Goal: Information Seeking & Learning: Learn about a topic

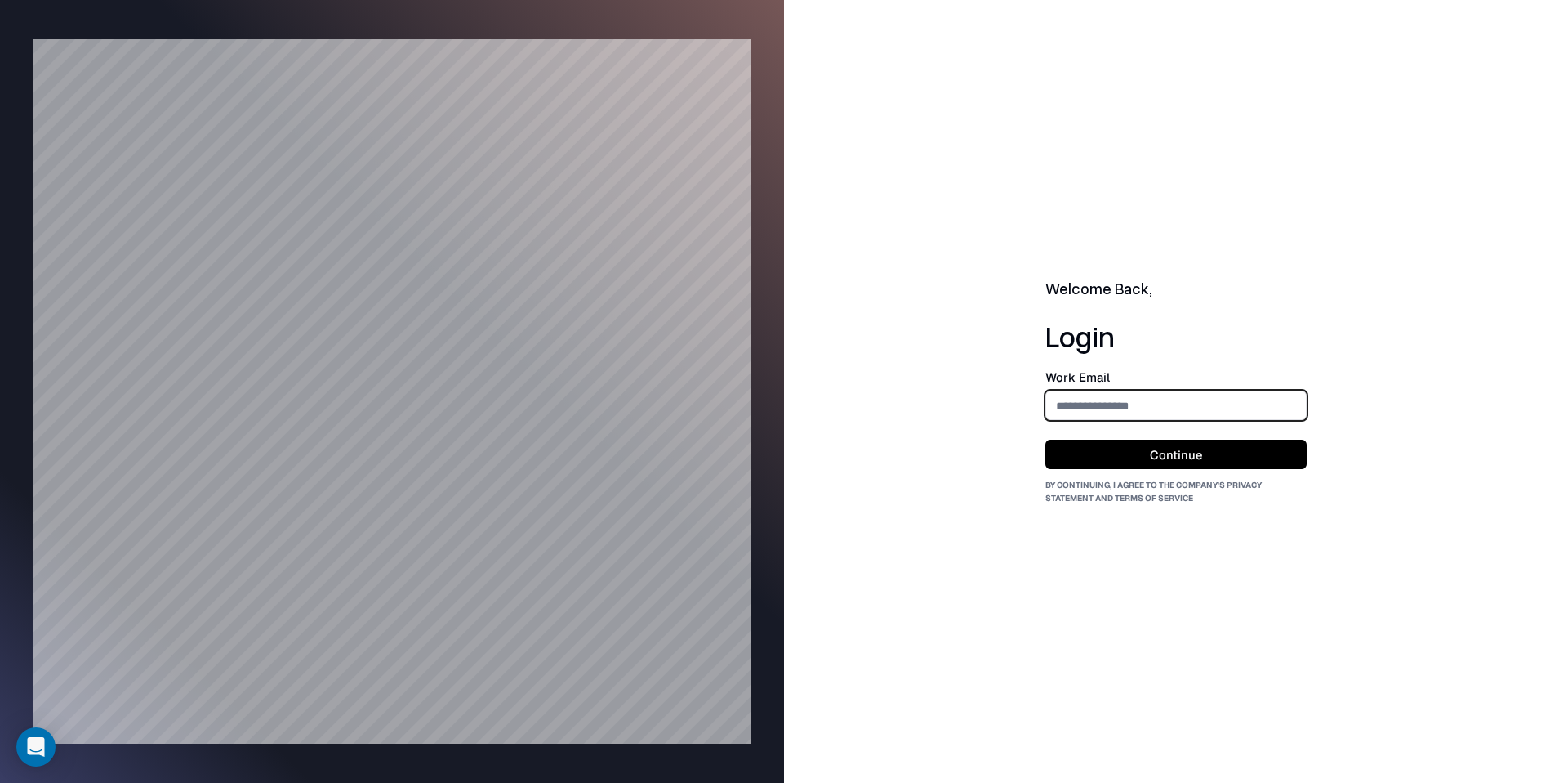
click at [1187, 393] on input "email" at bounding box center [1175, 405] width 260 height 30
type input "**********"
click at [1170, 447] on button "Continue" at bounding box center [1175, 455] width 261 height 30
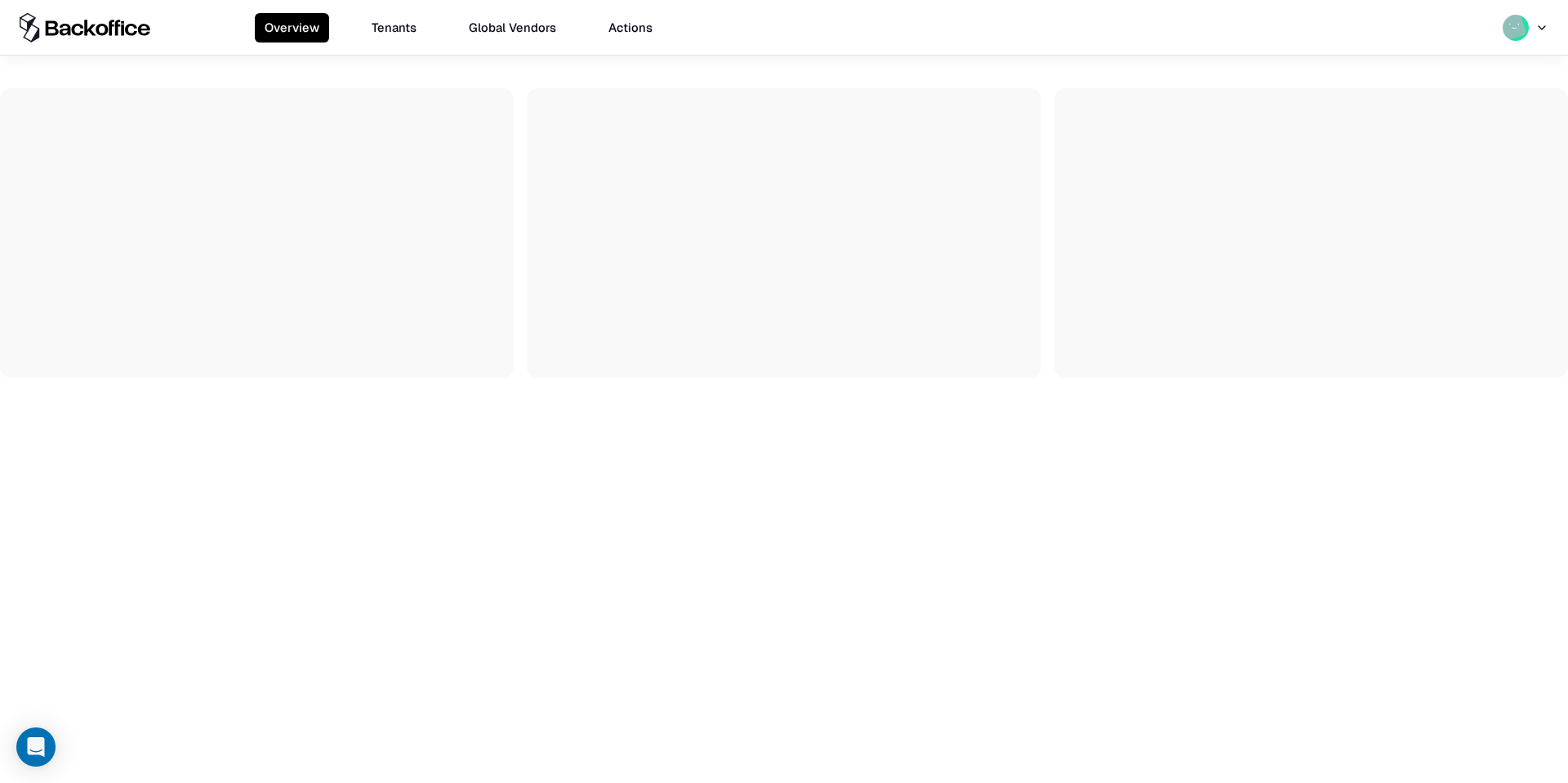
click at [389, 36] on button "Tenants" at bounding box center [394, 28] width 64 height 30
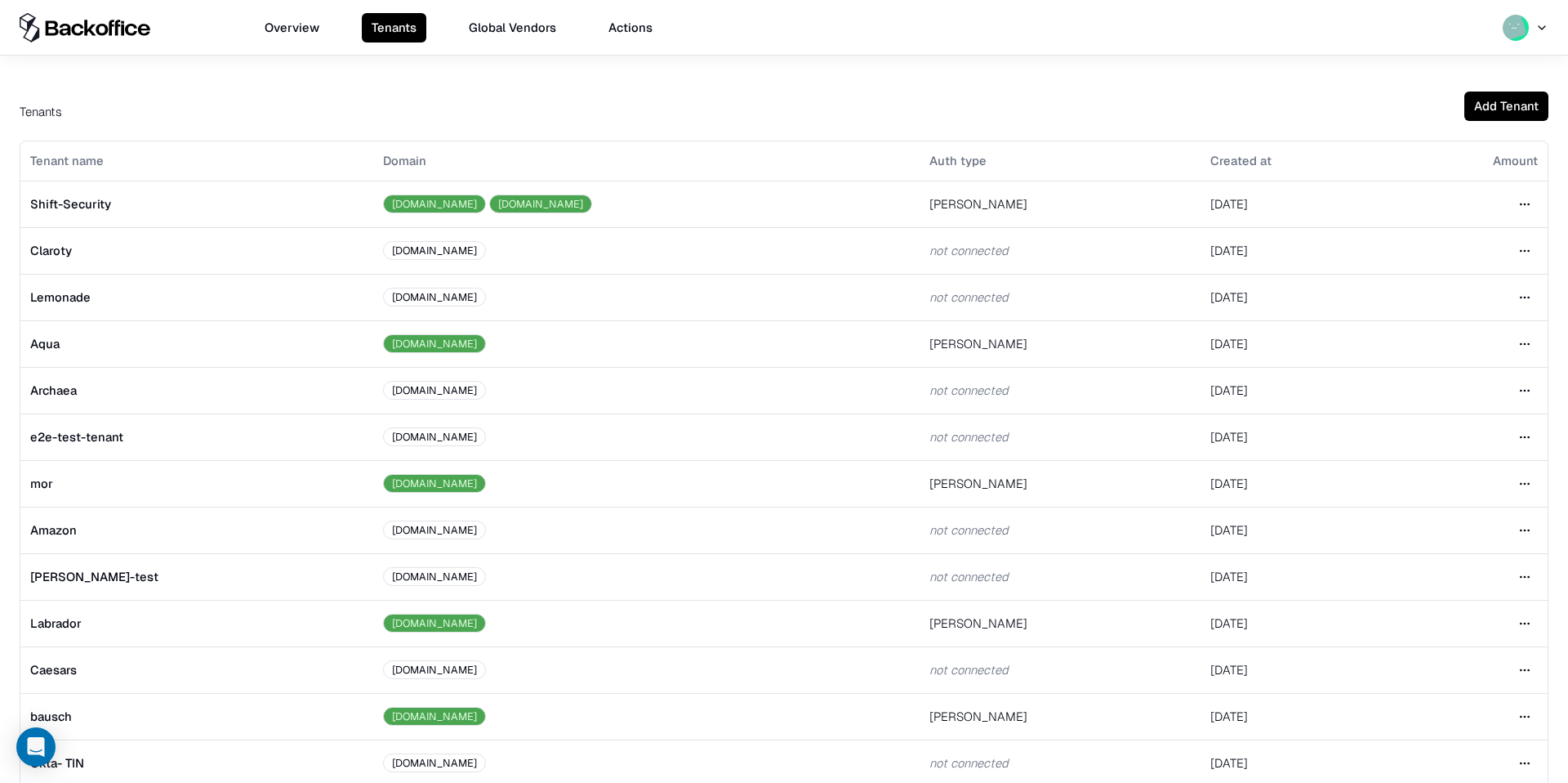
scroll to position [209, 0]
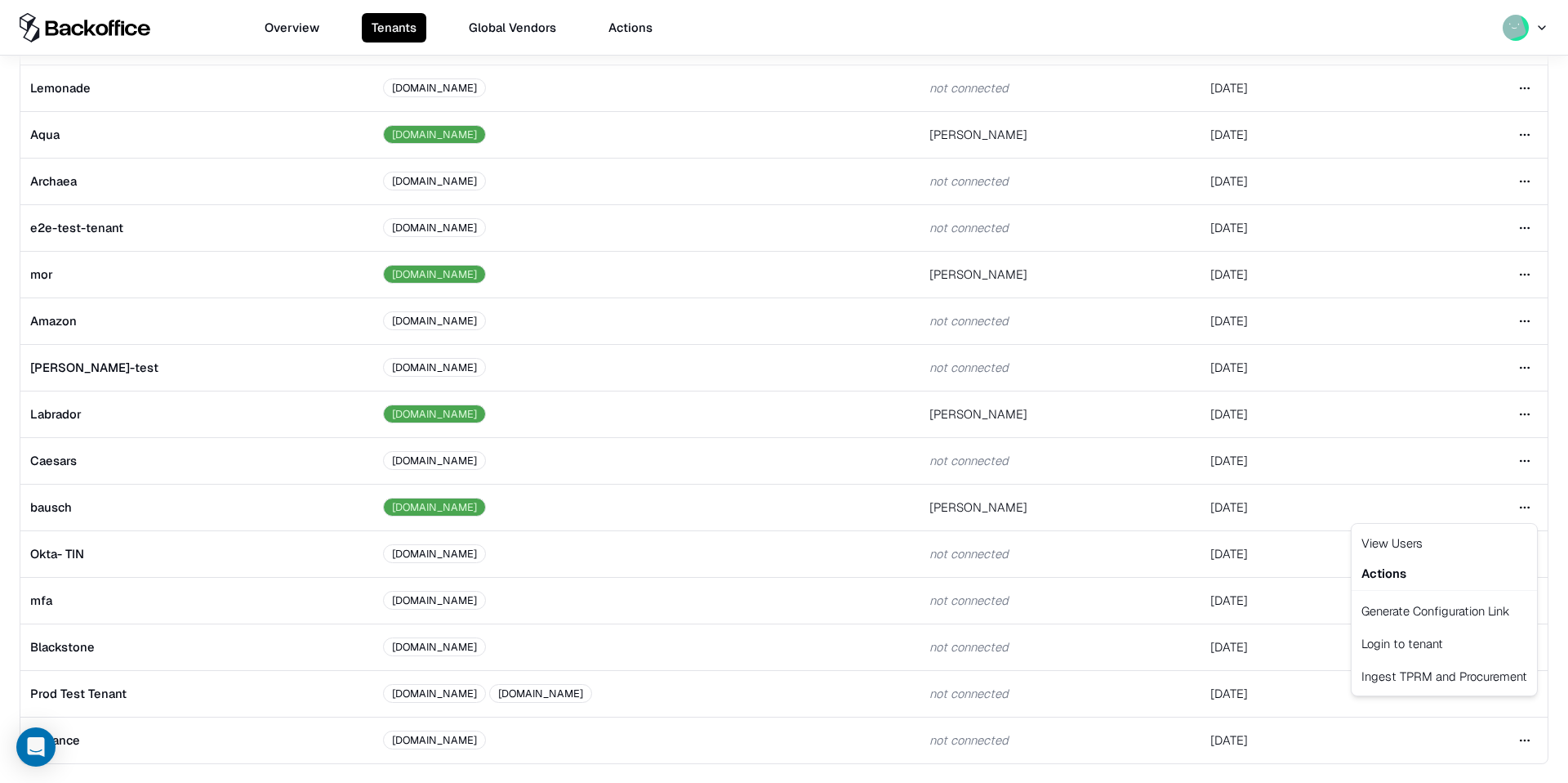
click at [1525, 501] on html "Overview Tenants Global Vendors Actions Tenants Add Tenant Tenant name Domain A…" at bounding box center [784, 391] width 1568 height 783
click at [1396, 640] on div "Login to tenant" at bounding box center [1445, 643] width 179 height 33
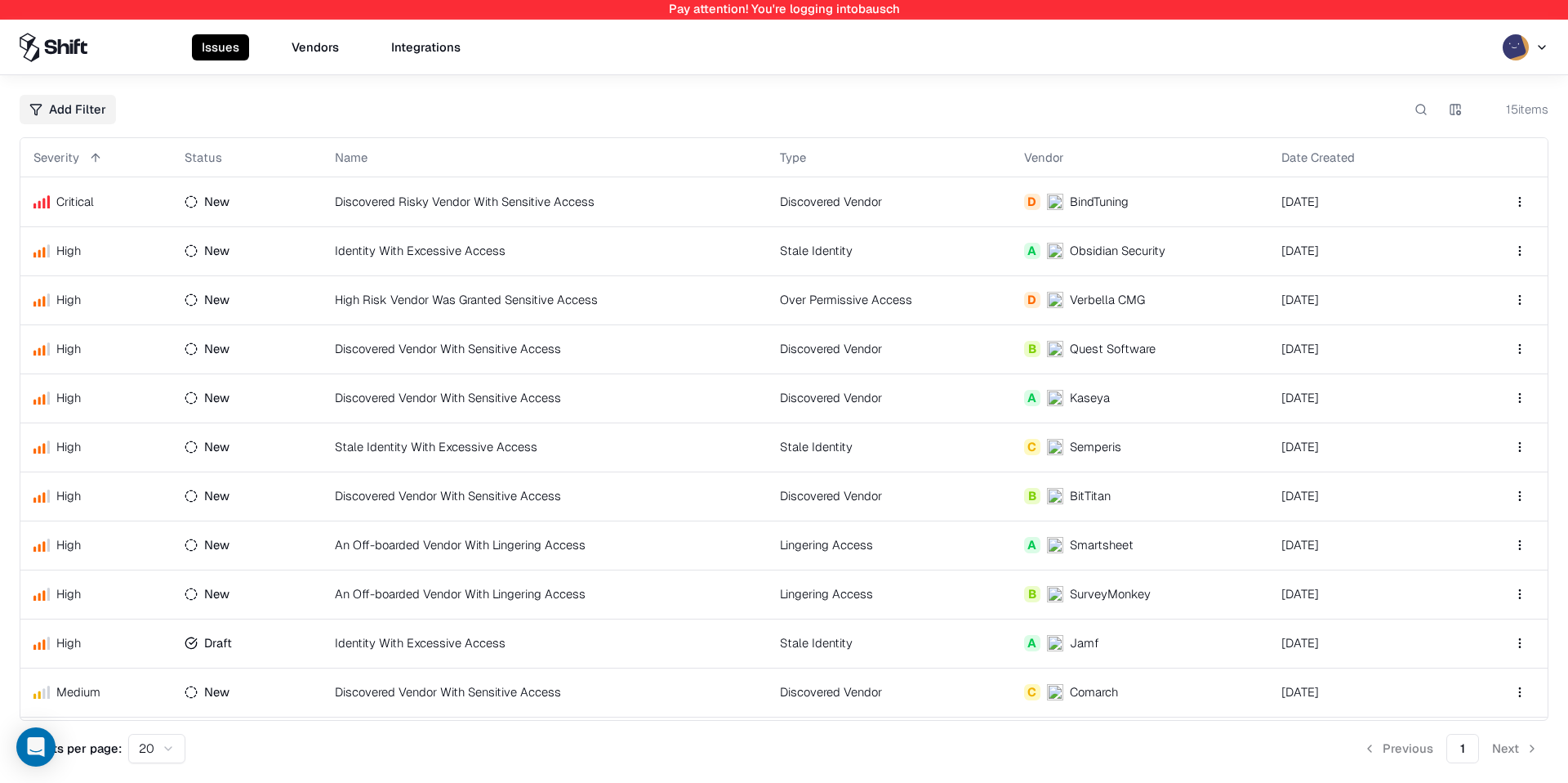
click at [342, 34] on button "Vendors" at bounding box center [314, 47] width 67 height 26
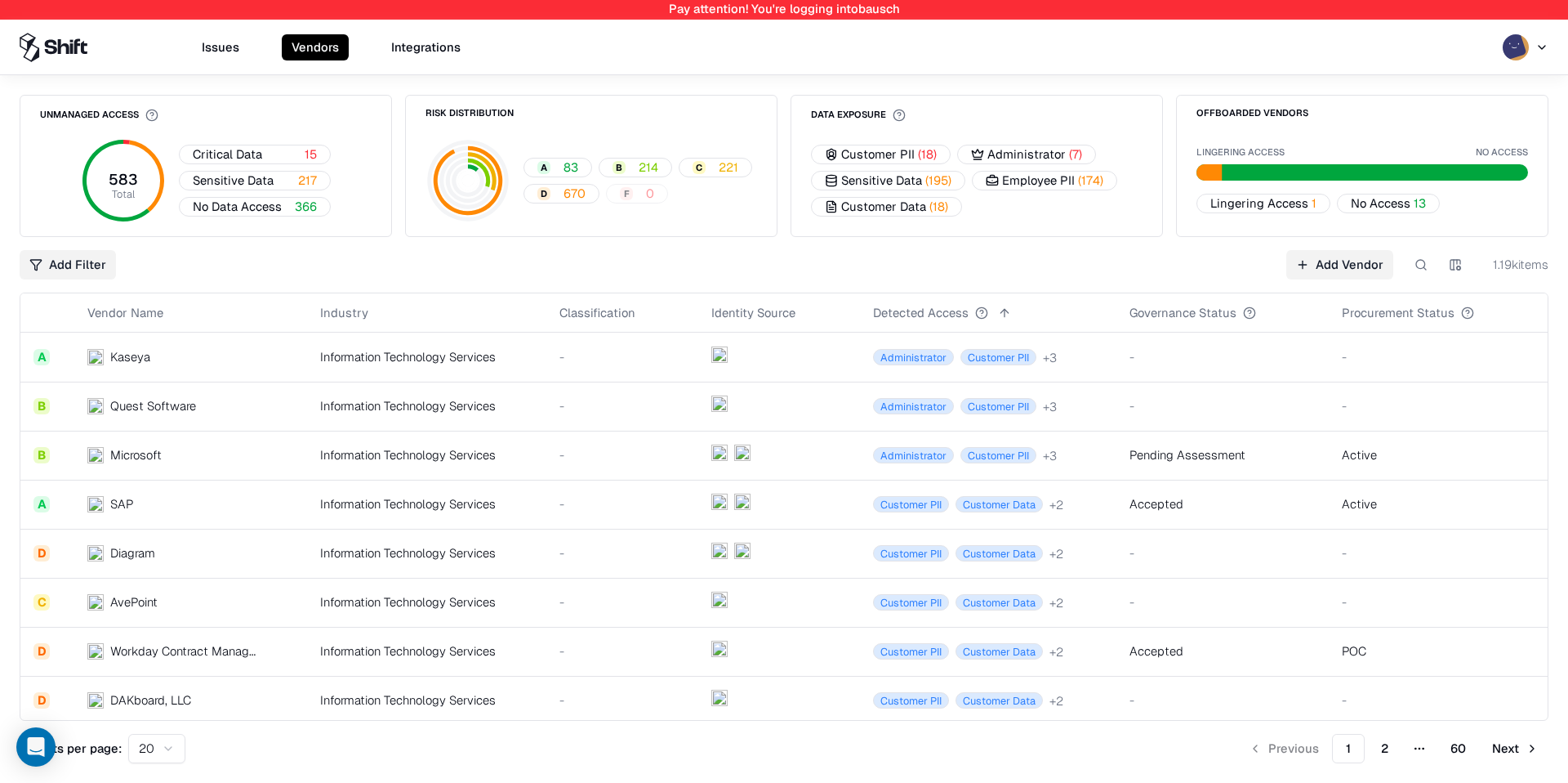
click at [1429, 263] on button at bounding box center [1421, 265] width 30 height 30
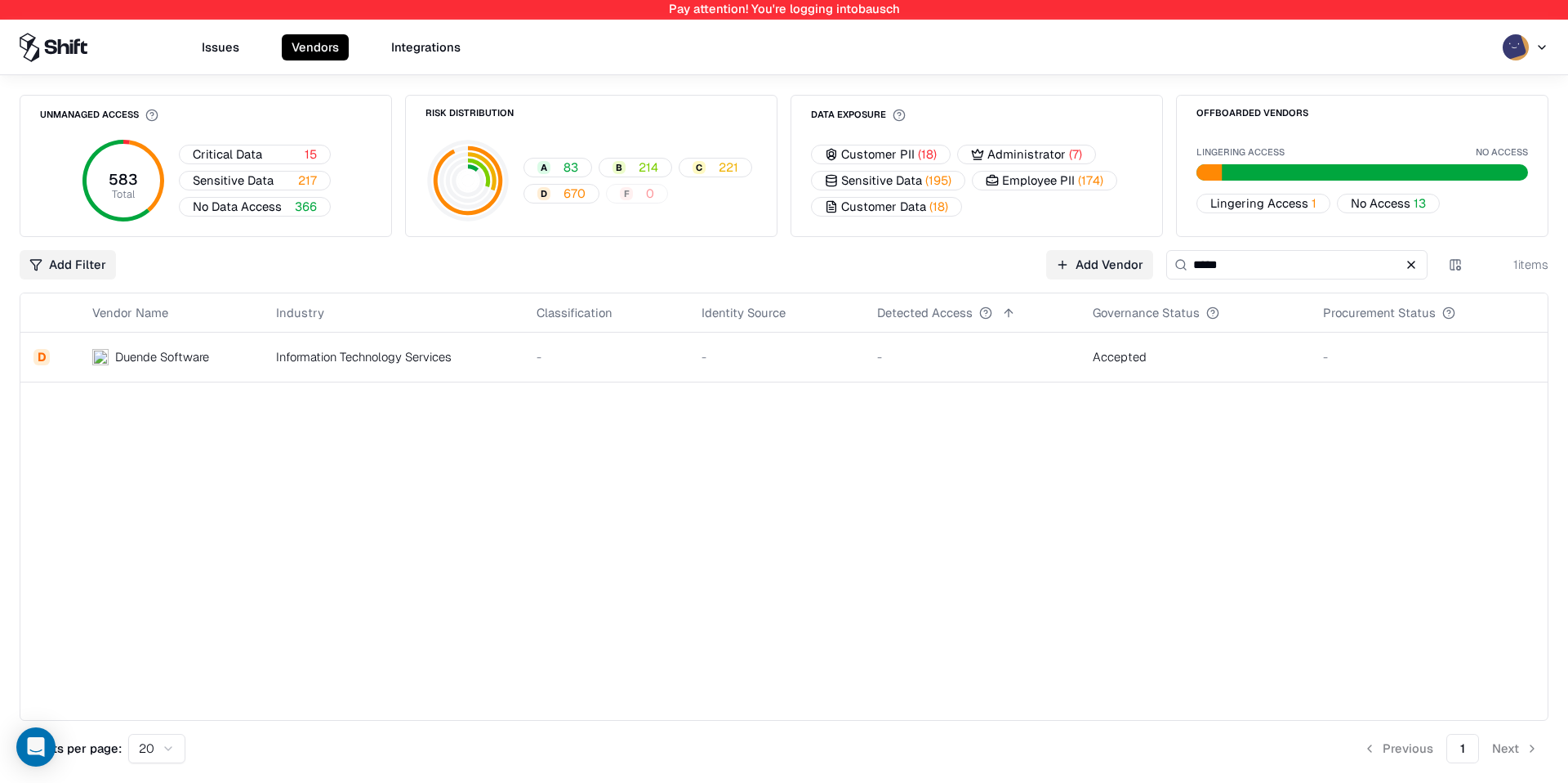
click at [513, 367] on td "Information Technology Services" at bounding box center [393, 357] width 260 height 49
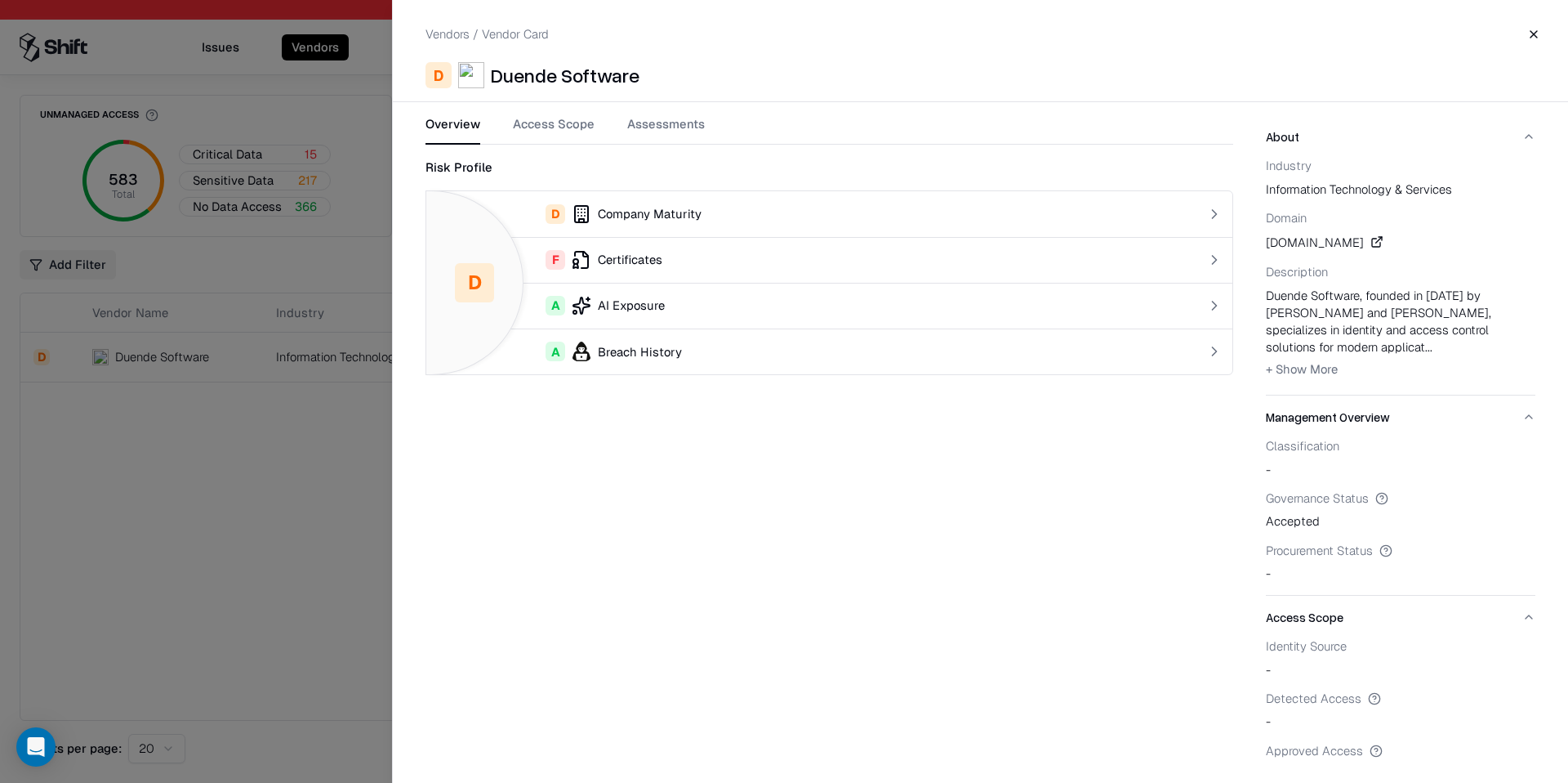
click at [638, 98] on div "Vendors / Vendor Card Close D Duende Software Overview Access Scope Assessments…" at bounding box center [980, 391] width 1176 height 783
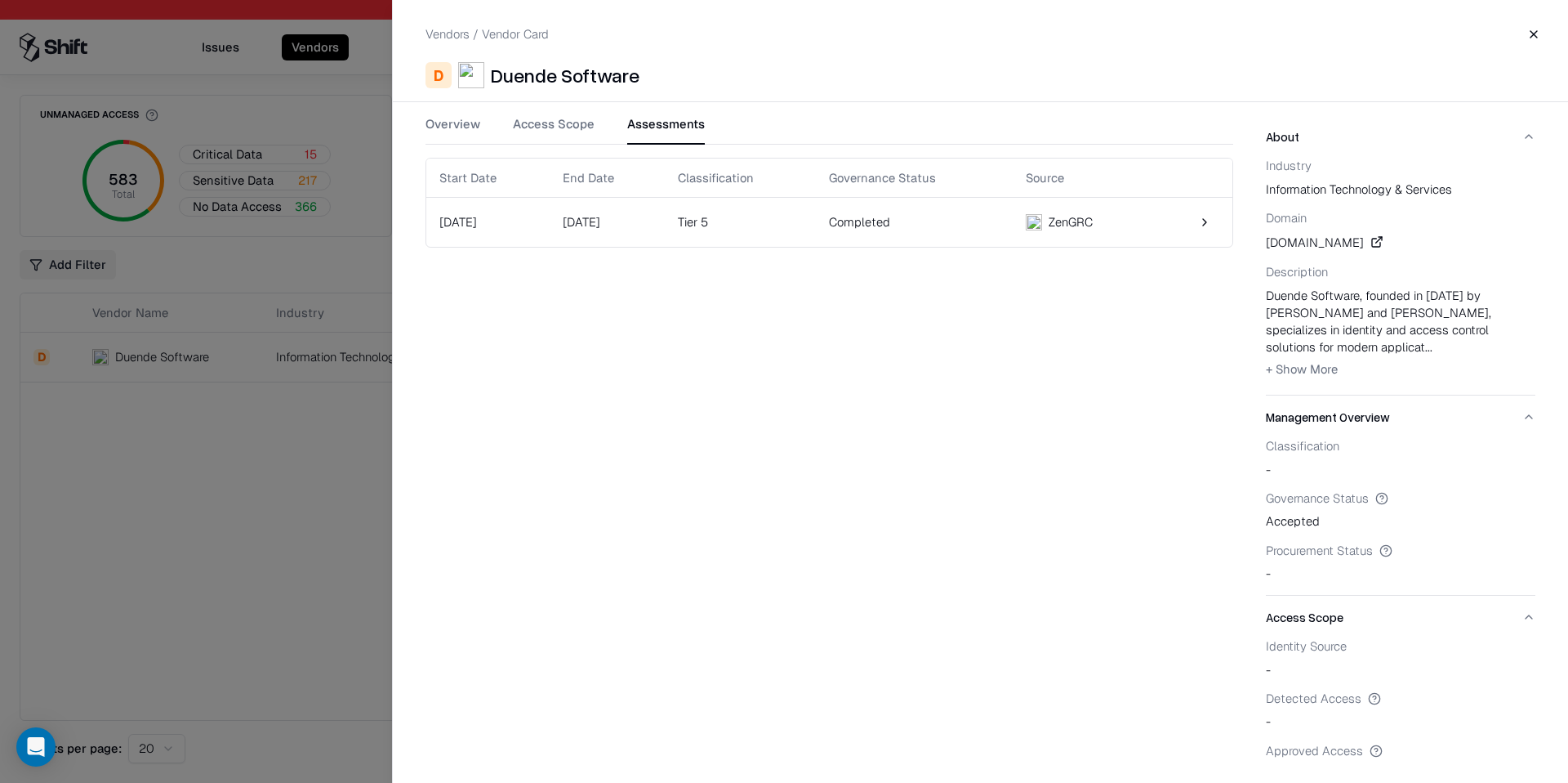
click at [647, 129] on button "Assessments" at bounding box center [665, 130] width 77 height 30
click at [1093, 222] on div "ZenGRC" at bounding box center [1070, 222] width 44 height 17
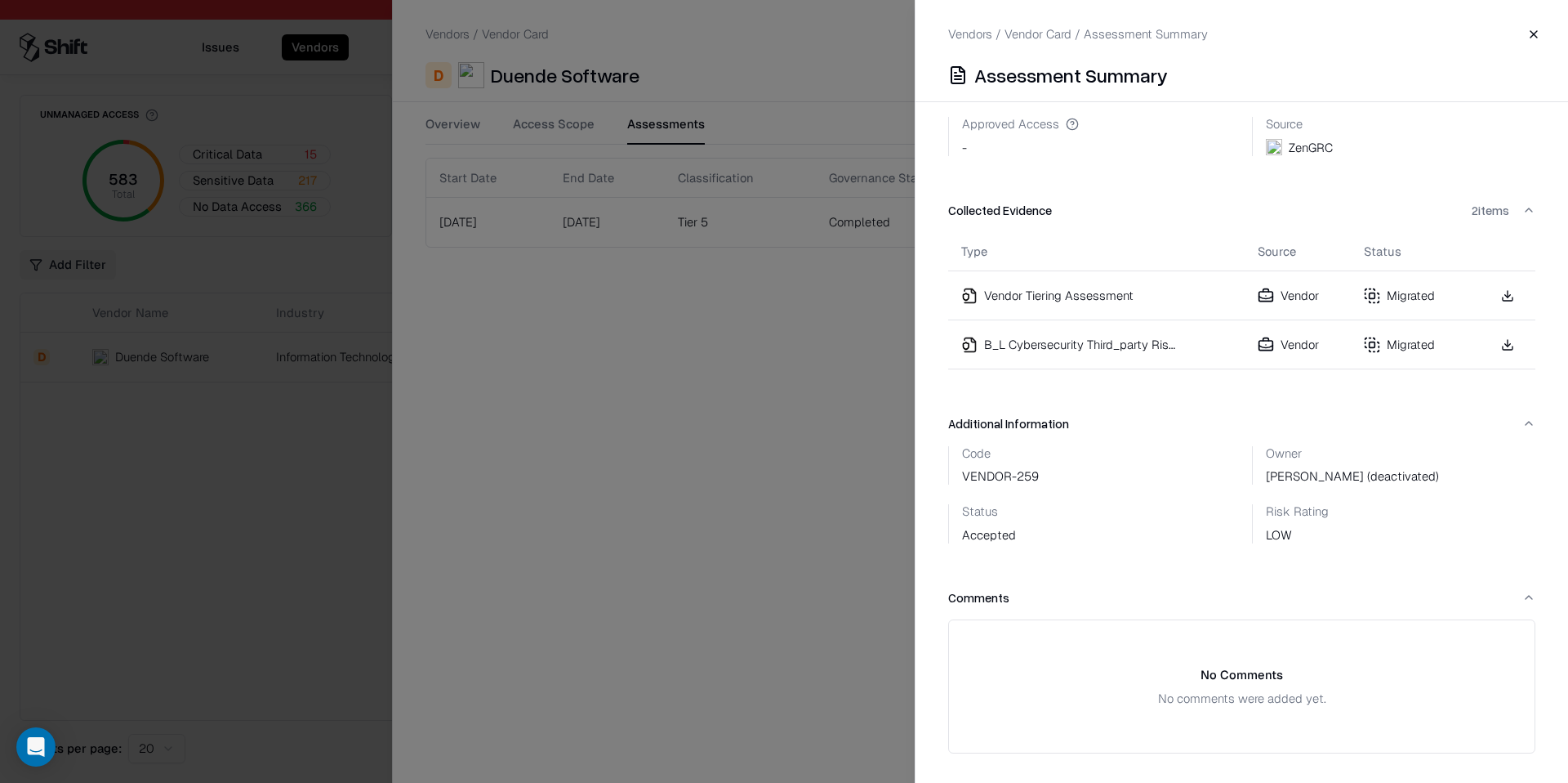
scroll to position [427, 0]
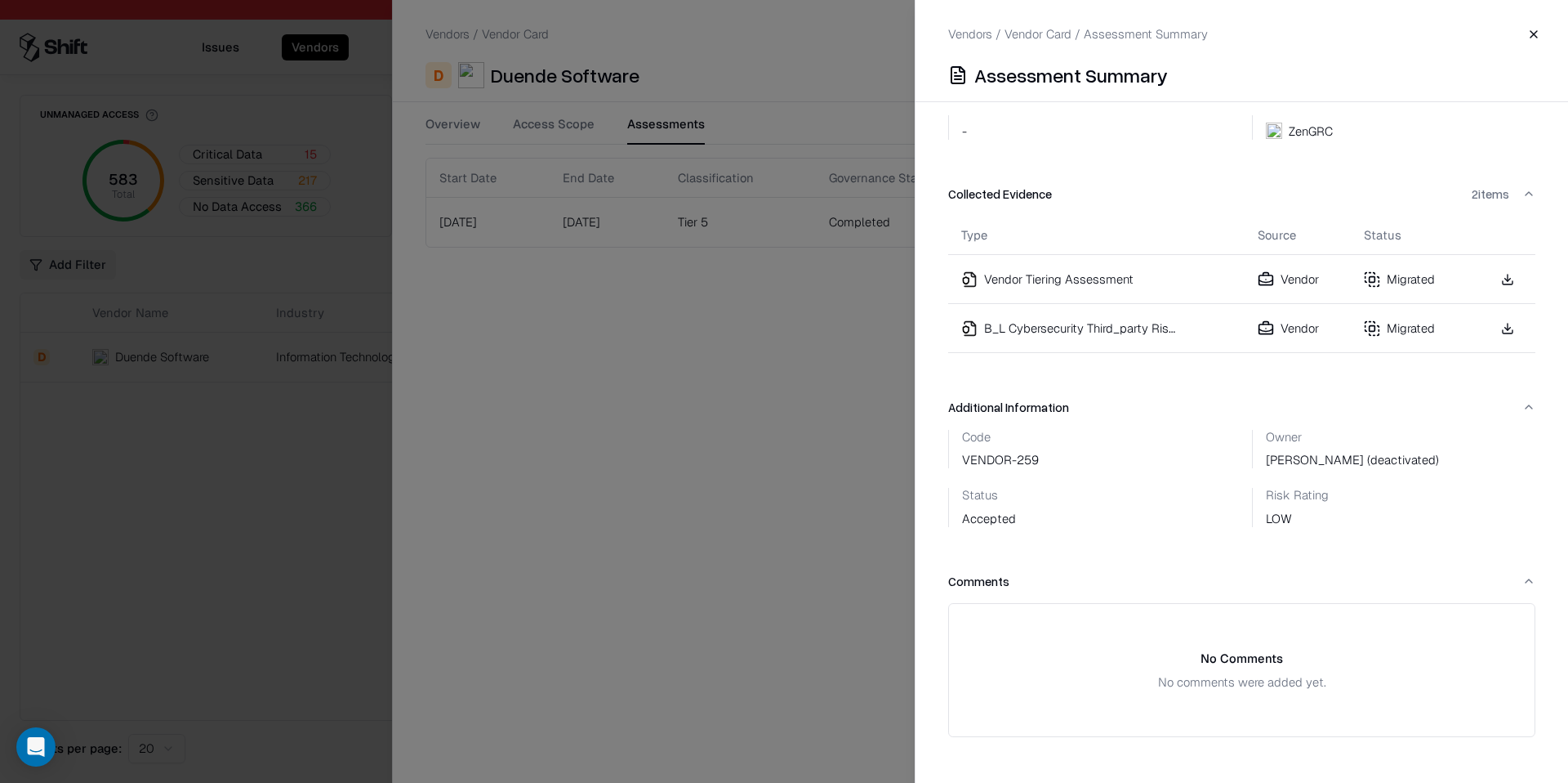
click at [1009, 463] on div "Code VENDOR-259" at bounding box center [1000, 448] width 76 height 39
copy div "VENDOR-259"
click at [1512, 327] on link at bounding box center [1507, 328] width 30 height 30
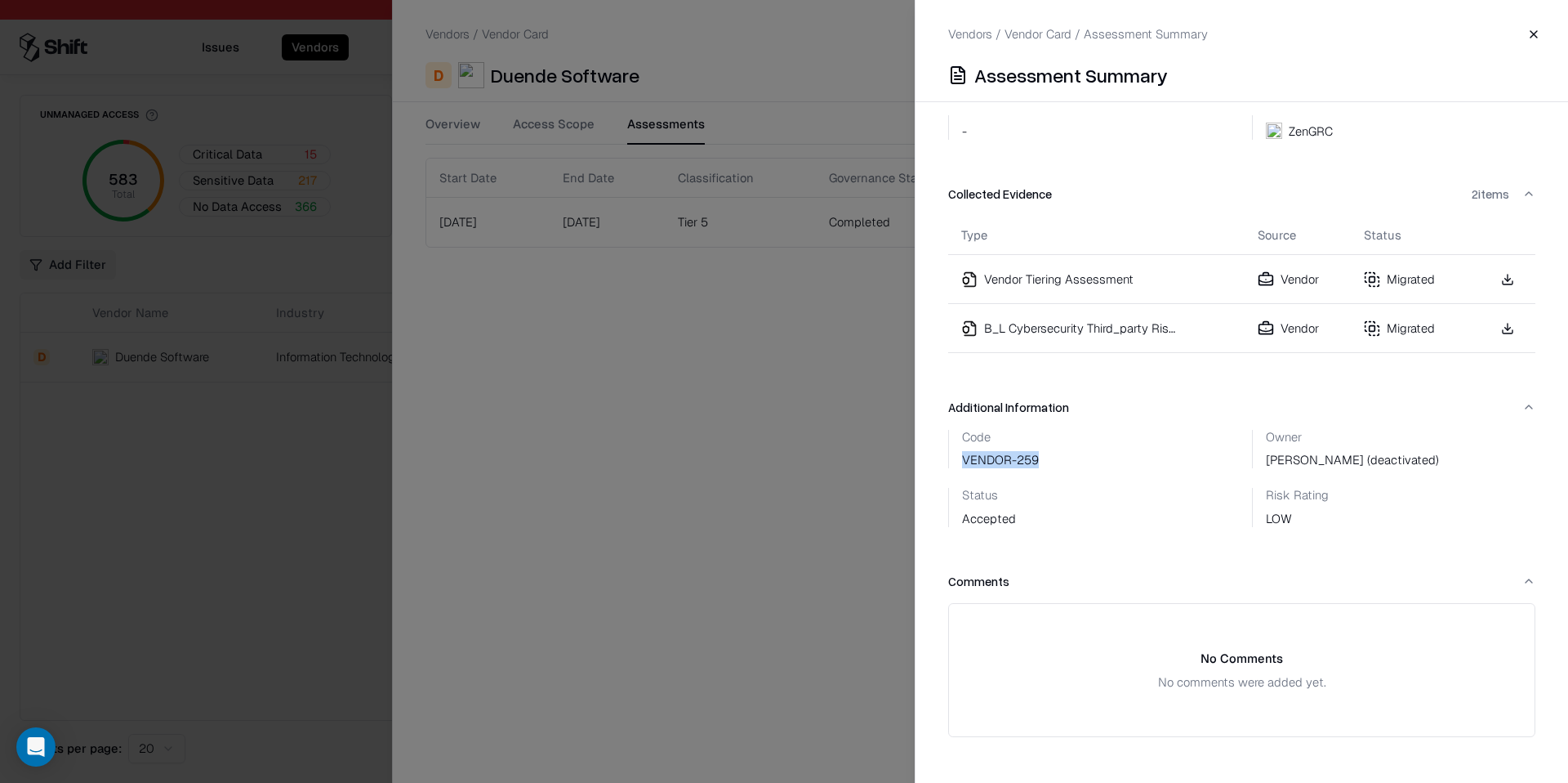
click at [1513, 277] on link at bounding box center [1507, 280] width 30 height 30
click at [552, 584] on div at bounding box center [784, 391] width 1568 height 783
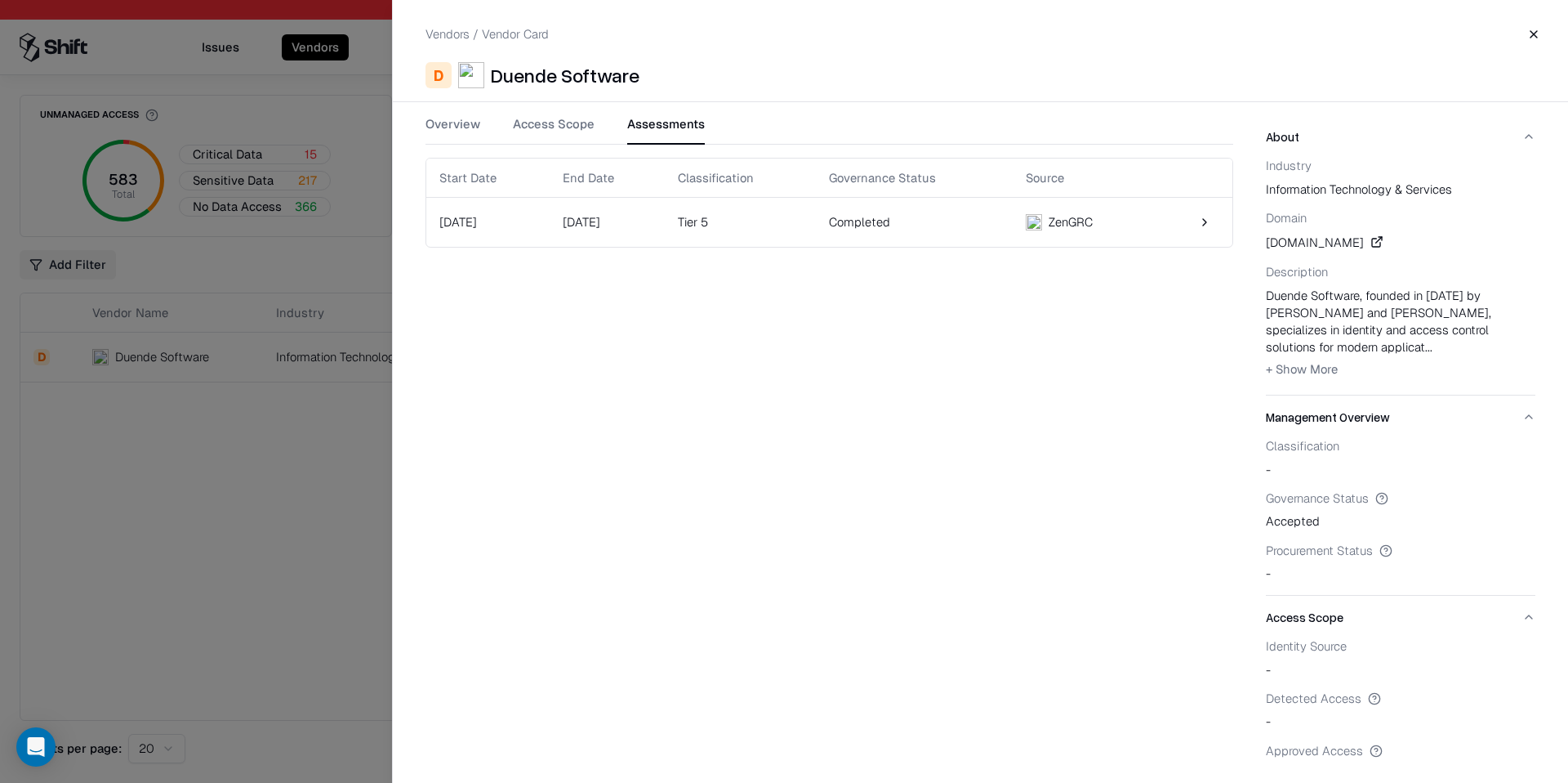
click at [301, 224] on div at bounding box center [784, 391] width 1568 height 783
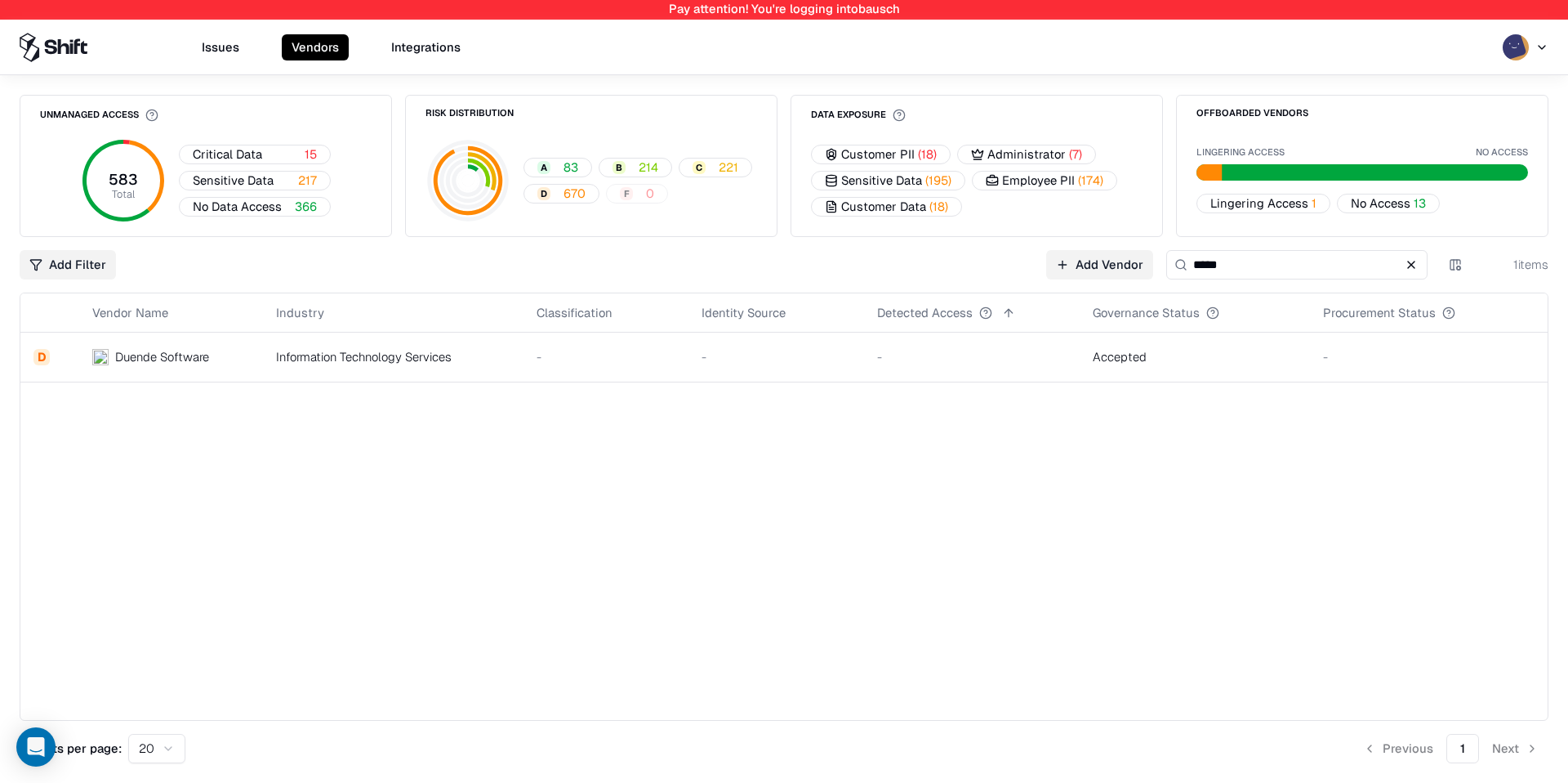
click at [1329, 266] on input "*****" at bounding box center [1296, 265] width 261 height 30
type input "****"
click at [512, 368] on td "-" at bounding box center [574, 357] width 162 height 49
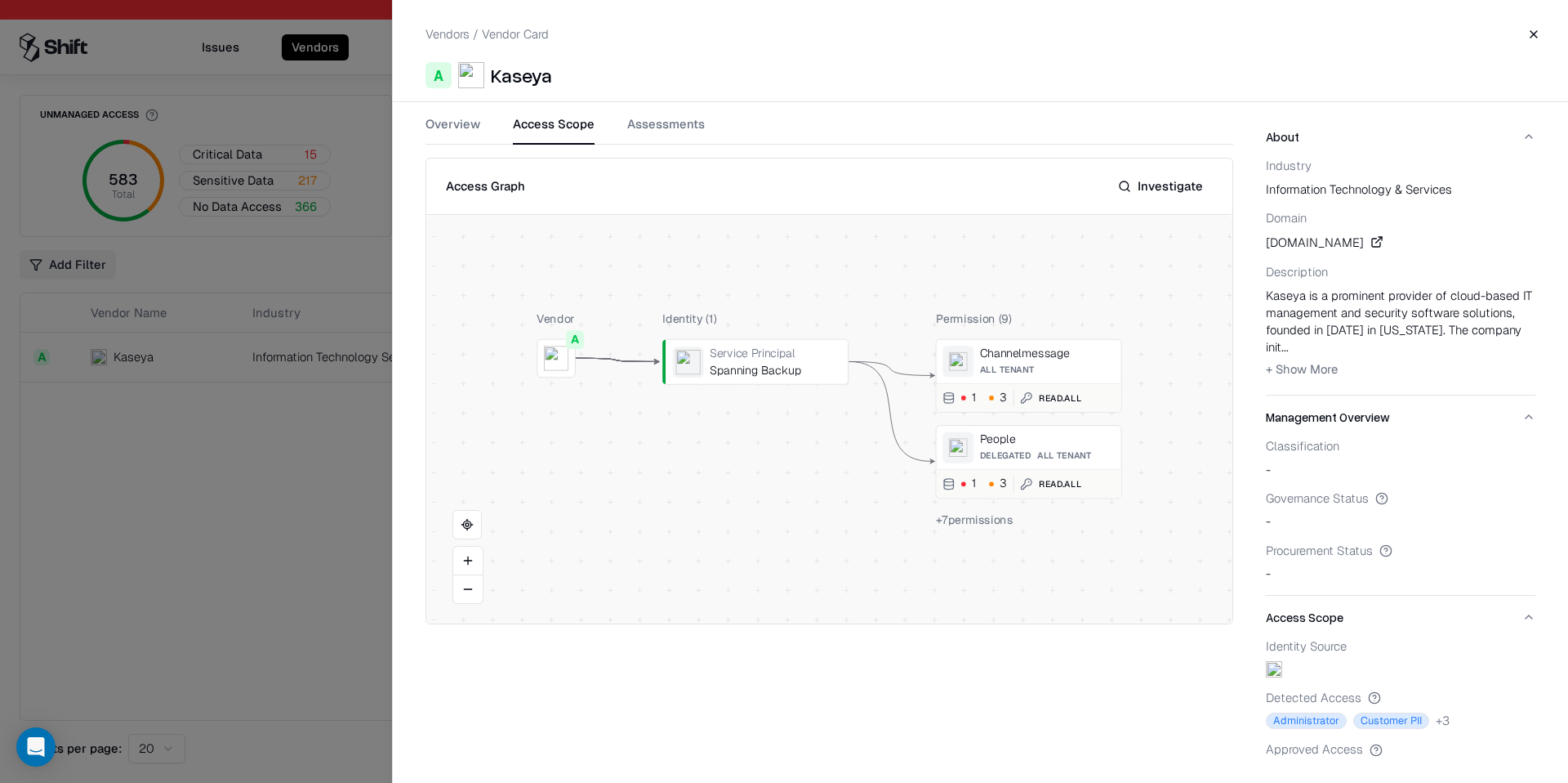
click at [546, 119] on button "Access Scope" at bounding box center [553, 130] width 82 height 30
click at [0, 0] on button at bounding box center [0, 0] width 0 height 0
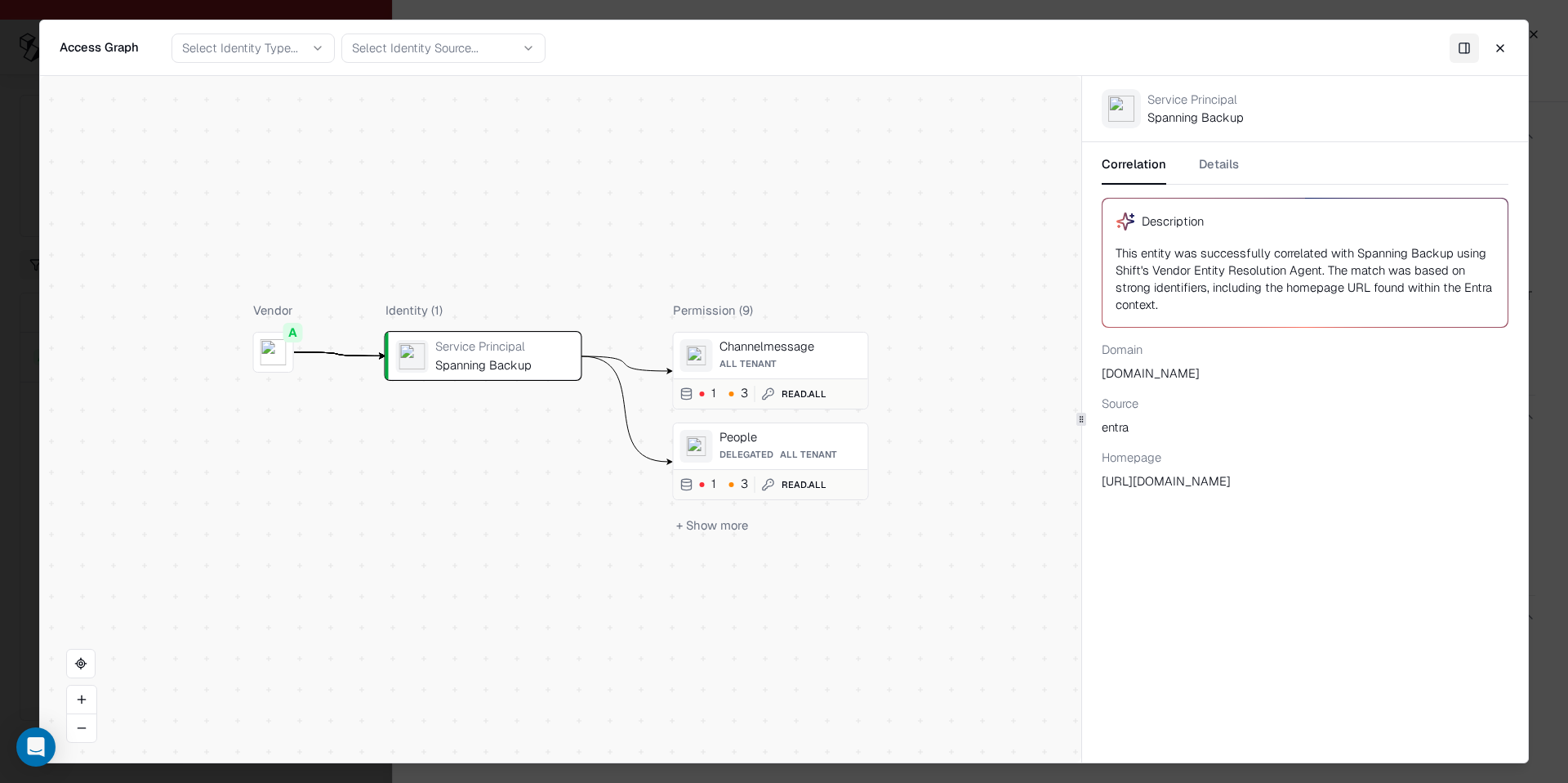
click at [1214, 143] on div "Correlation Details Description This entity was successfully correlated with Sp…" at bounding box center [1305, 322] width 446 height 361
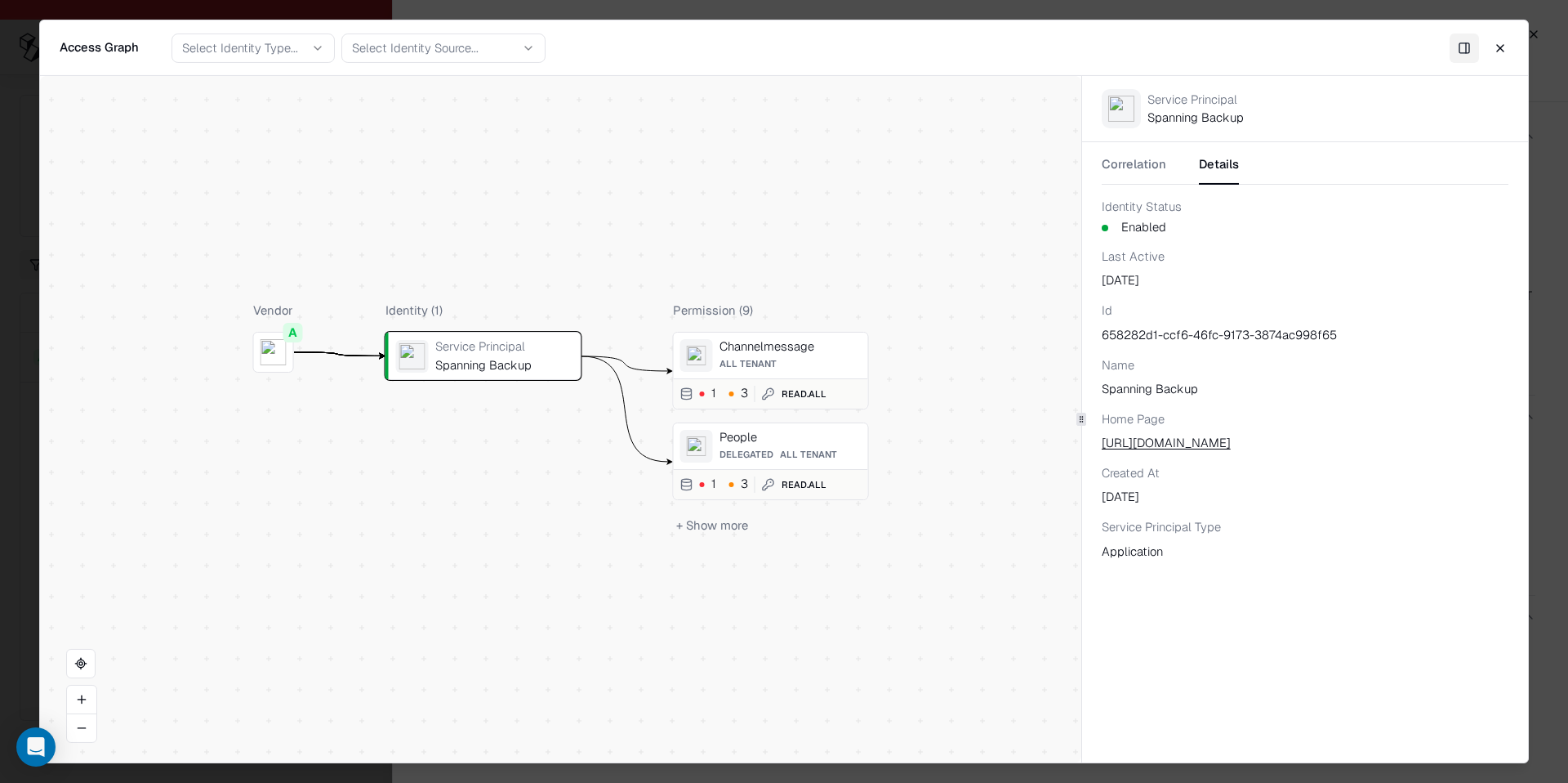
click at [1214, 158] on button "Details" at bounding box center [1219, 170] width 40 height 30
click at [1250, 439] on icon at bounding box center [1243, 442] width 13 height 13
click at [724, 525] on button "+ Show more" at bounding box center [712, 524] width 78 height 23
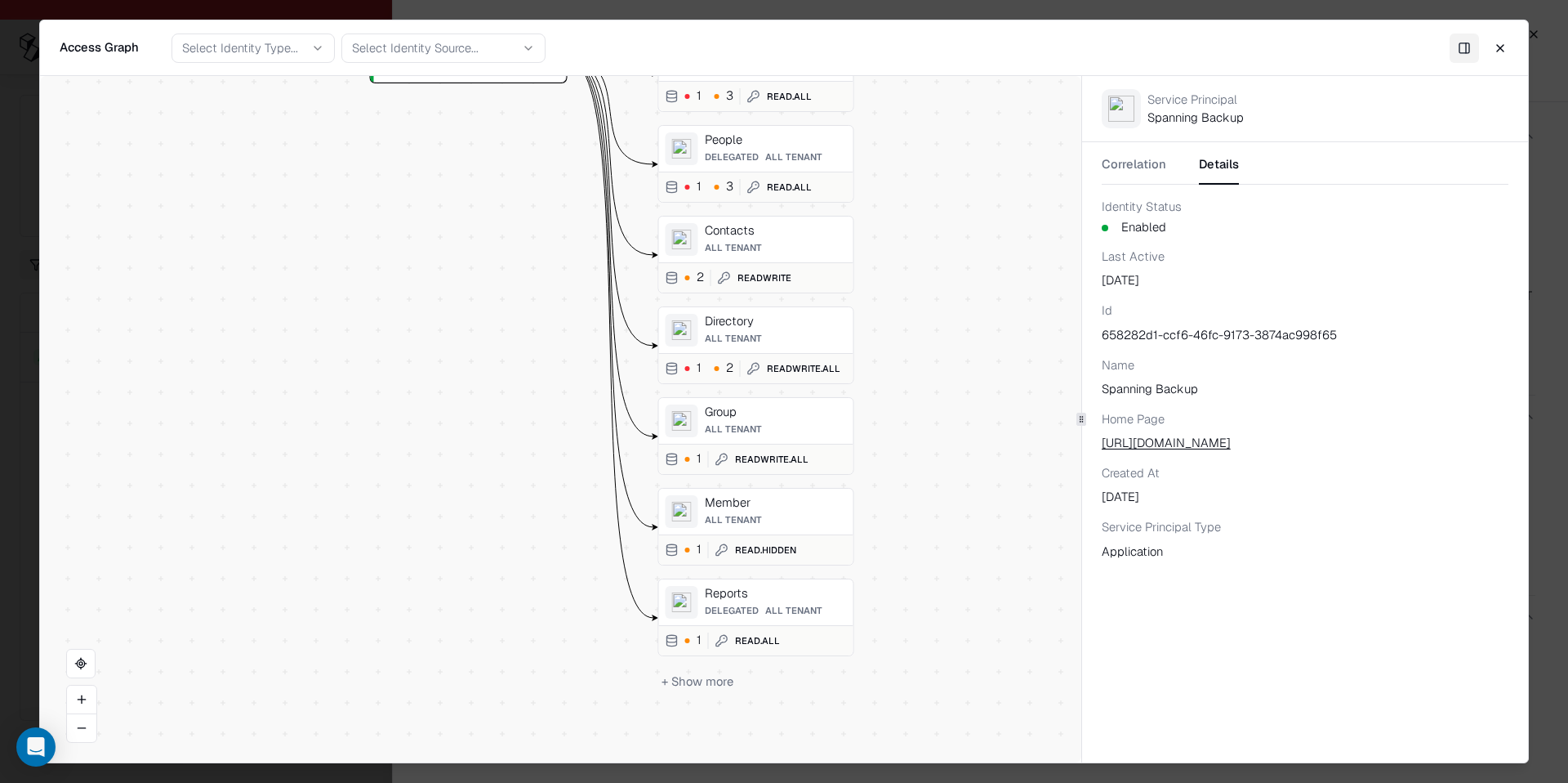
drag, startPoint x: 973, startPoint y: 528, endPoint x: 958, endPoint y: 230, distance: 298.4
click at [958, 230] on div "Vendor A Identity ( 1 ) Service Principal Spanning Backup Permission ( 9 ) Chan…" at bounding box center [560, 419] width 1042 height 687
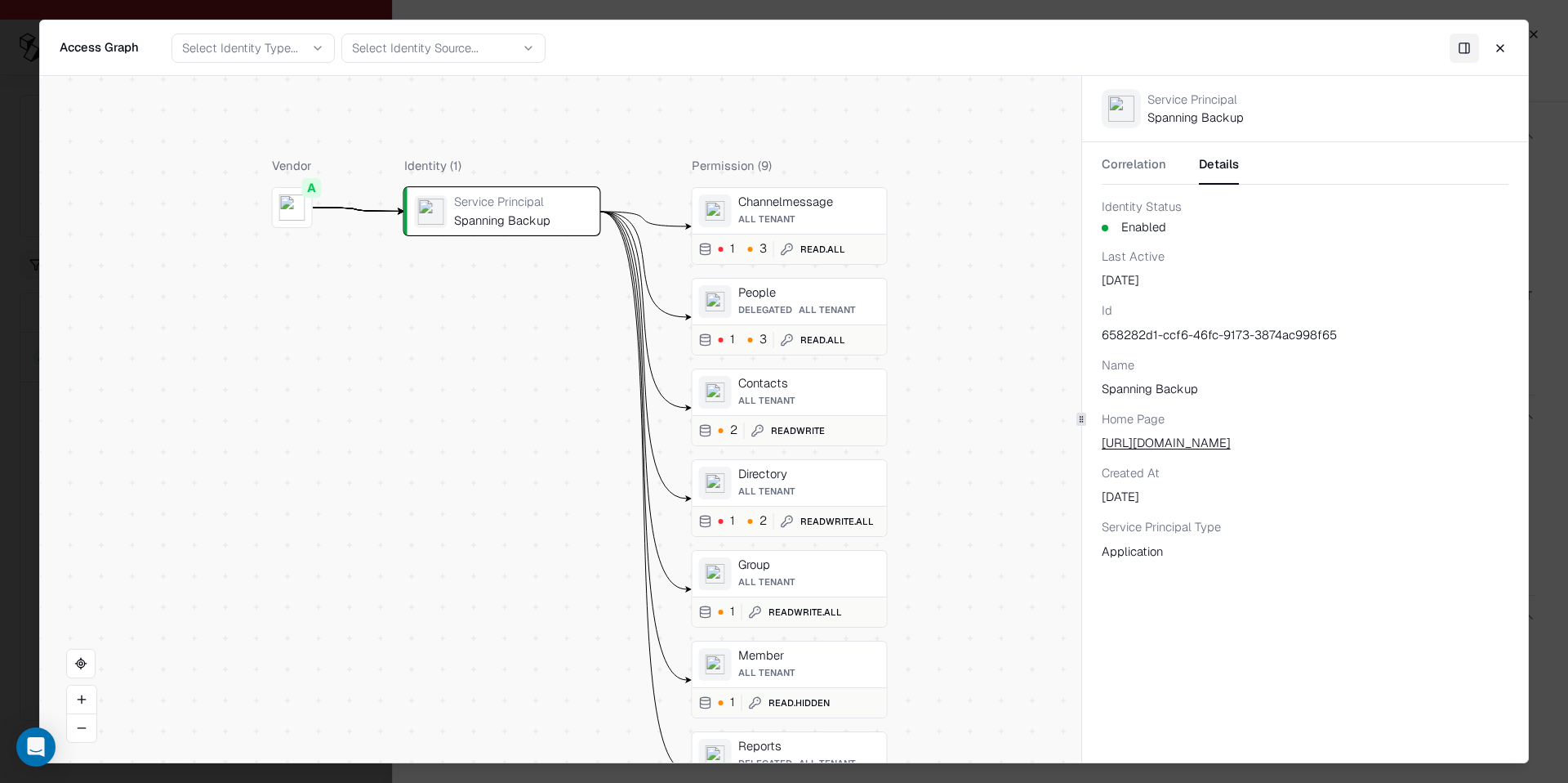
drag, startPoint x: 871, startPoint y: 252, endPoint x: 905, endPoint y: 406, distance: 157.7
click at [905, 406] on div "Vendor A Identity ( 1 ) Service Principal Spanning Backup Permission ( 9 ) Chan…" at bounding box center [560, 419] width 1042 height 687
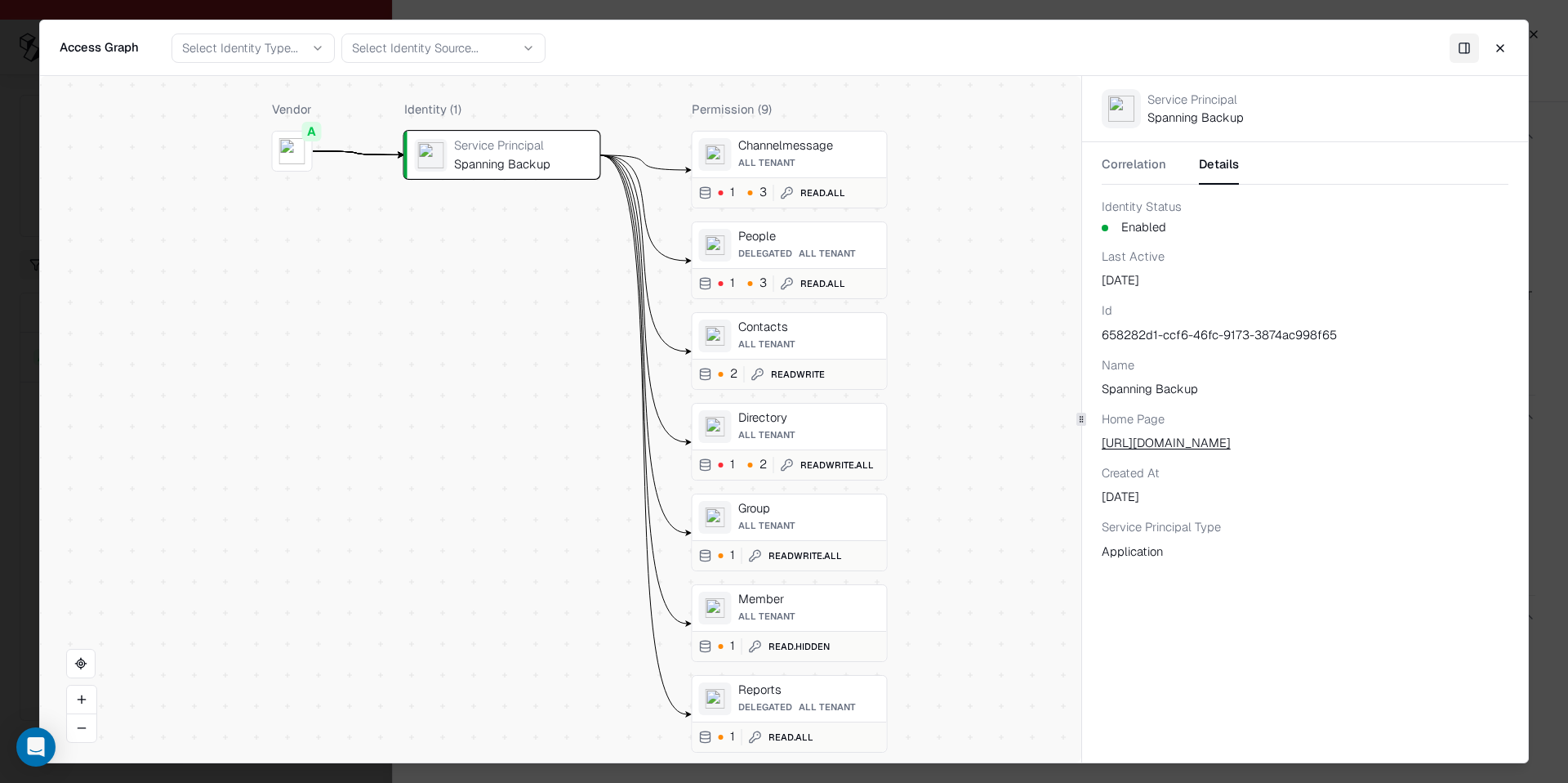
drag, startPoint x: 952, startPoint y: 354, endPoint x: 952, endPoint y: 297, distance: 57.0
click at [952, 297] on div "Vendor A Identity ( 1 ) Service Principal Spanning Backup Permission ( 9 ) Chan…" at bounding box center [560, 419] width 1042 height 687
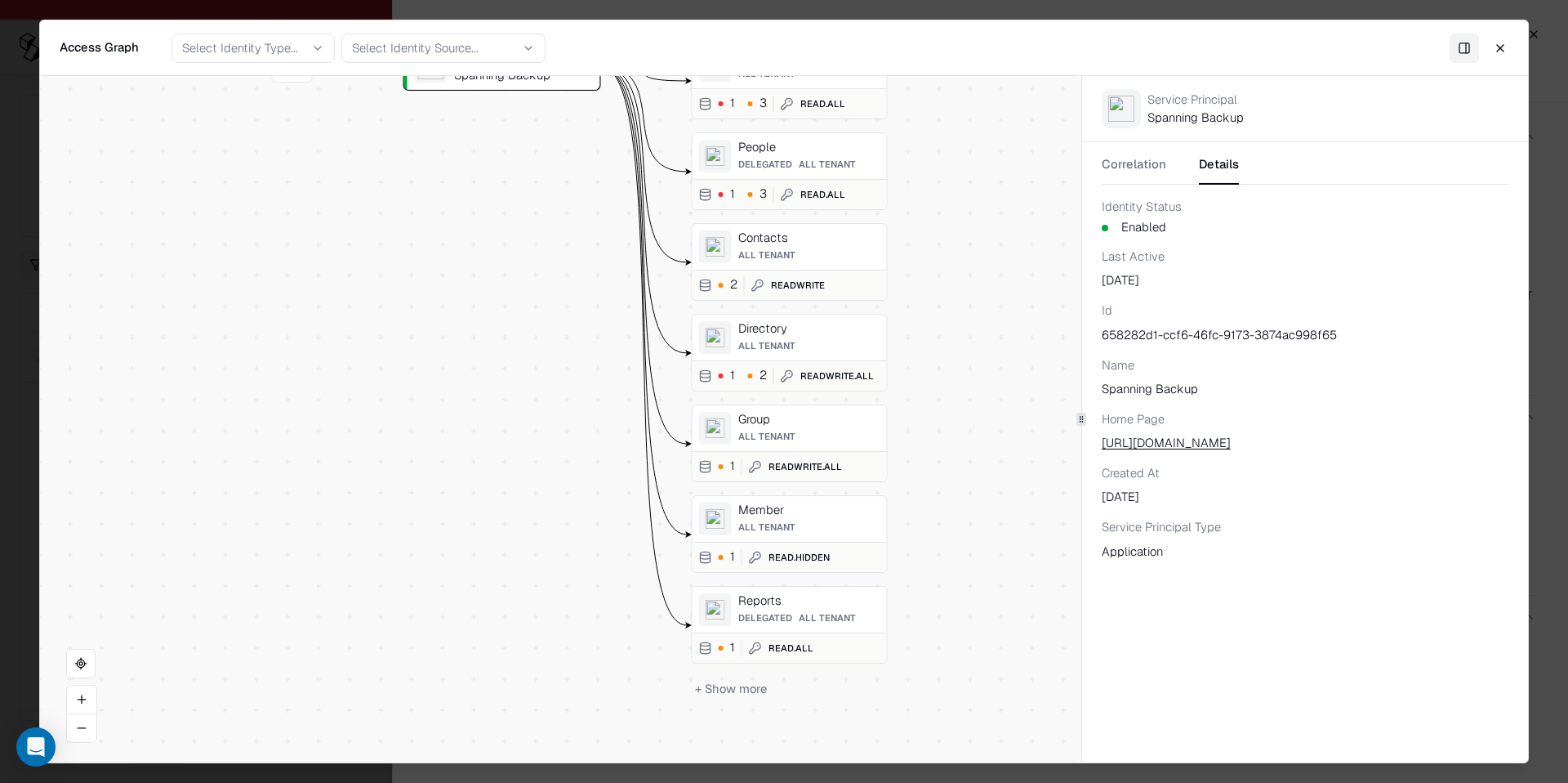
drag, startPoint x: 978, startPoint y: 337, endPoint x: 978, endPoint y: 266, distance: 71.0
click at [978, 266] on div "Vendor A Identity ( 1 ) Service Principal Spanning Backup Permission ( 9 ) Chan…" at bounding box center [560, 419] width 1042 height 687
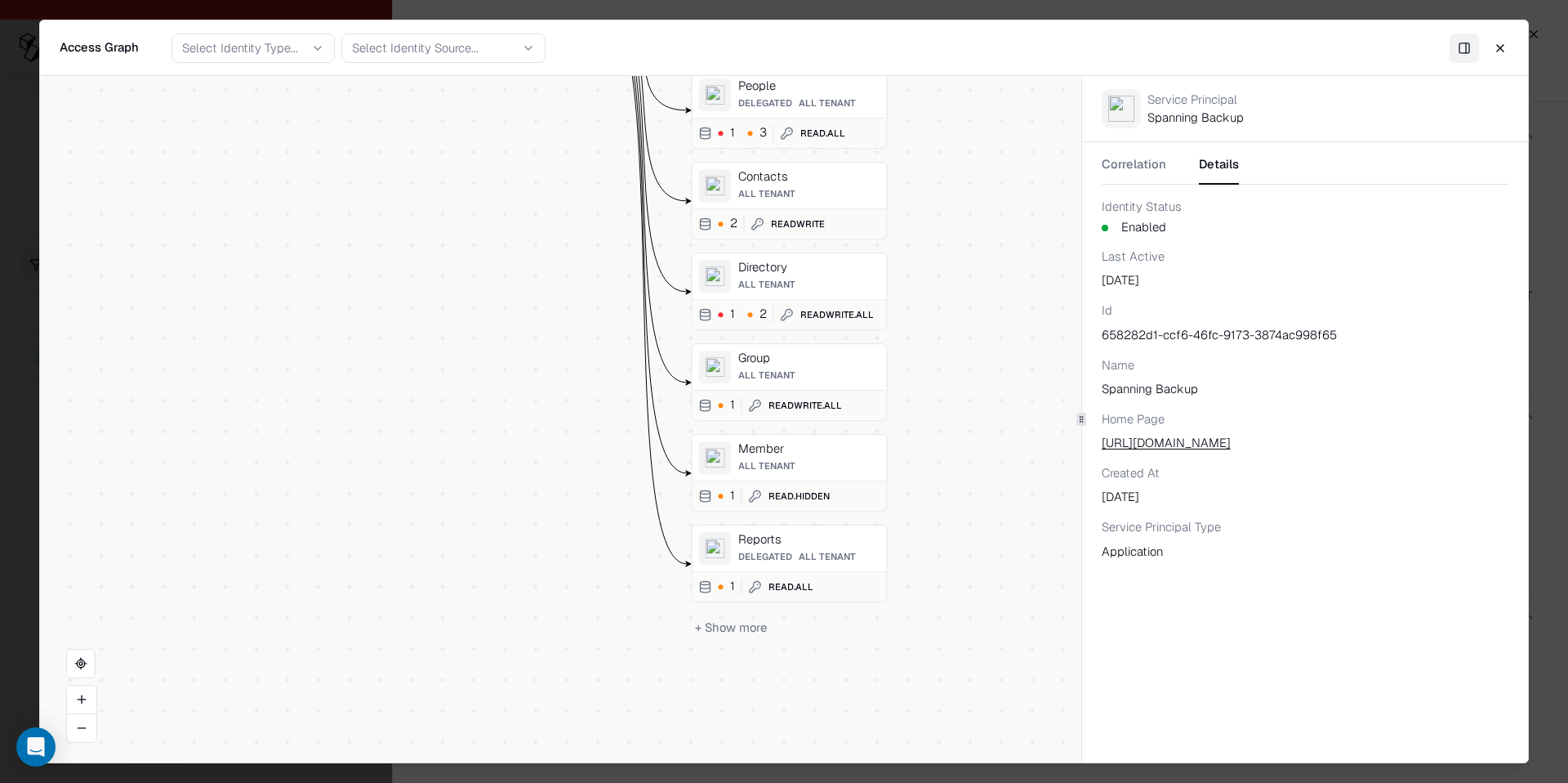
click at [752, 625] on button "+ Show more" at bounding box center [731, 627] width 78 height 23
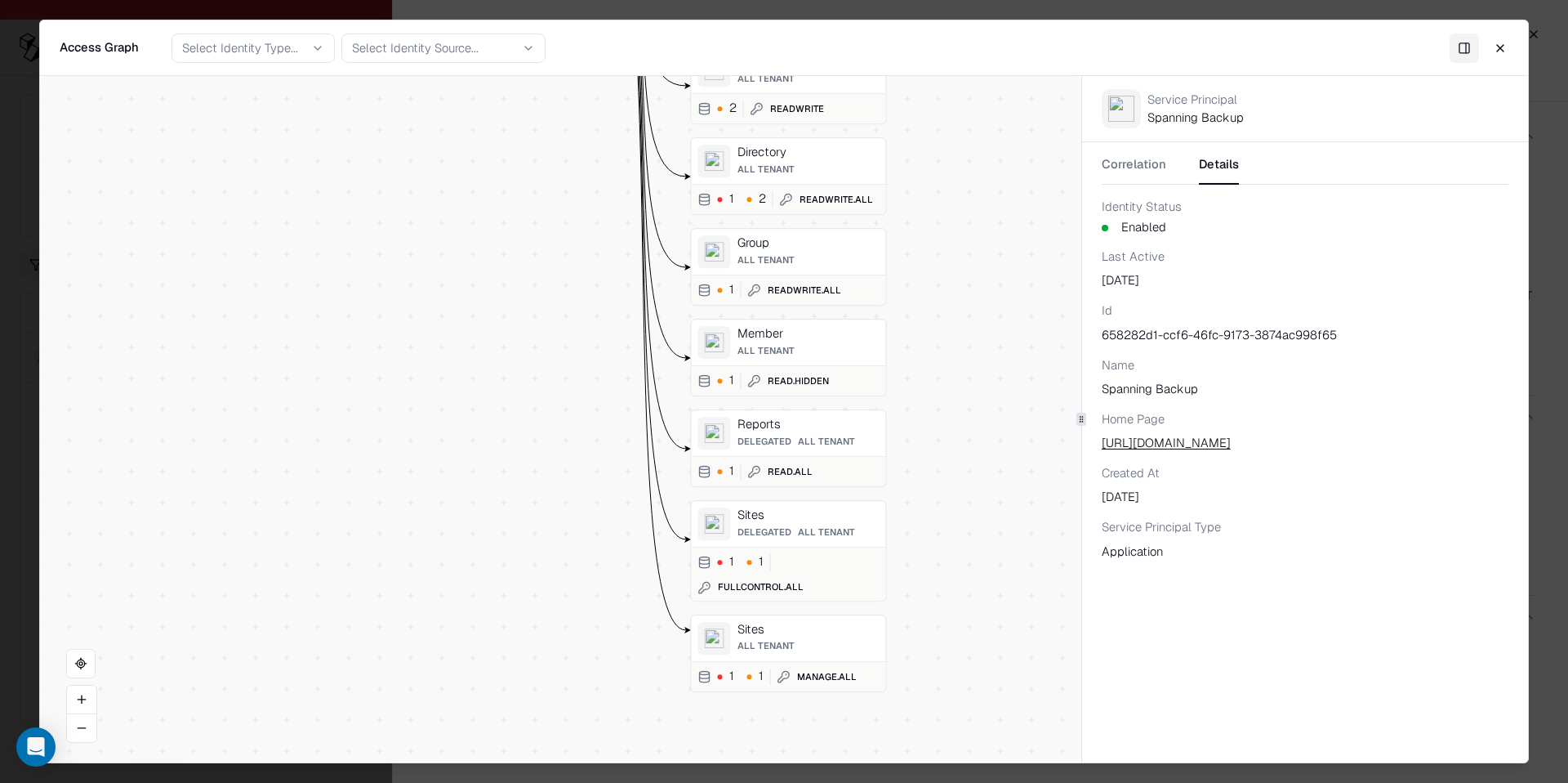
drag, startPoint x: 1018, startPoint y: 611, endPoint x: 1018, endPoint y: 447, distance: 164.0
click at [1018, 447] on div "Vendor A Identity ( 1 ) Service Principal Spanning Backup Permission ( 9 ) Chan…" at bounding box center [560, 419] width 1042 height 687
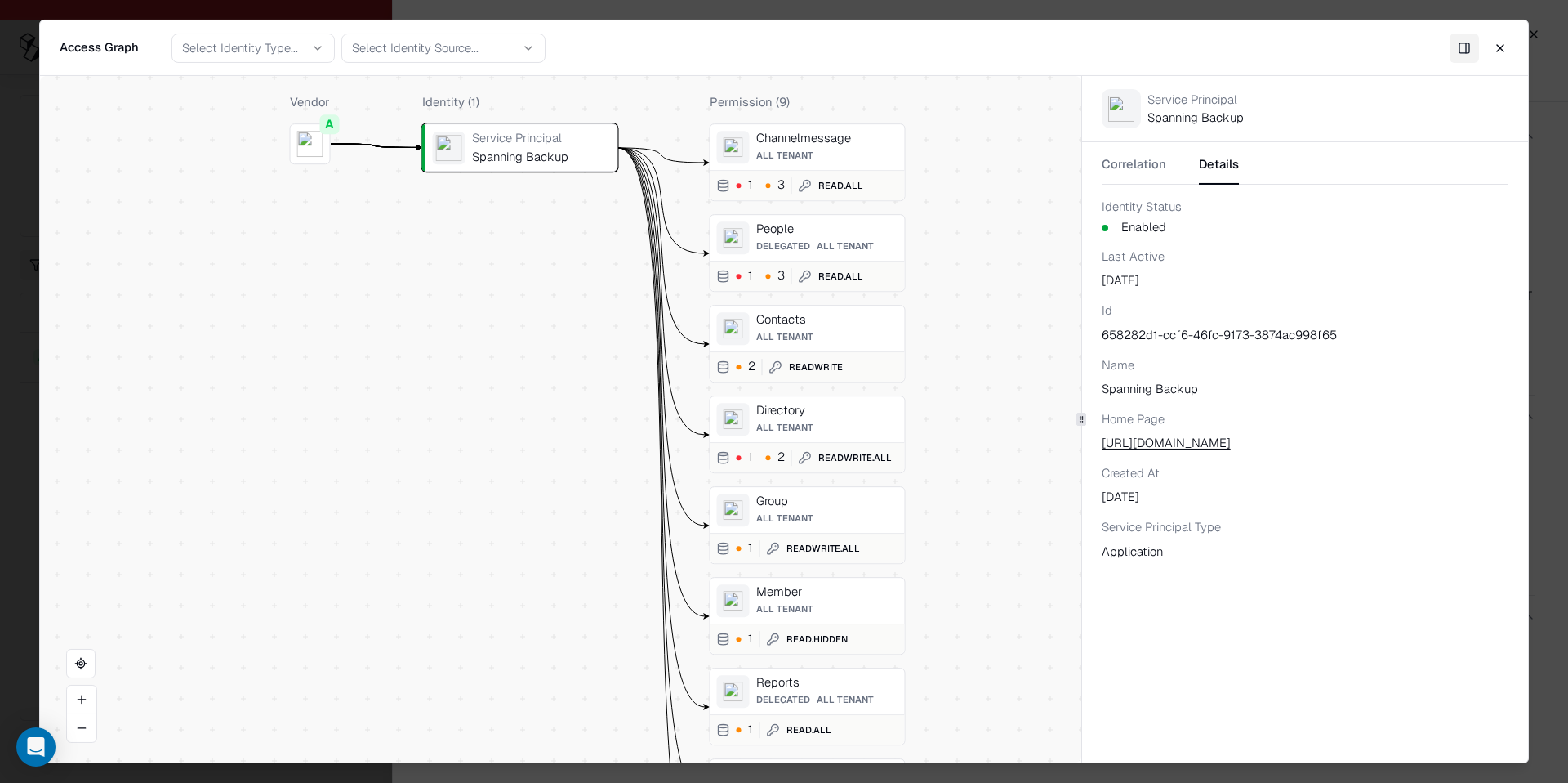
drag, startPoint x: 961, startPoint y: 401, endPoint x: 980, endPoint y: 696, distance: 295.6
click at [980, 696] on div "Vendor A Identity ( 1 ) Service Principal Spanning Backup Permission ( 9 ) Chan…" at bounding box center [560, 419] width 1042 height 687
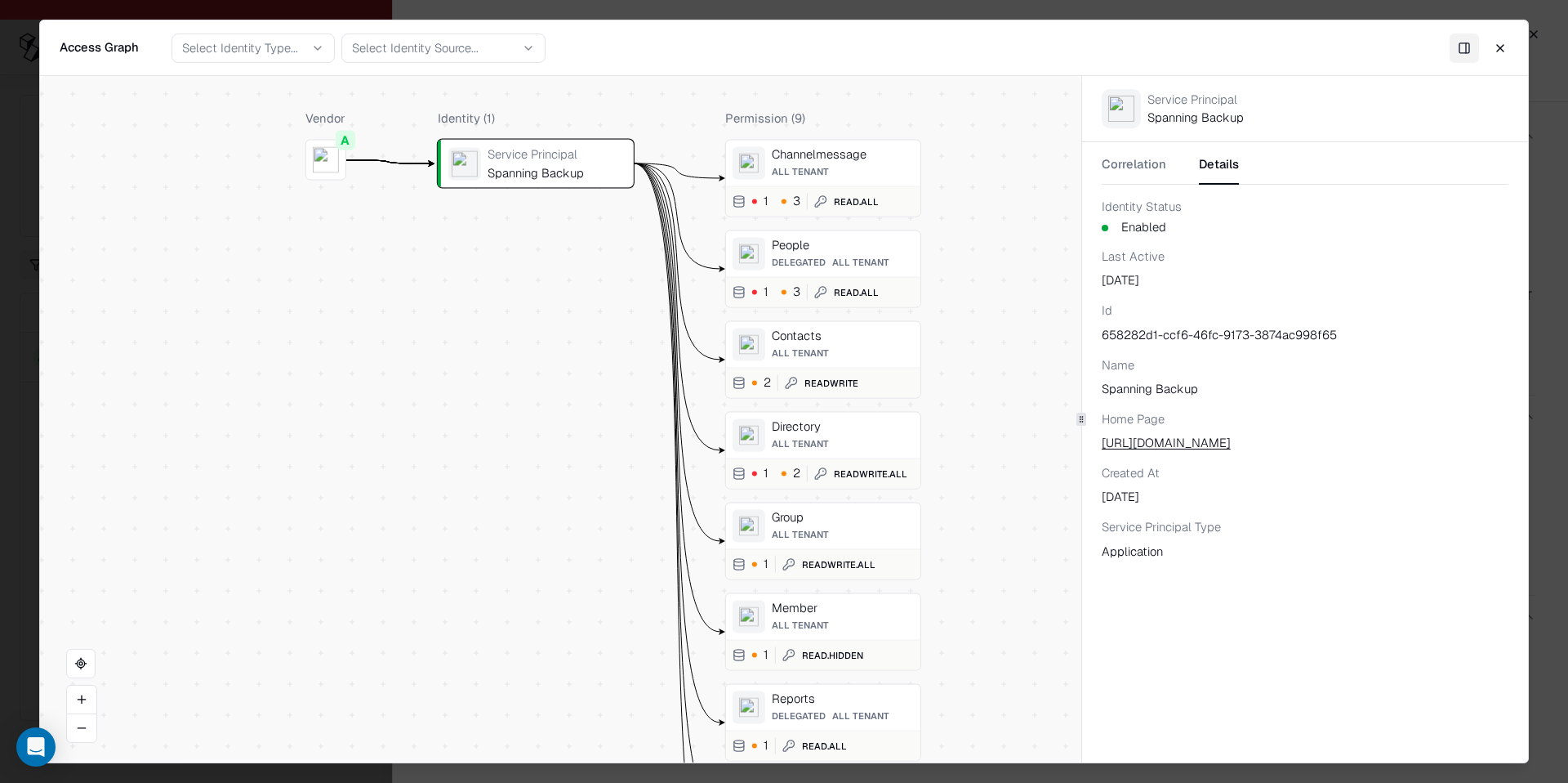
click at [855, 189] on div "1 3 Read.All" at bounding box center [824, 201] width 195 height 30
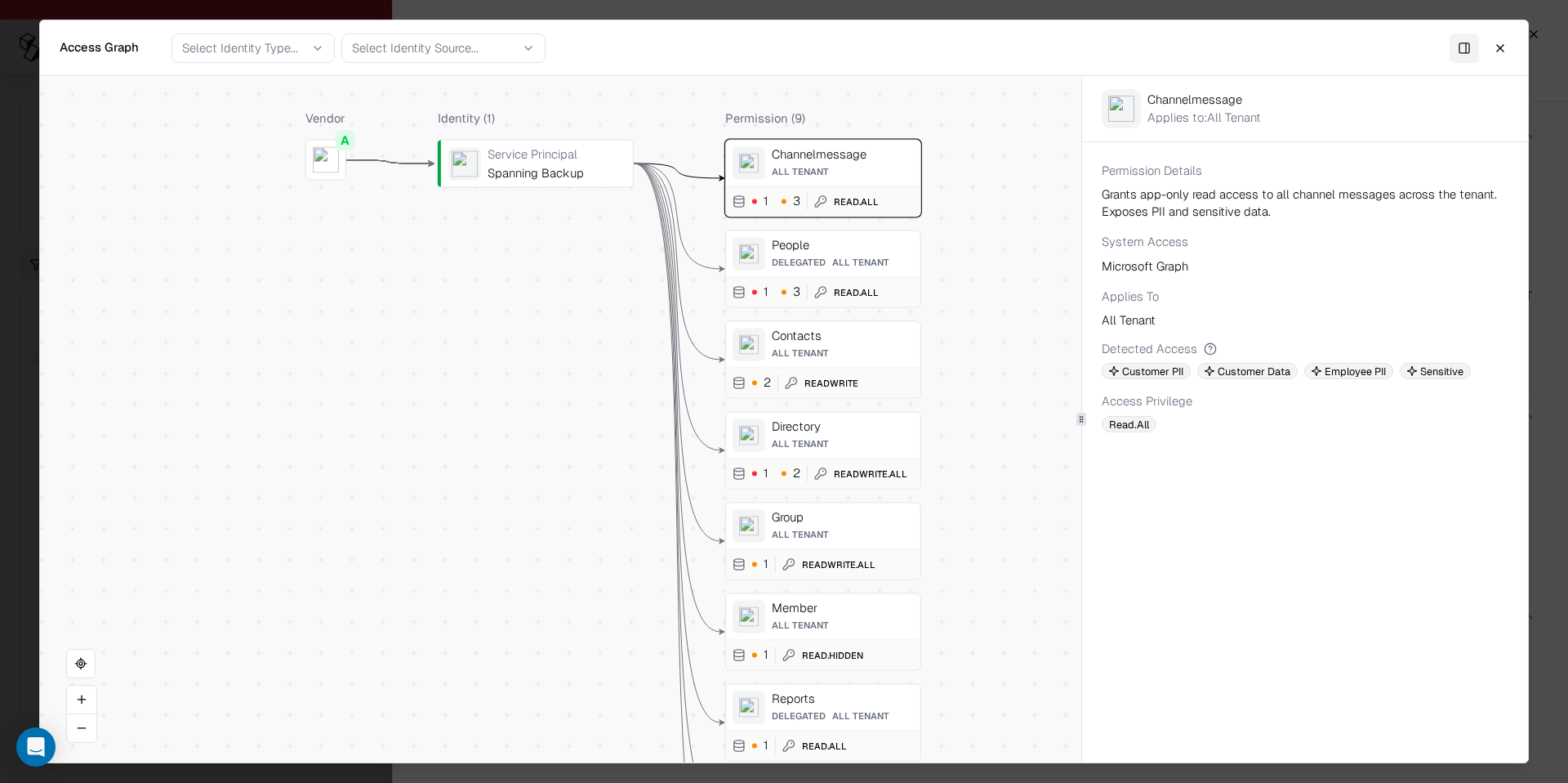
click at [863, 253] on div "People Delegated All Tenant" at bounding box center [843, 255] width 142 height 33
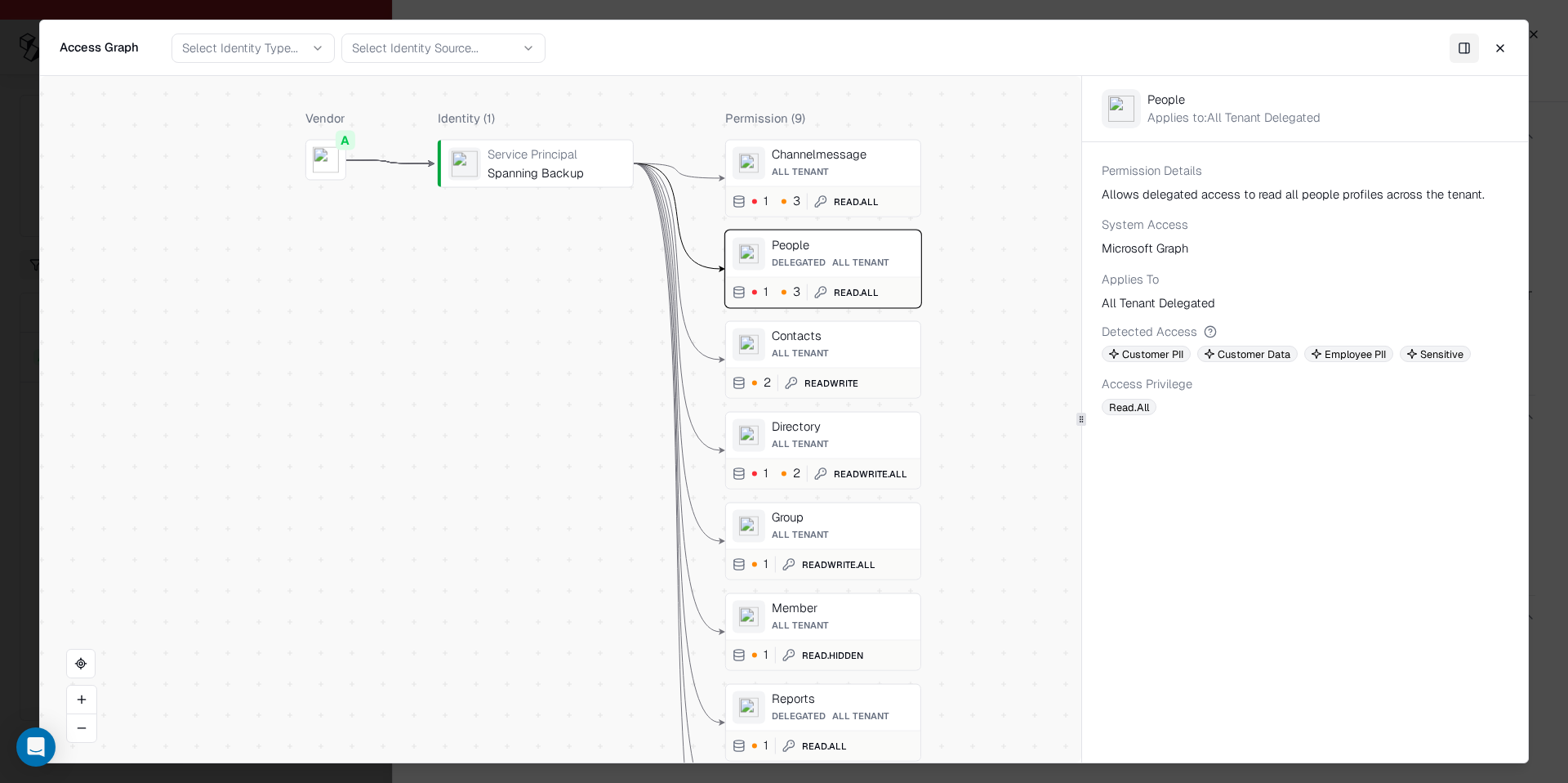
click at [863, 336] on div "Contacts" at bounding box center [843, 335] width 142 height 15
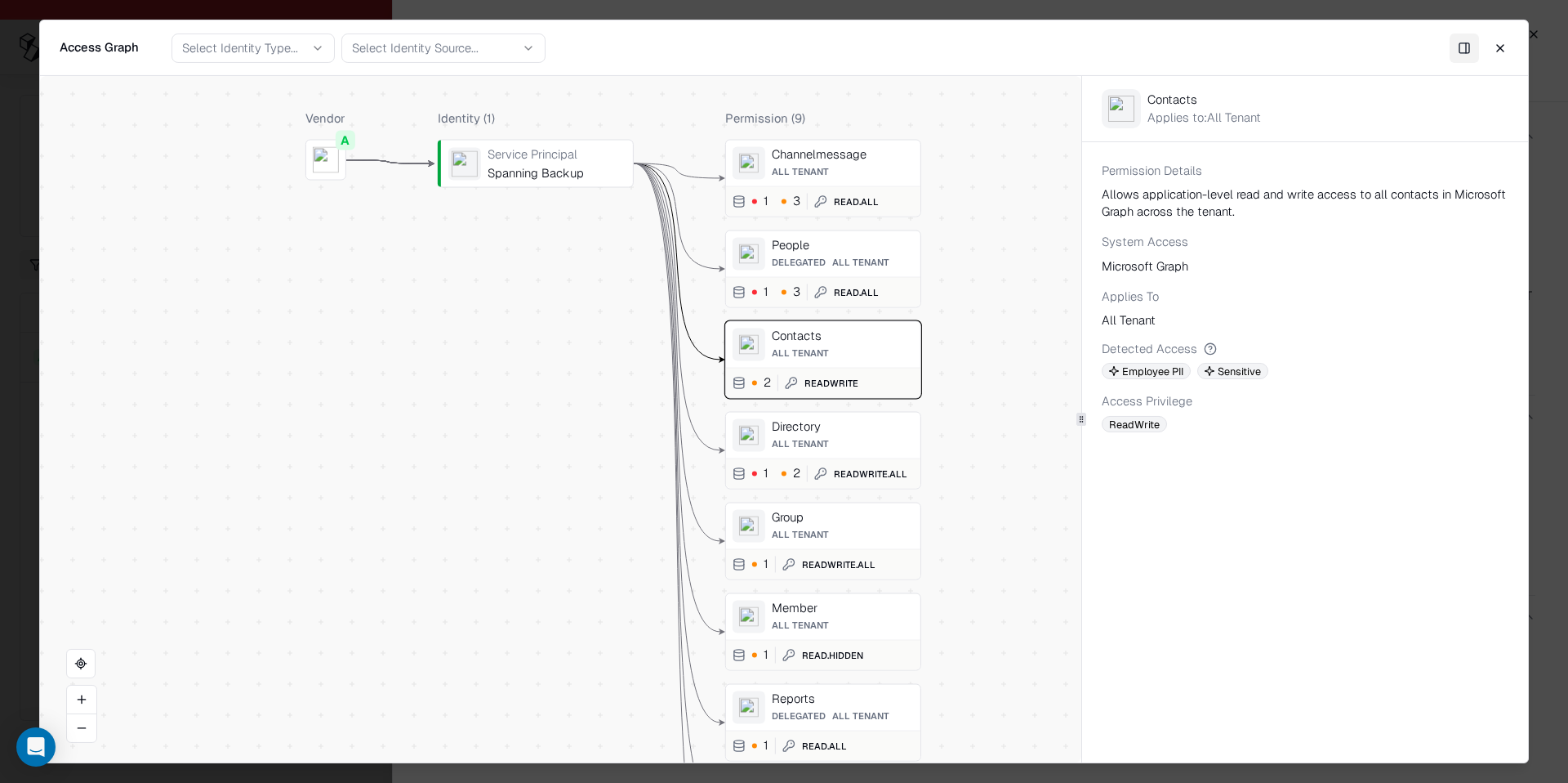
click at [862, 444] on div "All Tenant" at bounding box center [843, 442] width 142 height 11
click at [807, 527] on span "All Tenant" at bounding box center [800, 532] width 57 height 11
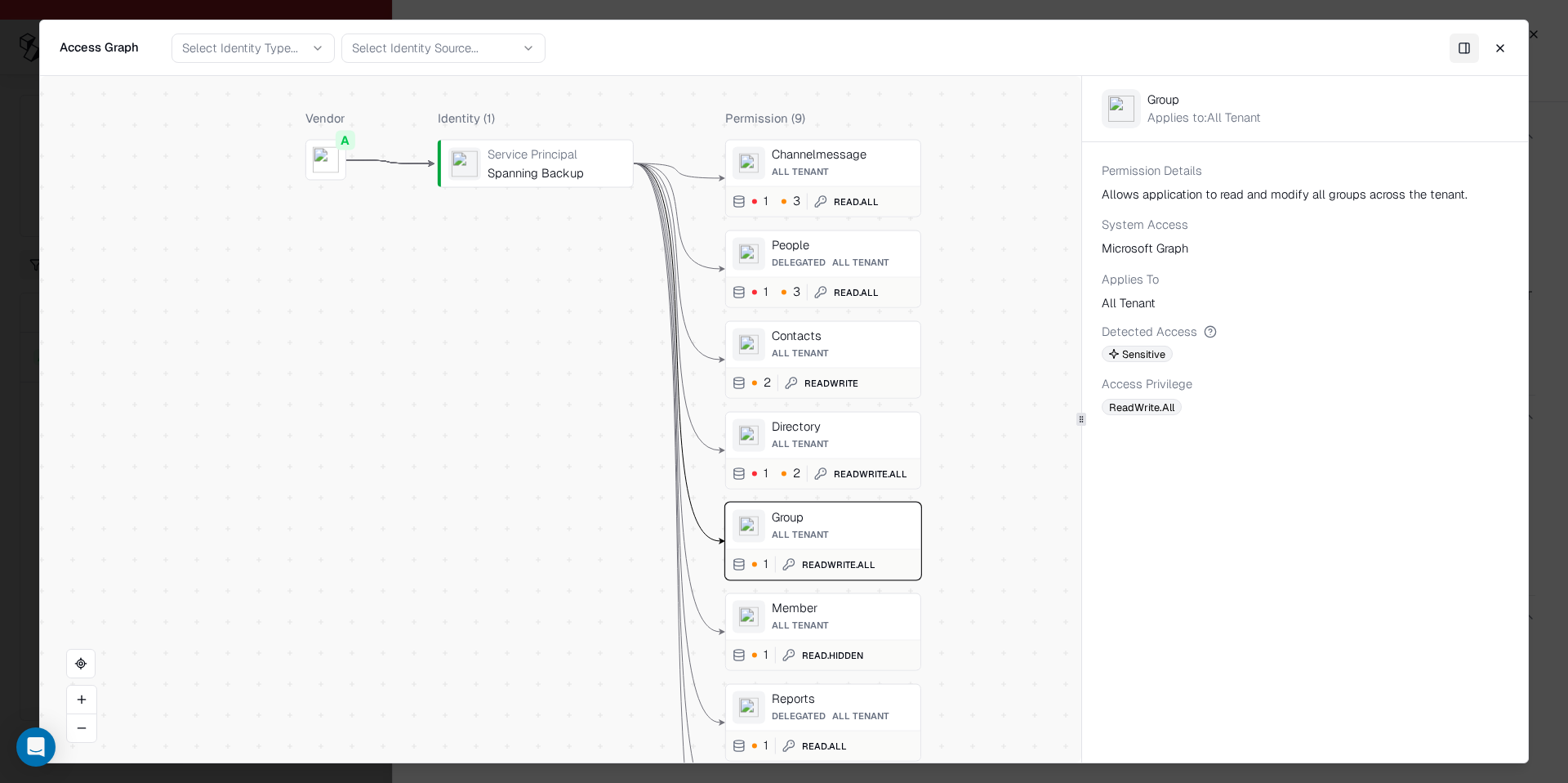
click at [748, 611] on object "entra" at bounding box center [749, 616] width 20 height 20
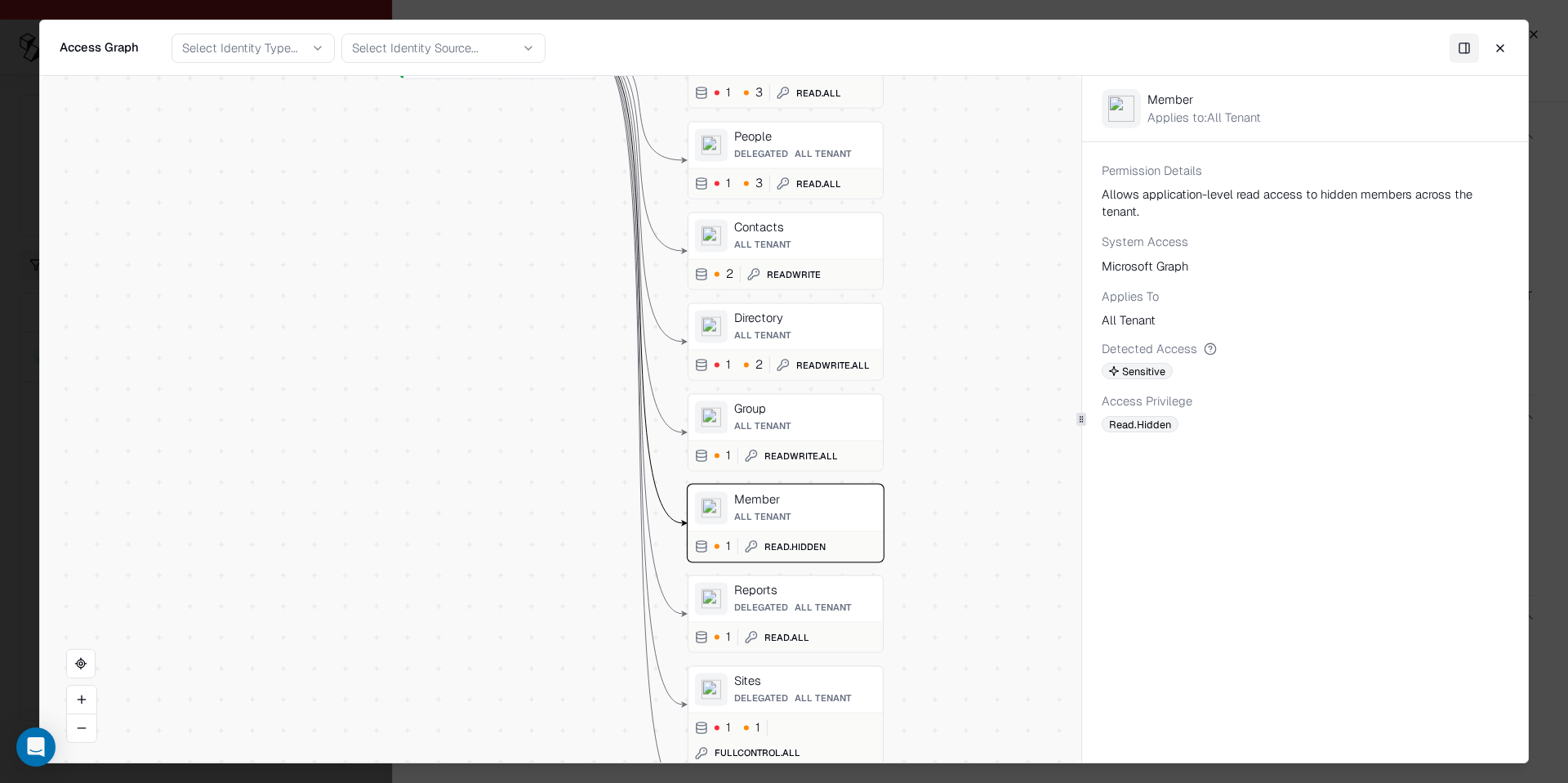
click at [786, 601] on div "Delegated All Tenant" at bounding box center [805, 606] width 142 height 11
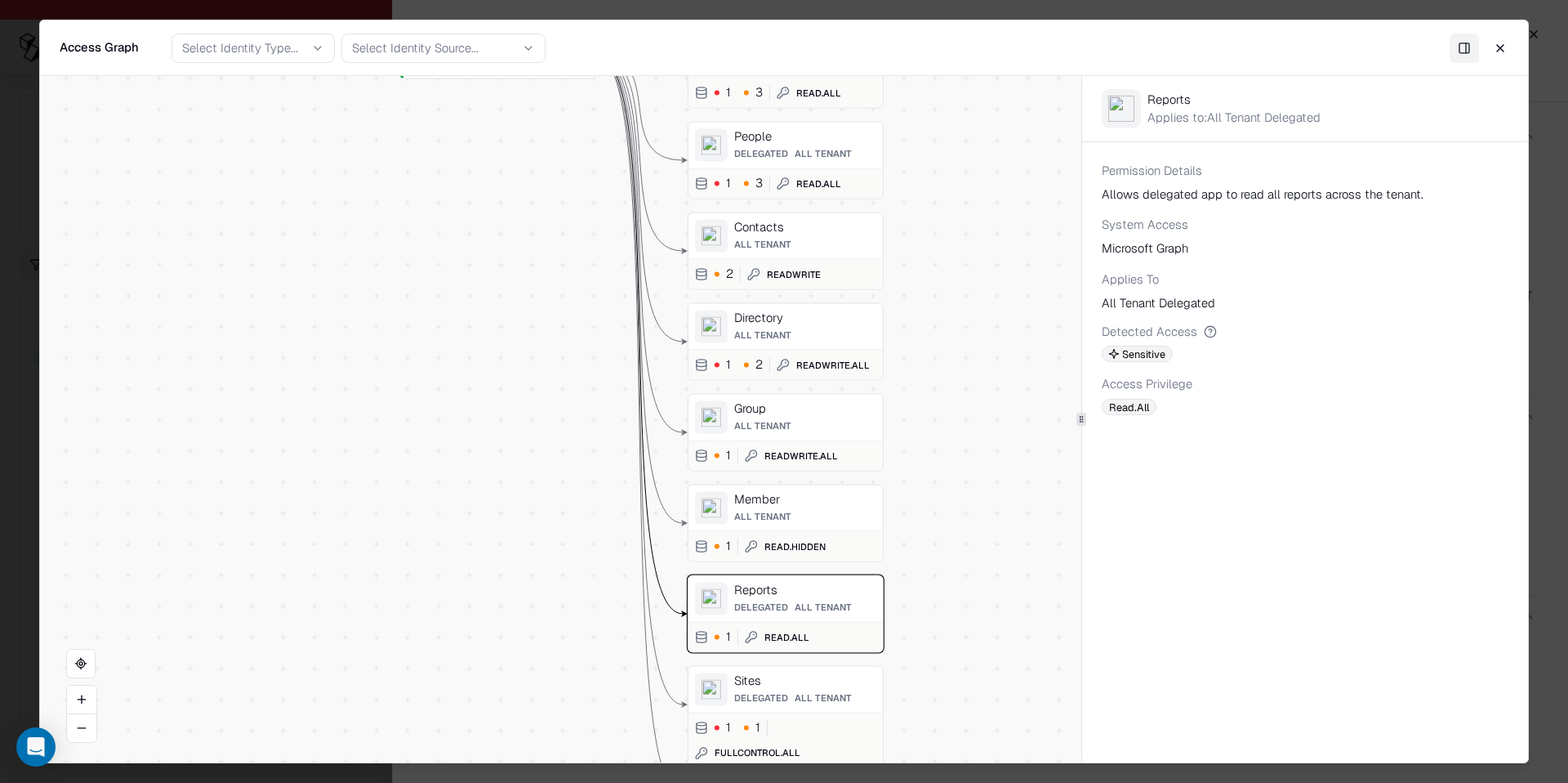
click at [797, 688] on div "Sites" at bounding box center [805, 680] width 142 height 15
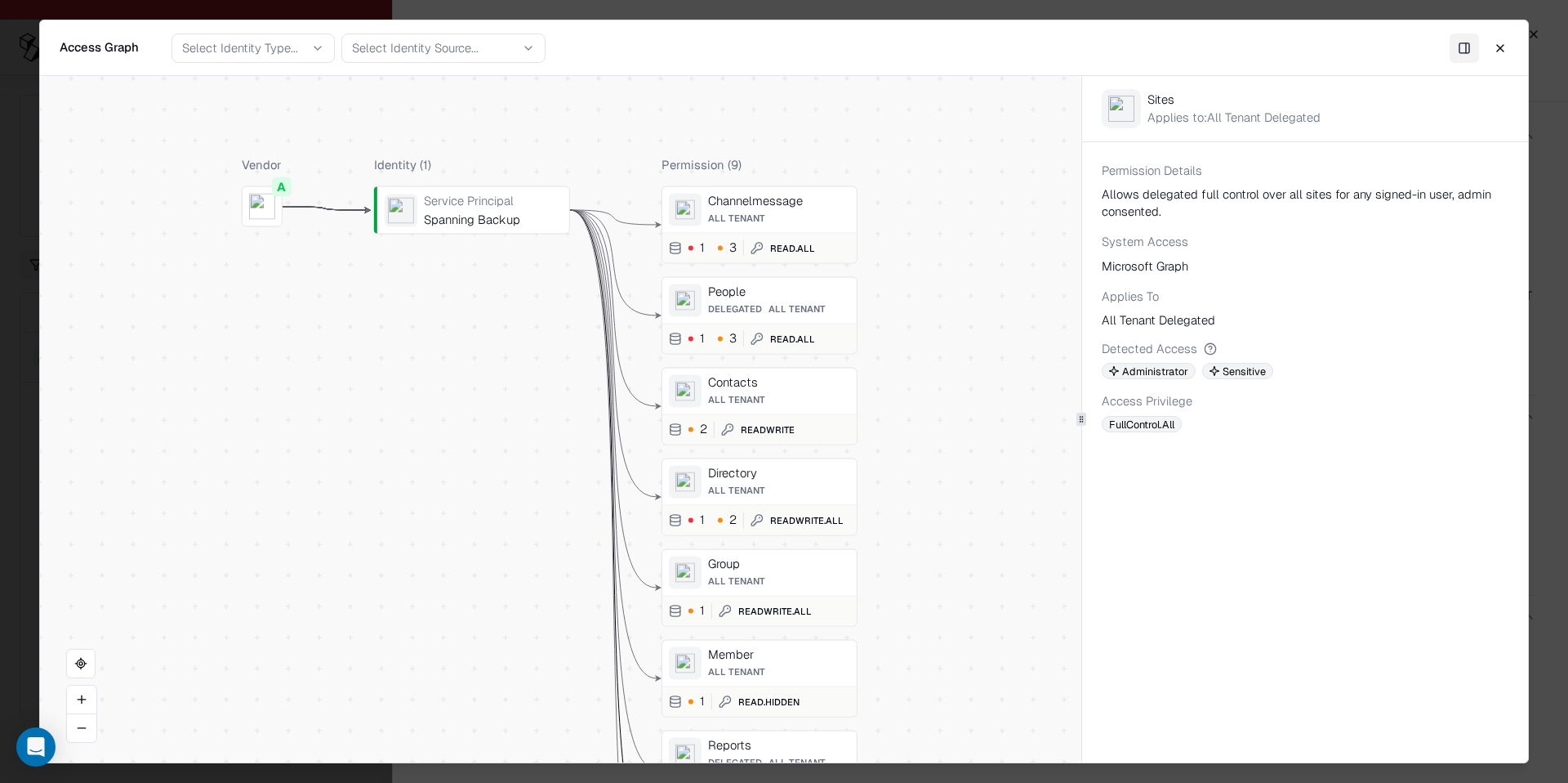
drag, startPoint x: 943, startPoint y: 278, endPoint x: 916, endPoint y: 433, distance: 157.3
click at [916, 433] on div "Vendor A Identity ( 1 ) Service Principal Spanning Backup Permission ( 9 ) Chan…" at bounding box center [560, 419] width 1042 height 687
click at [811, 407] on div "Contacts All Tenant" at bounding box center [779, 391] width 142 height 33
click at [799, 484] on div "All Tenant" at bounding box center [779, 489] width 142 height 11
click at [797, 402] on div "All Tenant" at bounding box center [779, 398] width 142 height 11
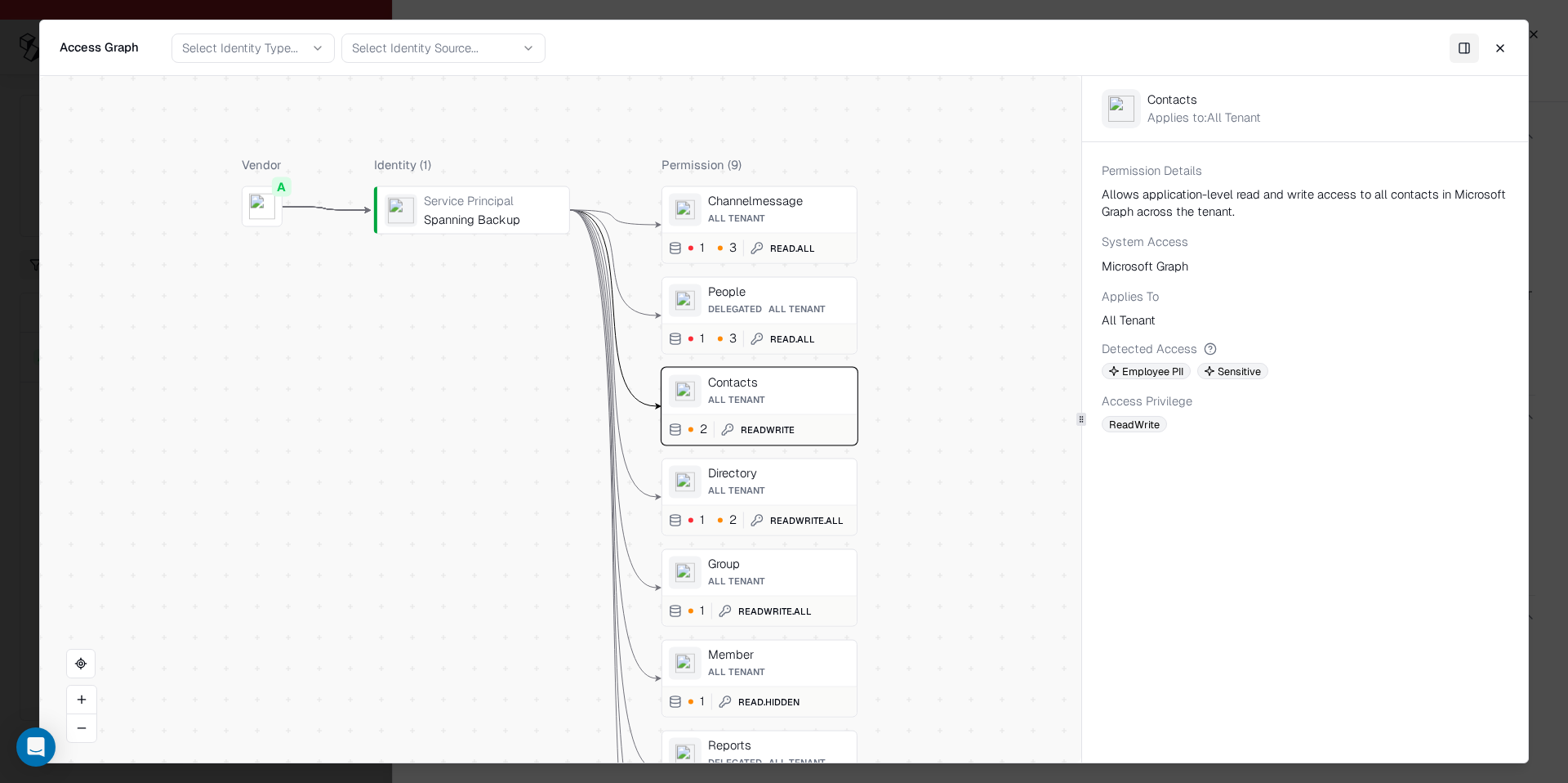
click at [806, 486] on div "All Tenant" at bounding box center [779, 489] width 142 height 11
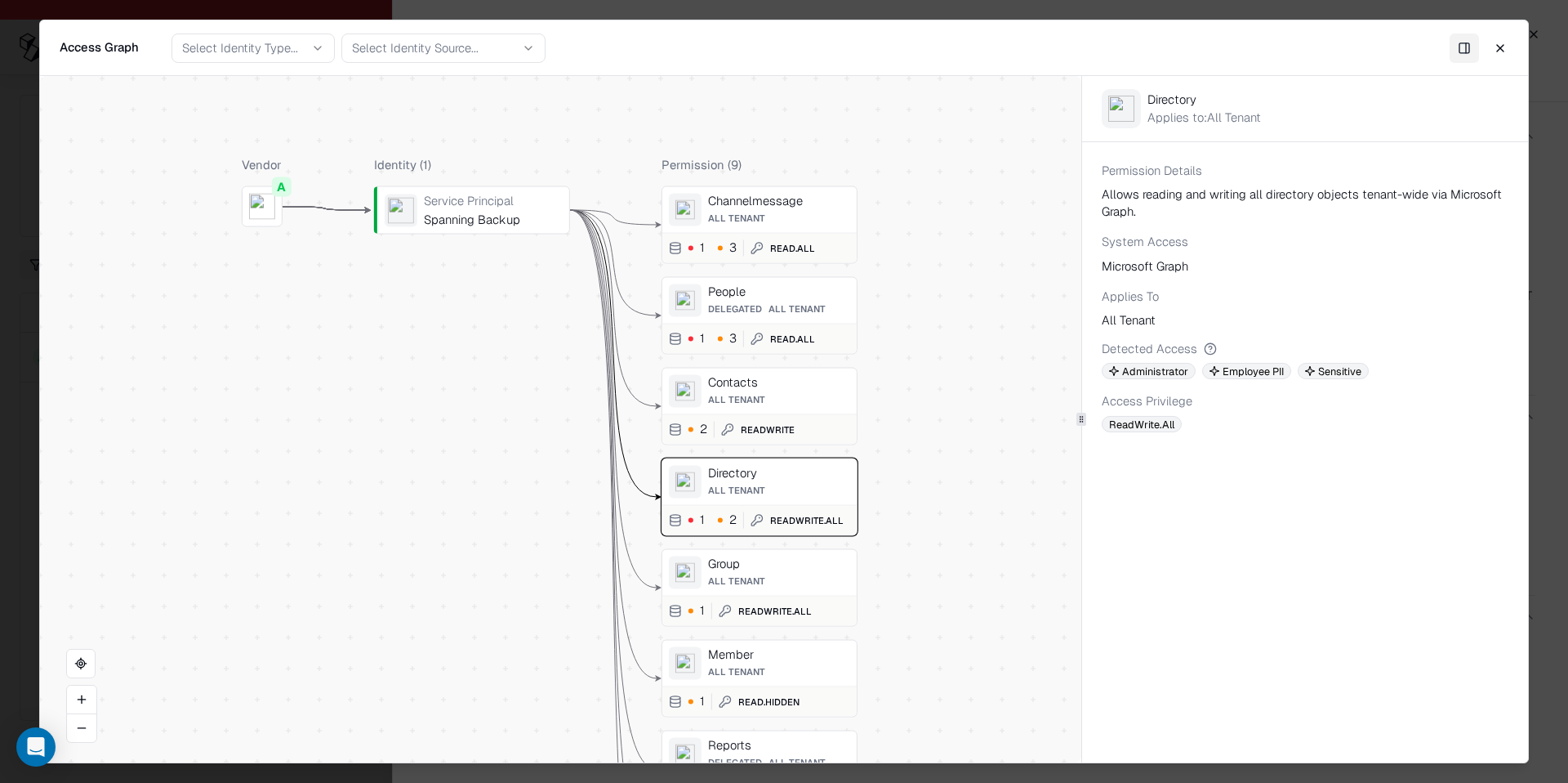
click at [828, 297] on div "People" at bounding box center [779, 291] width 142 height 15
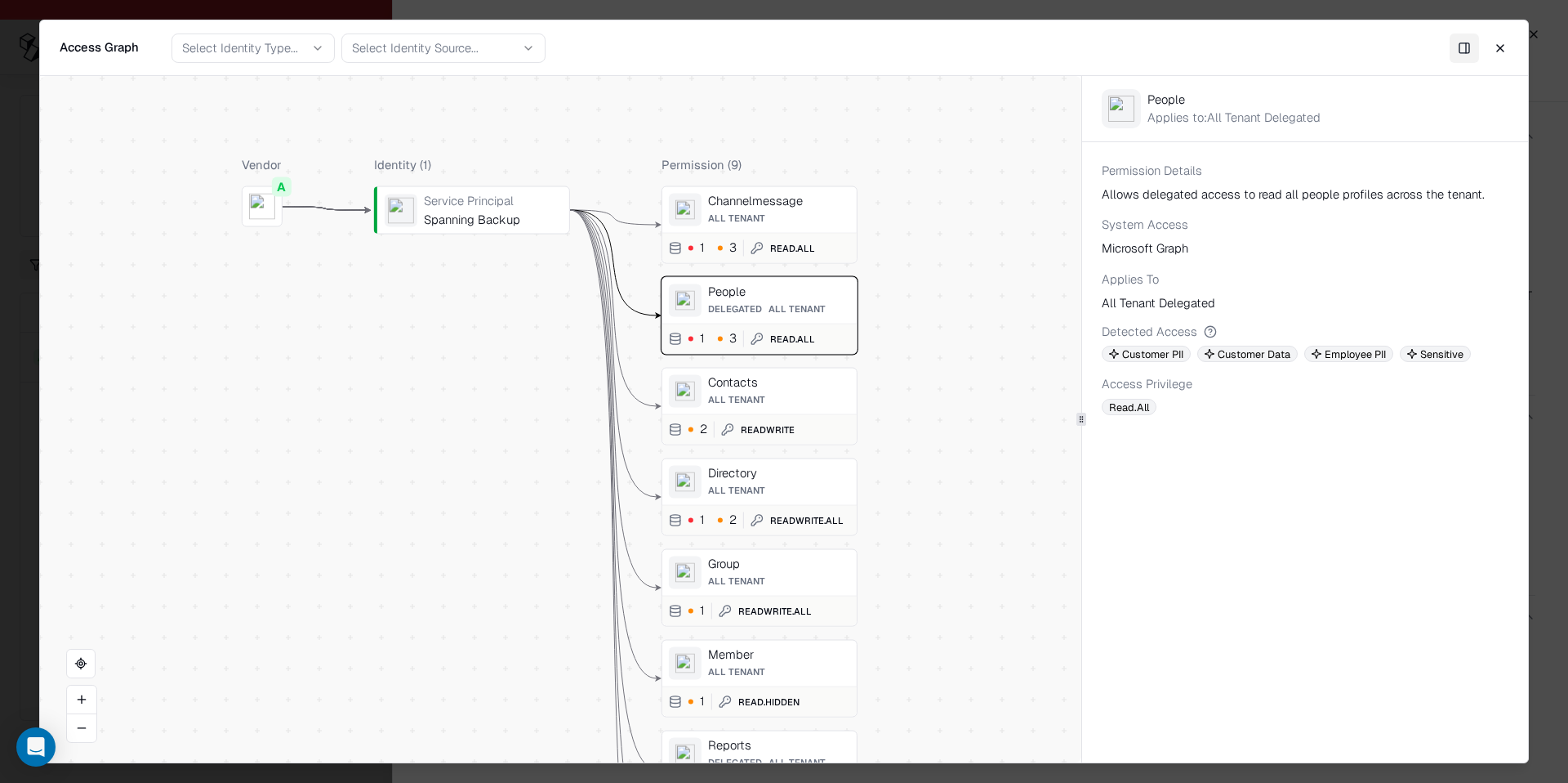
click at [779, 229] on div "Channelmessage All Tenant 1 3 Read.All" at bounding box center [759, 224] width 196 height 77
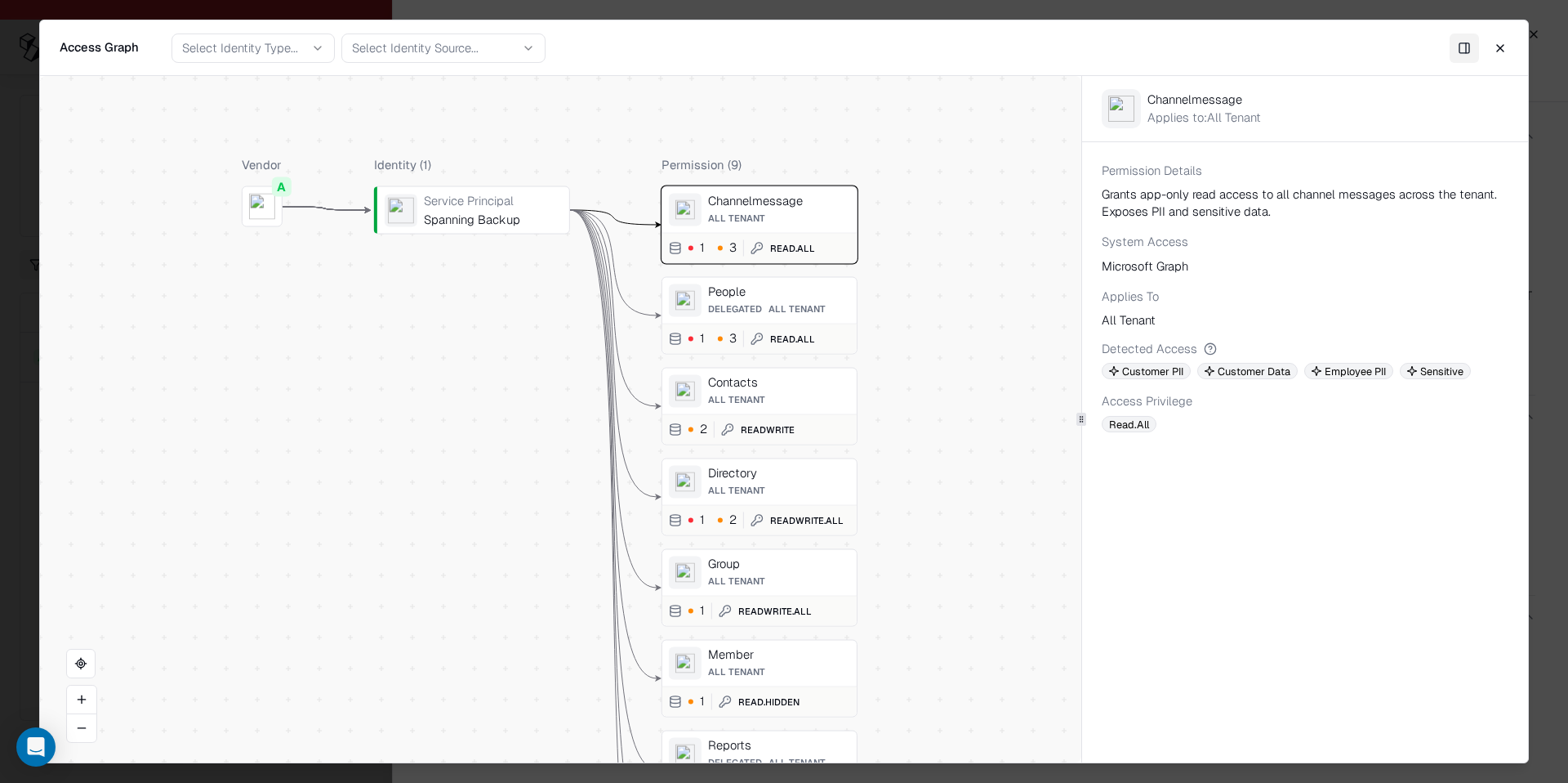
click at [770, 348] on div "1 3 Read.All" at bounding box center [759, 338] width 195 height 30
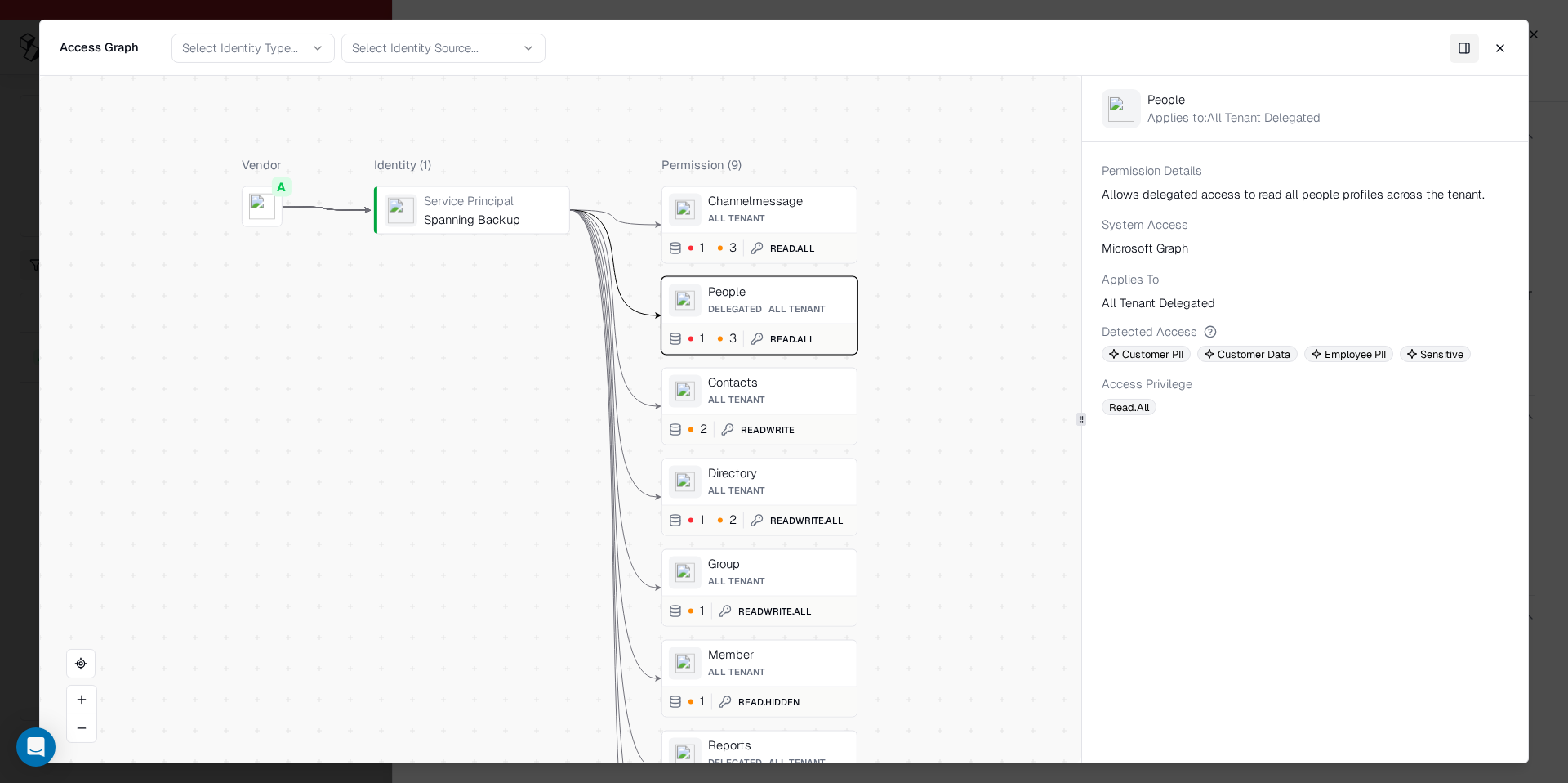
click at [784, 382] on div "Contacts" at bounding box center [779, 382] width 142 height 15
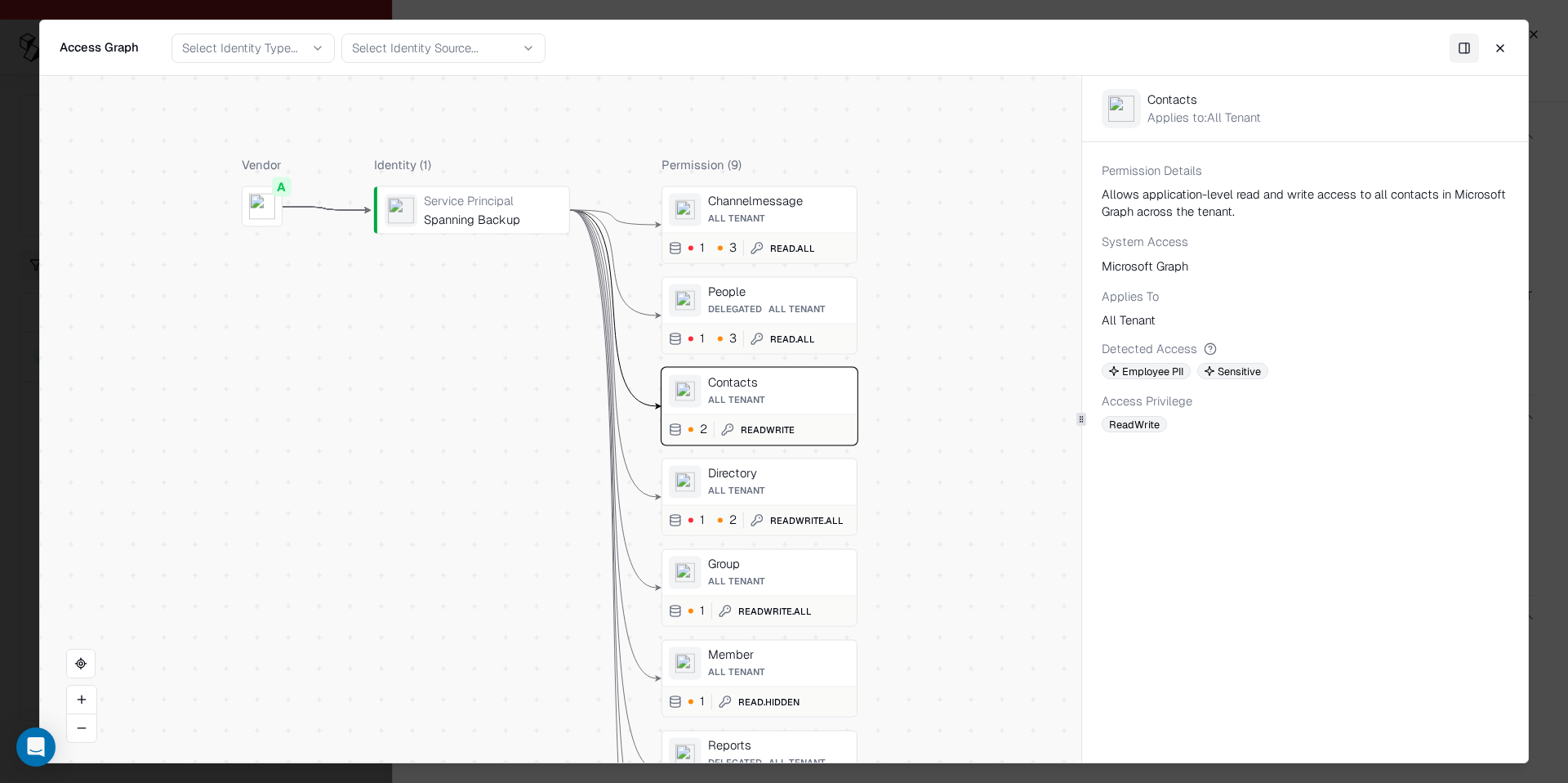
click at [806, 501] on div "Directory All Tenant 1 2 ReadWrite.All" at bounding box center [759, 496] width 196 height 77
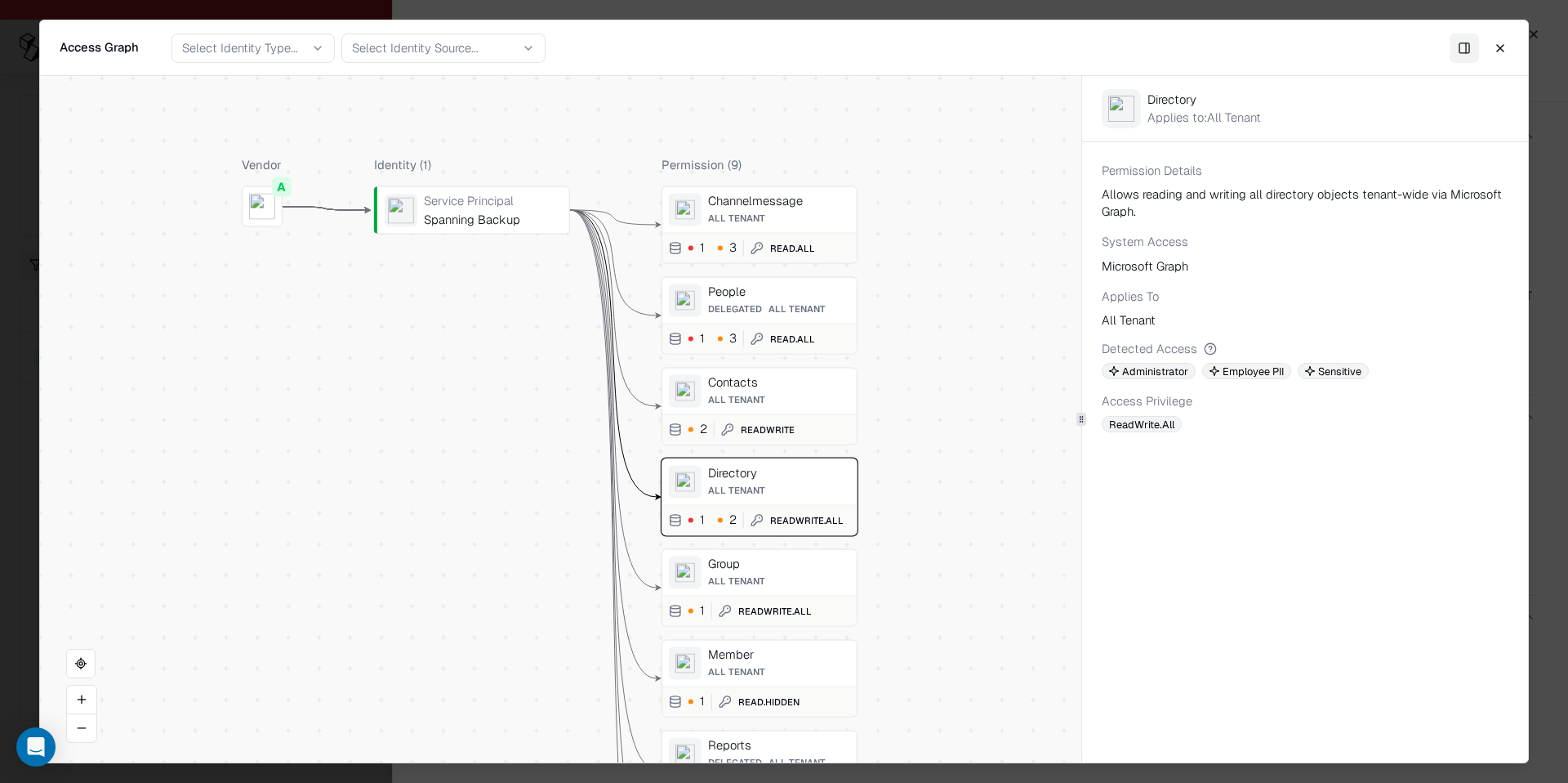
click at [959, 319] on div "Vendor A Identity ( 1 ) Service Principal Spanning Backup Permission ( 9 ) Chan…" at bounding box center [560, 419] width 1042 height 687
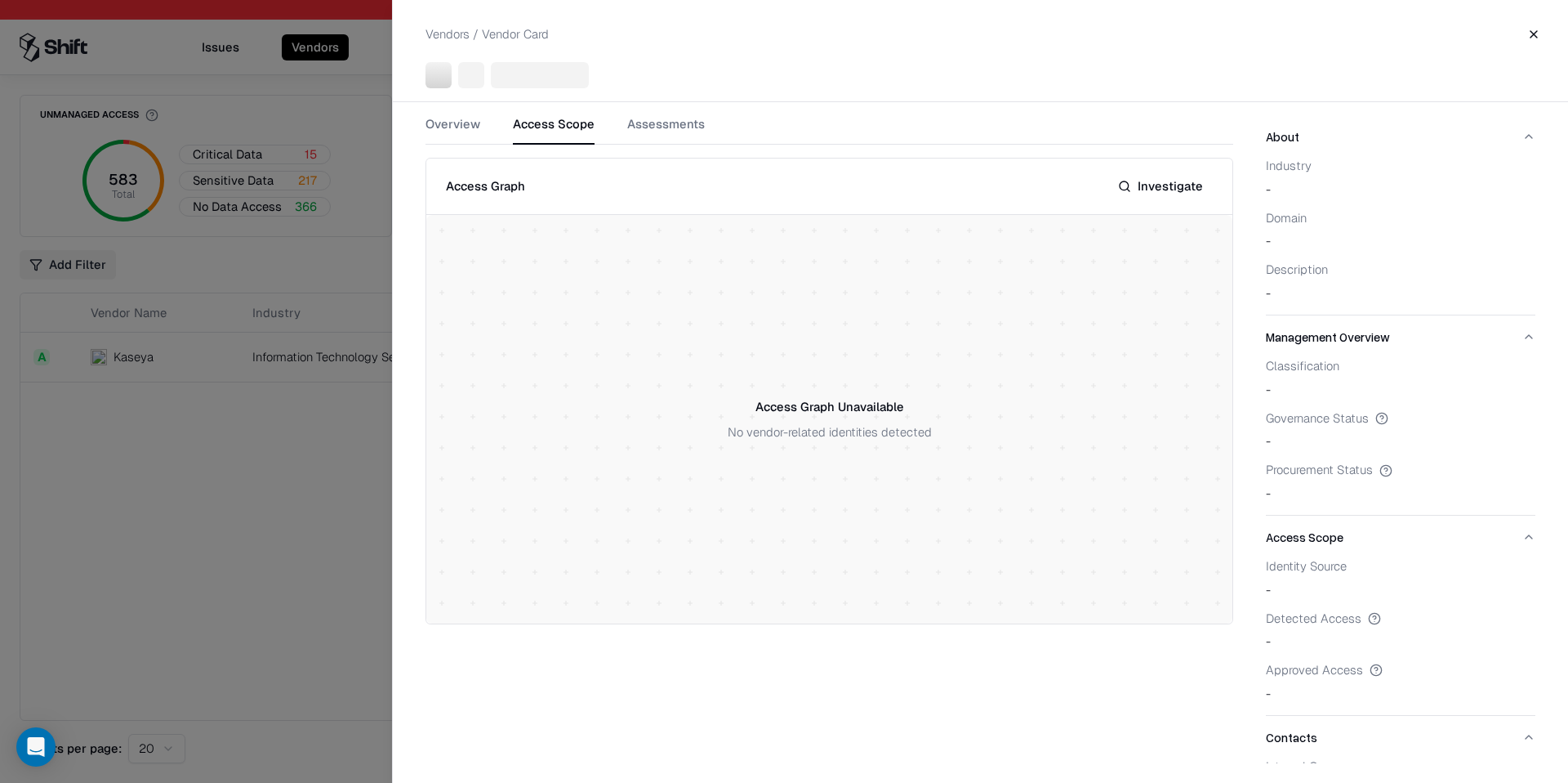
click at [81, 529] on div at bounding box center [784, 391] width 1568 height 783
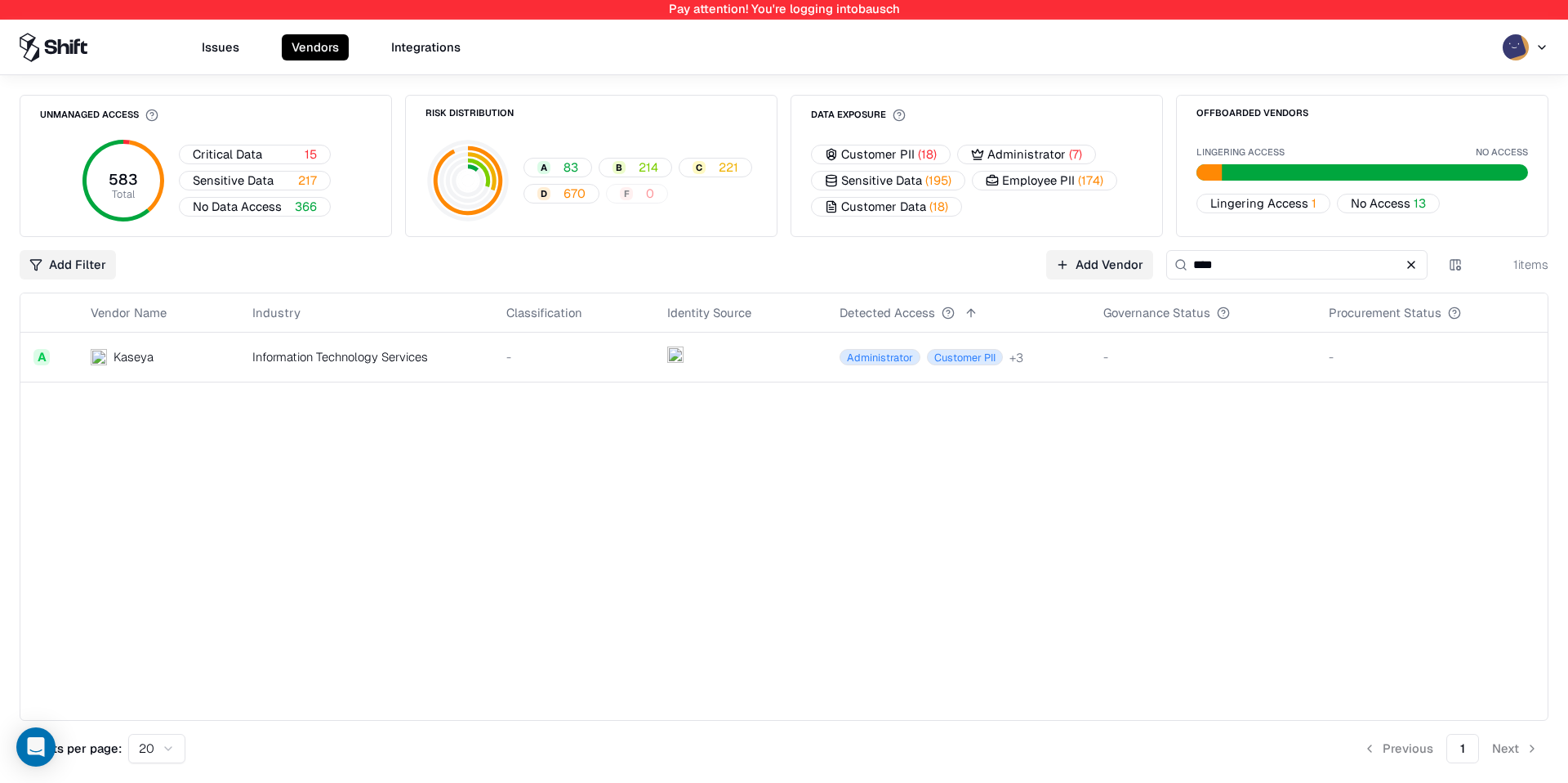
click at [239, 53] on button "Issues" at bounding box center [221, 47] width 57 height 26
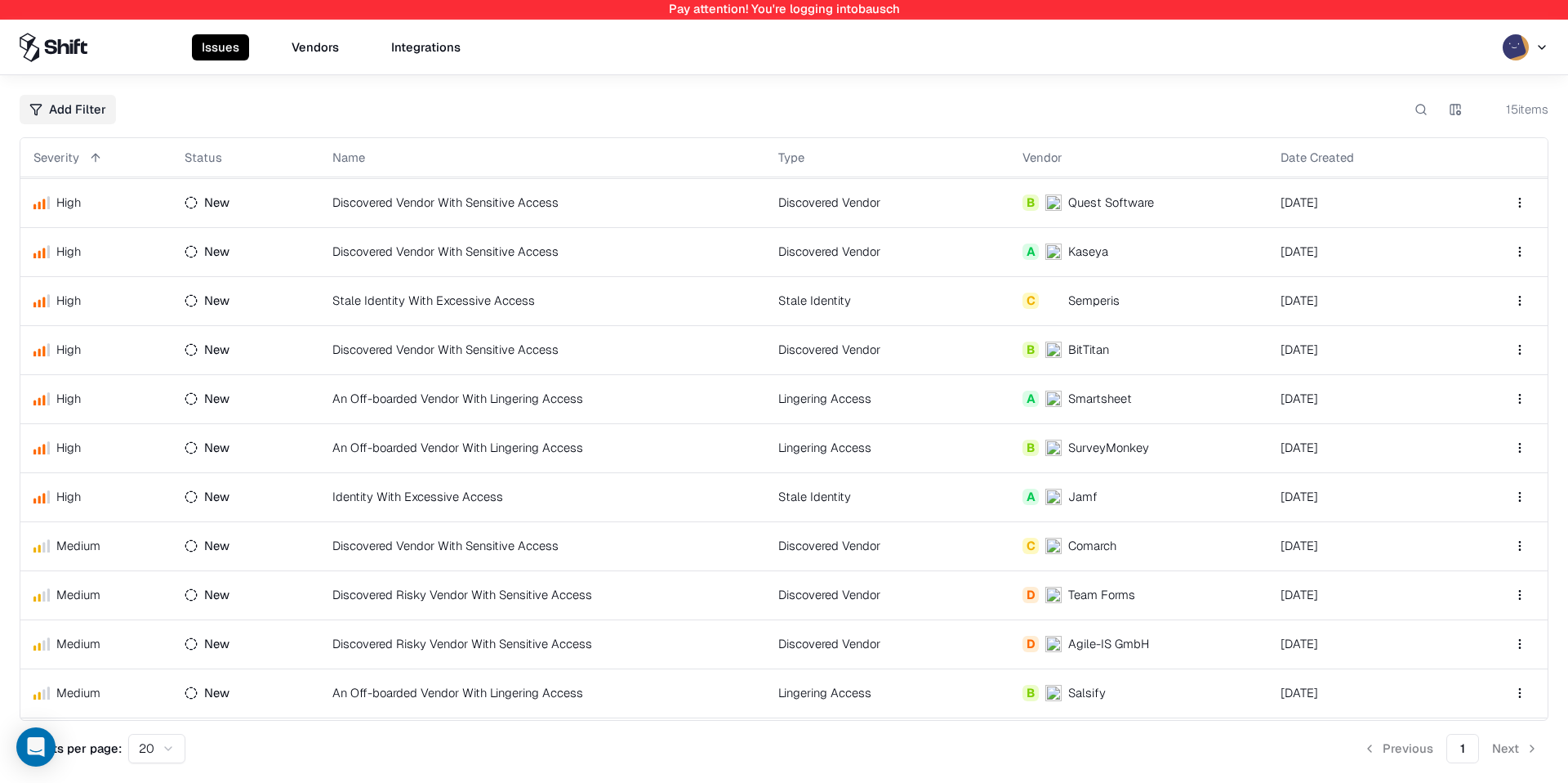
scroll to position [193, 0]
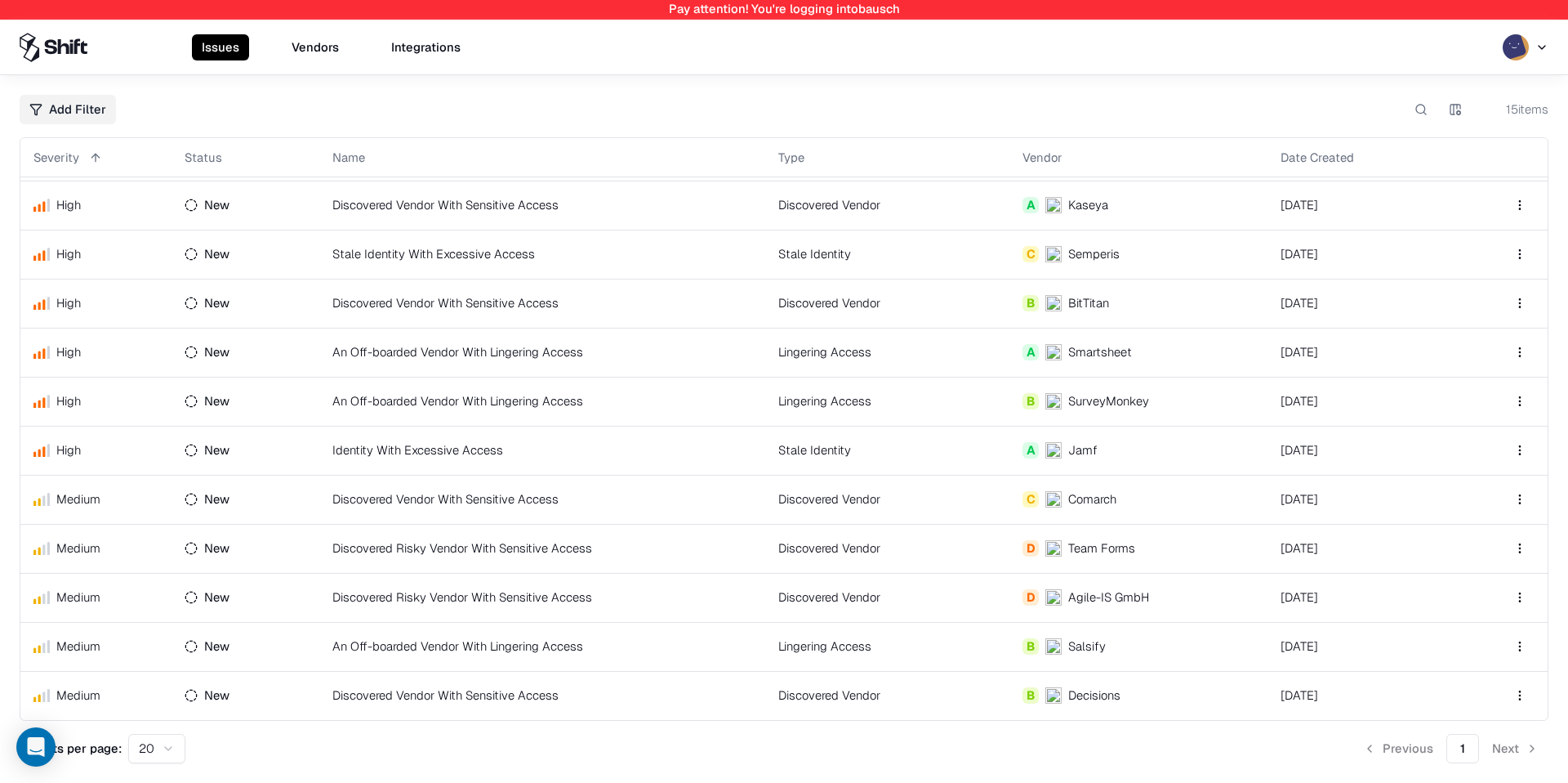
click at [620, 647] on td "An Off-boarded Vendor With Lingering Access" at bounding box center [542, 646] width 446 height 49
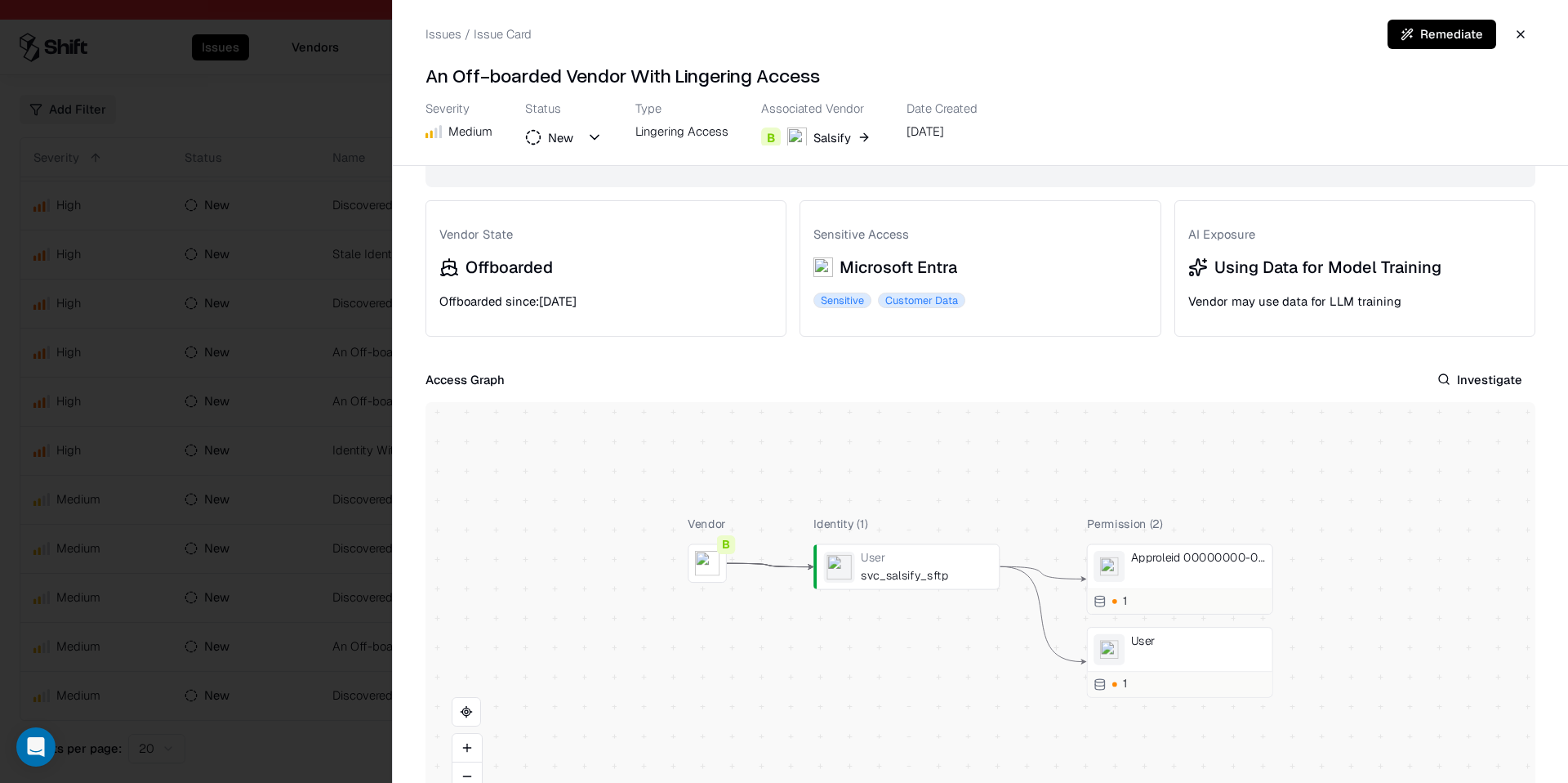
scroll to position [176, 0]
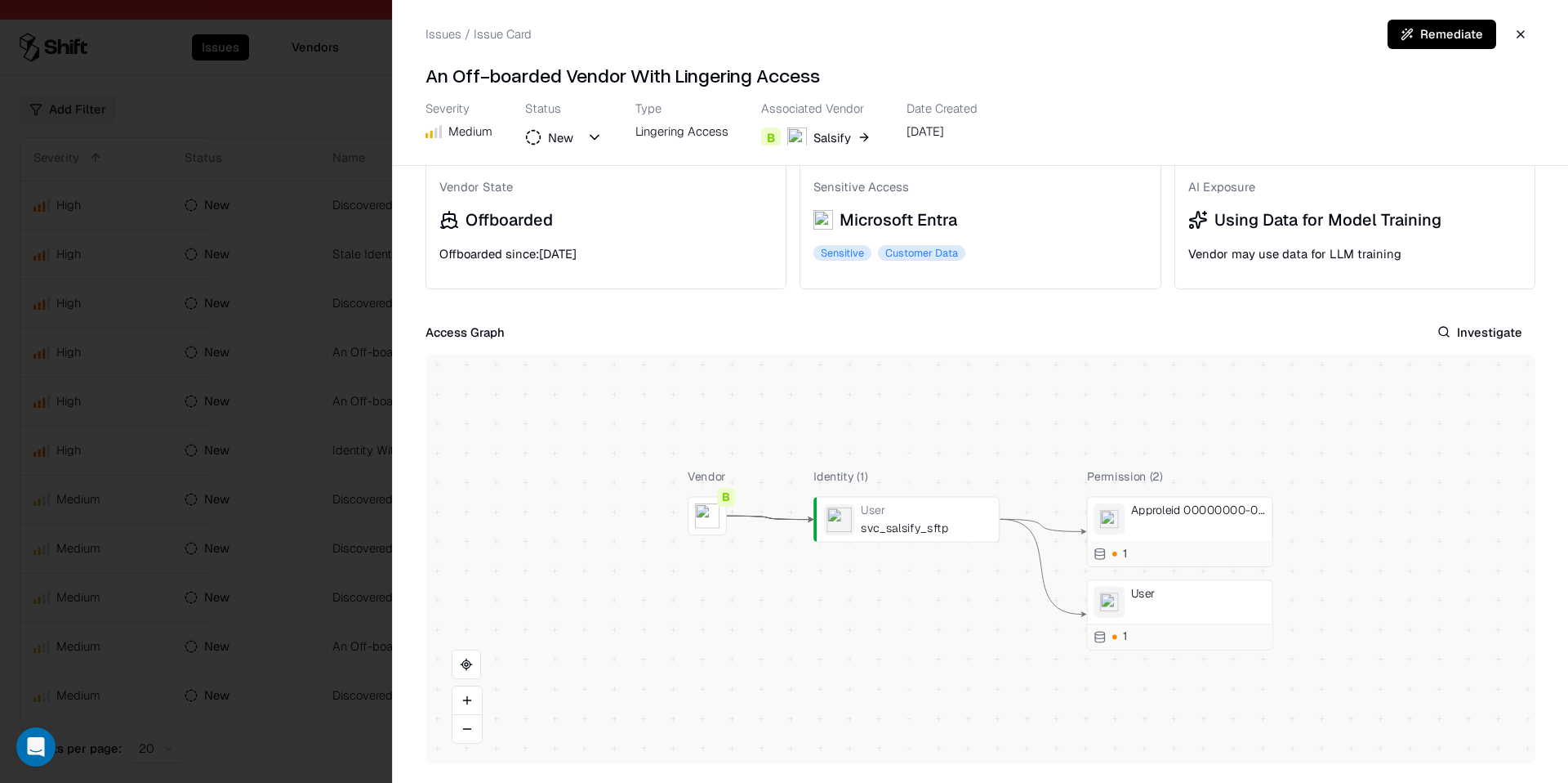
click at [0, 0] on div at bounding box center [0, 0] width 0 height 0
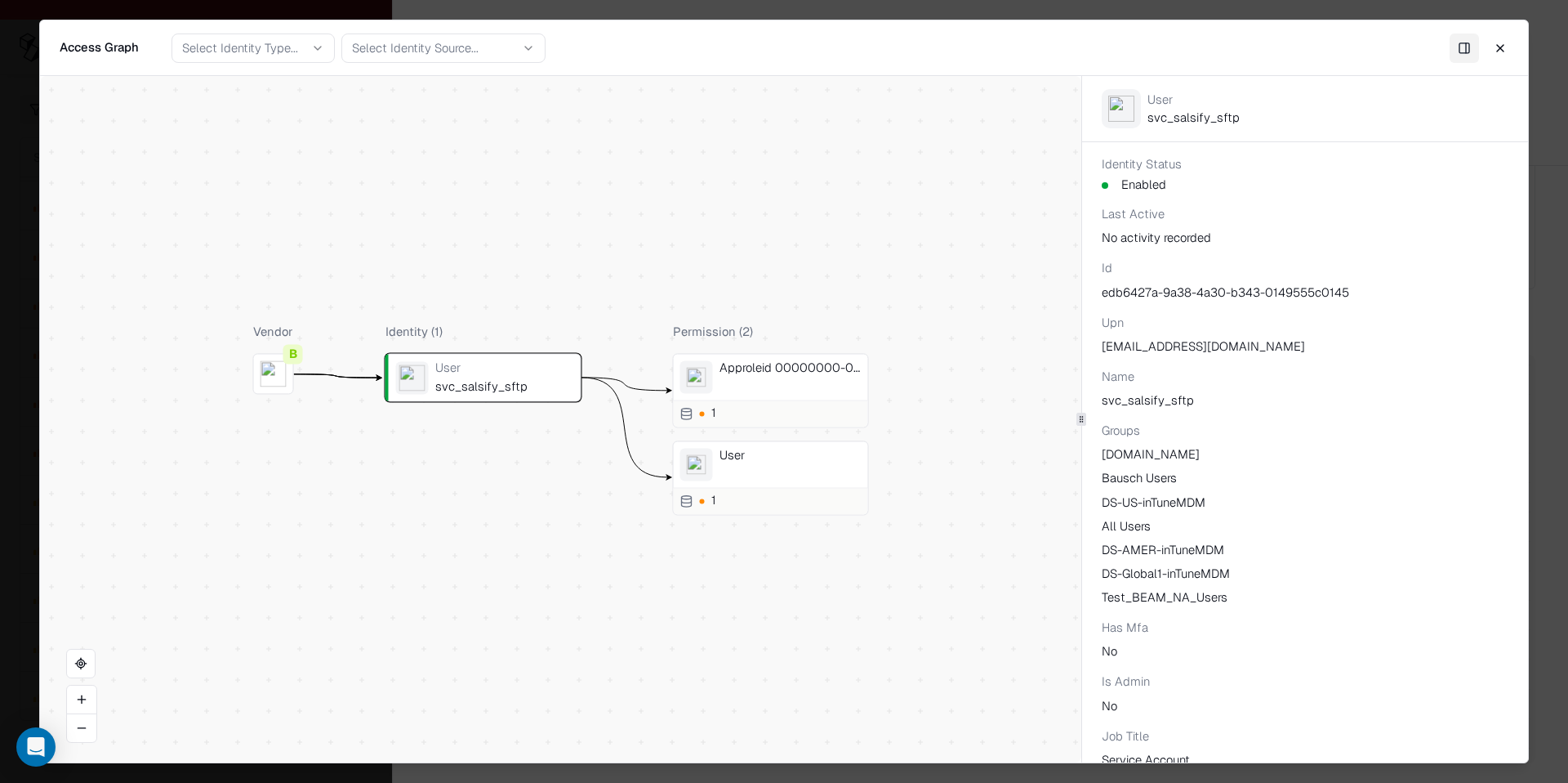
click at [728, 392] on div "Approleid 00000000-0000-0000-0000-000000000000" at bounding box center [791, 378] width 142 height 33
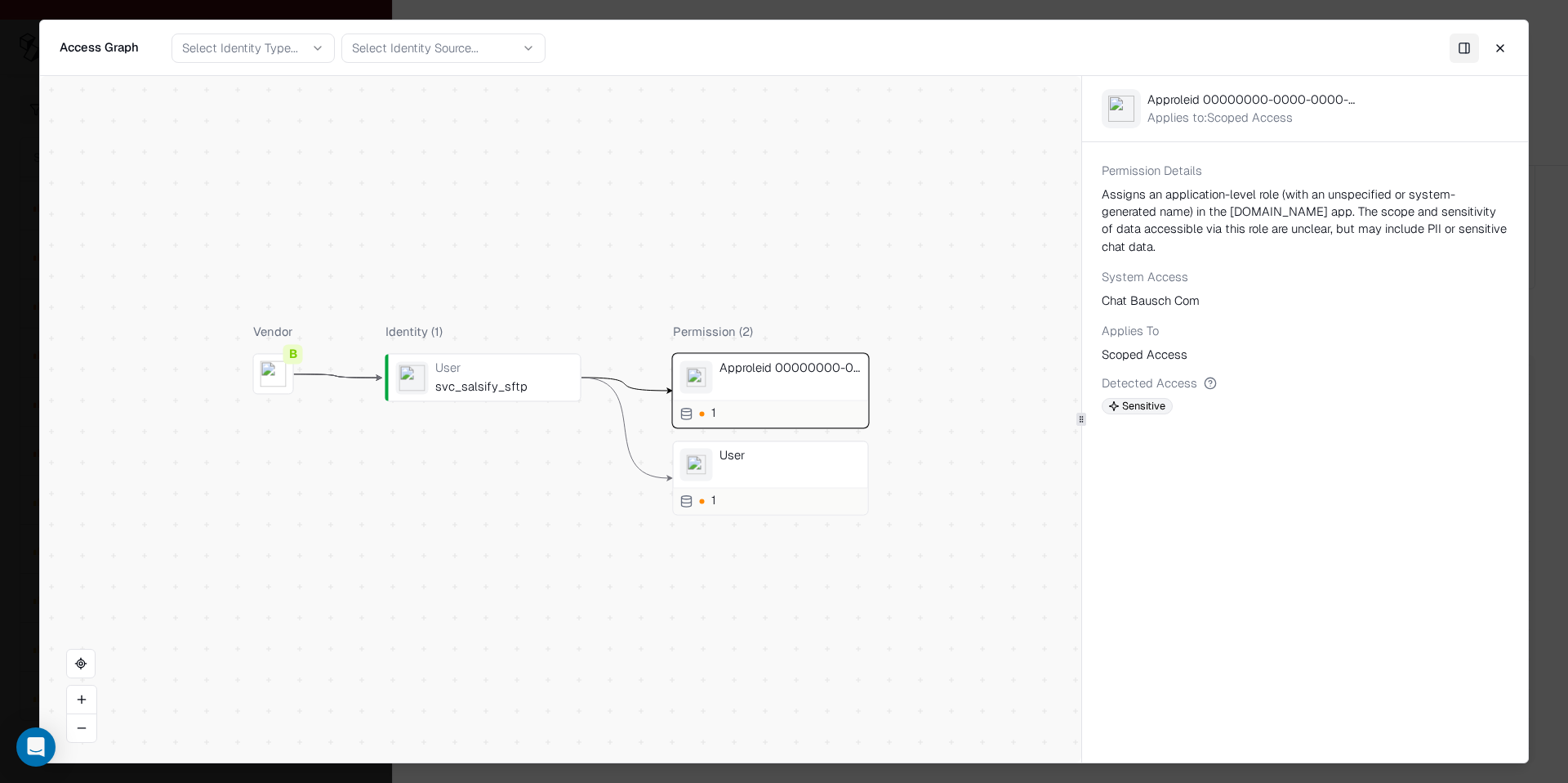
click at [754, 448] on div "User" at bounding box center [791, 455] width 142 height 15
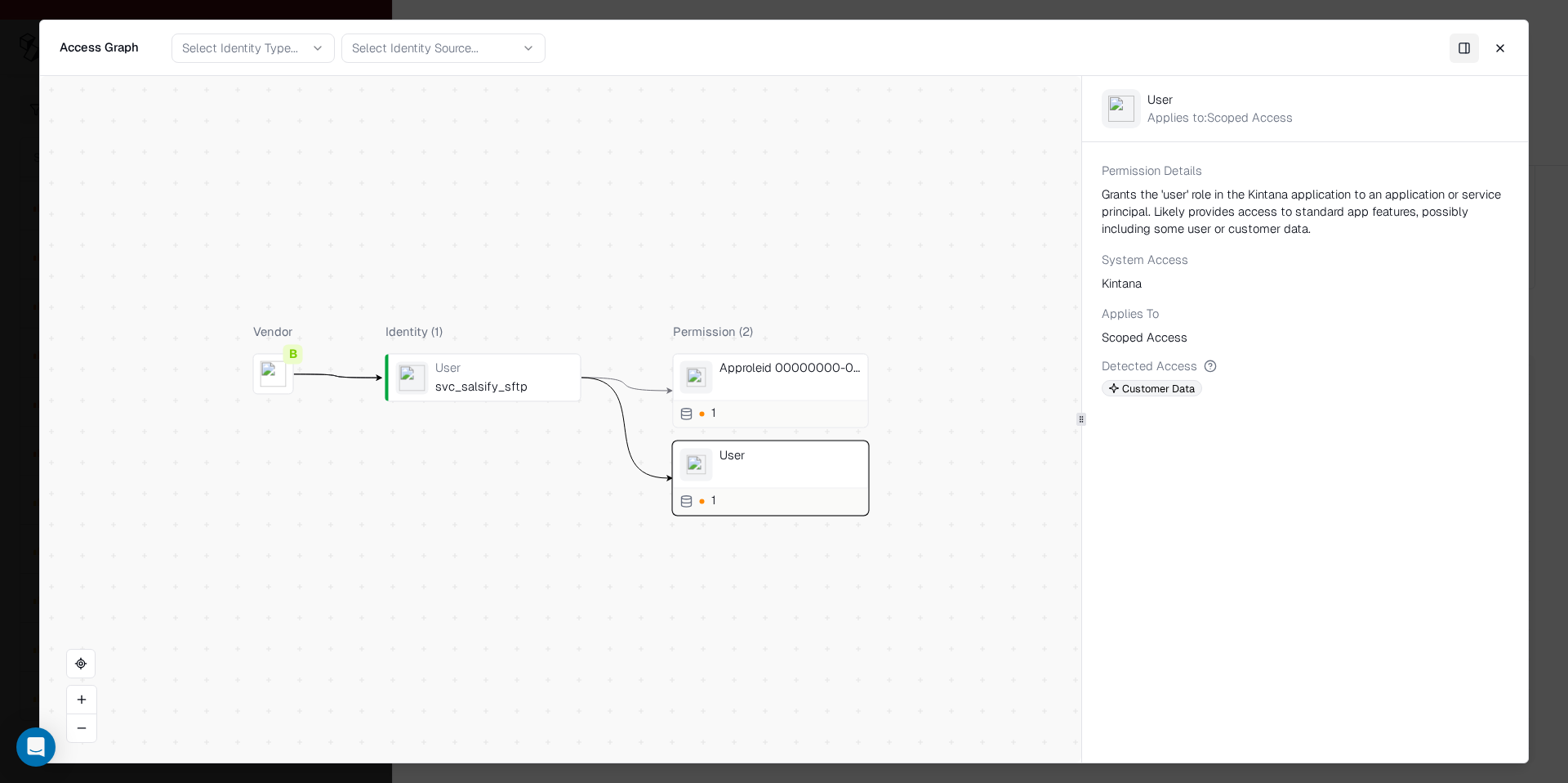
click at [774, 392] on div "Approleid 00000000-0000-0000-0000-000000000000" at bounding box center [791, 378] width 142 height 33
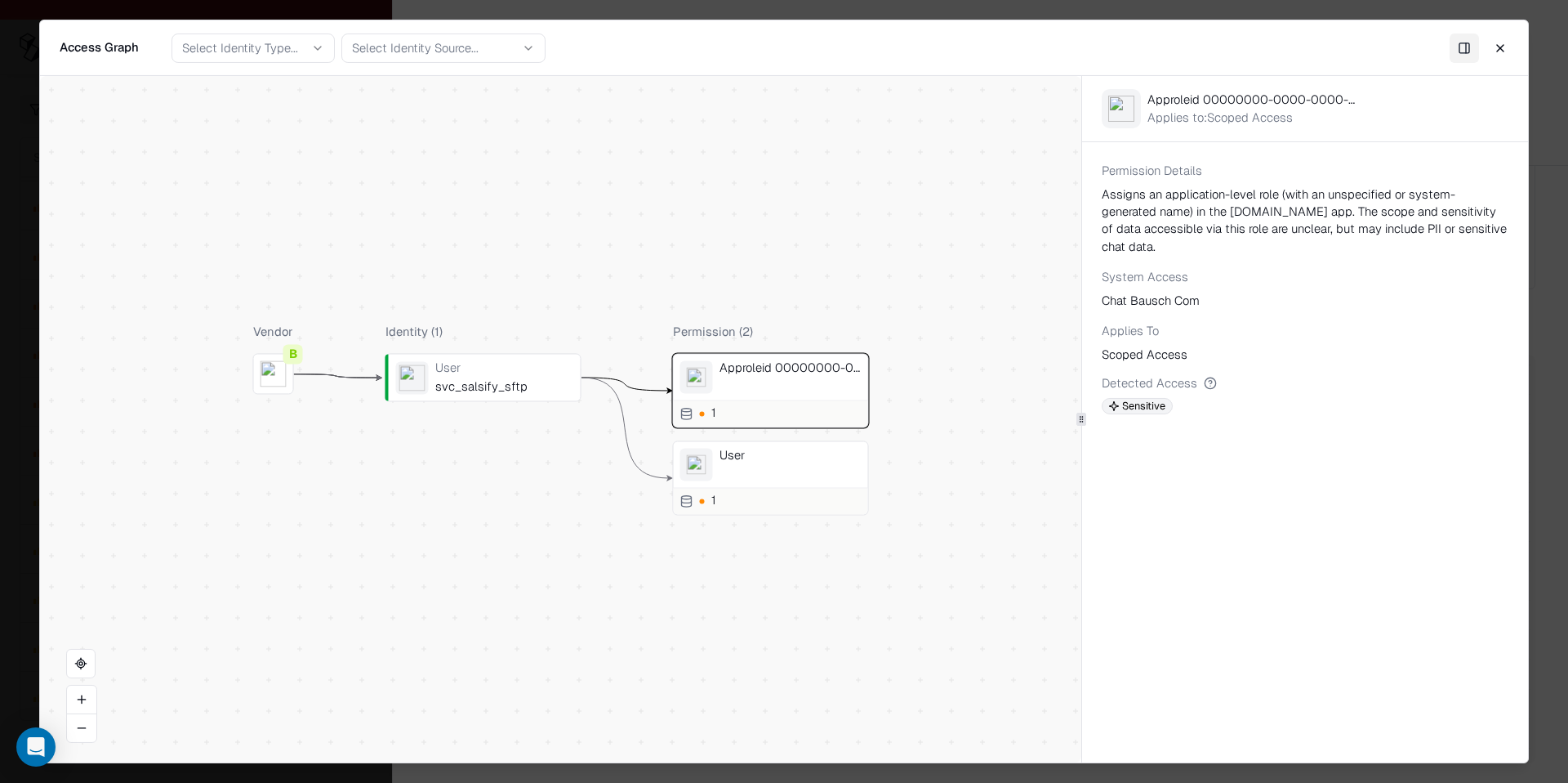
click at [789, 485] on div "User 1" at bounding box center [771, 479] width 196 height 75
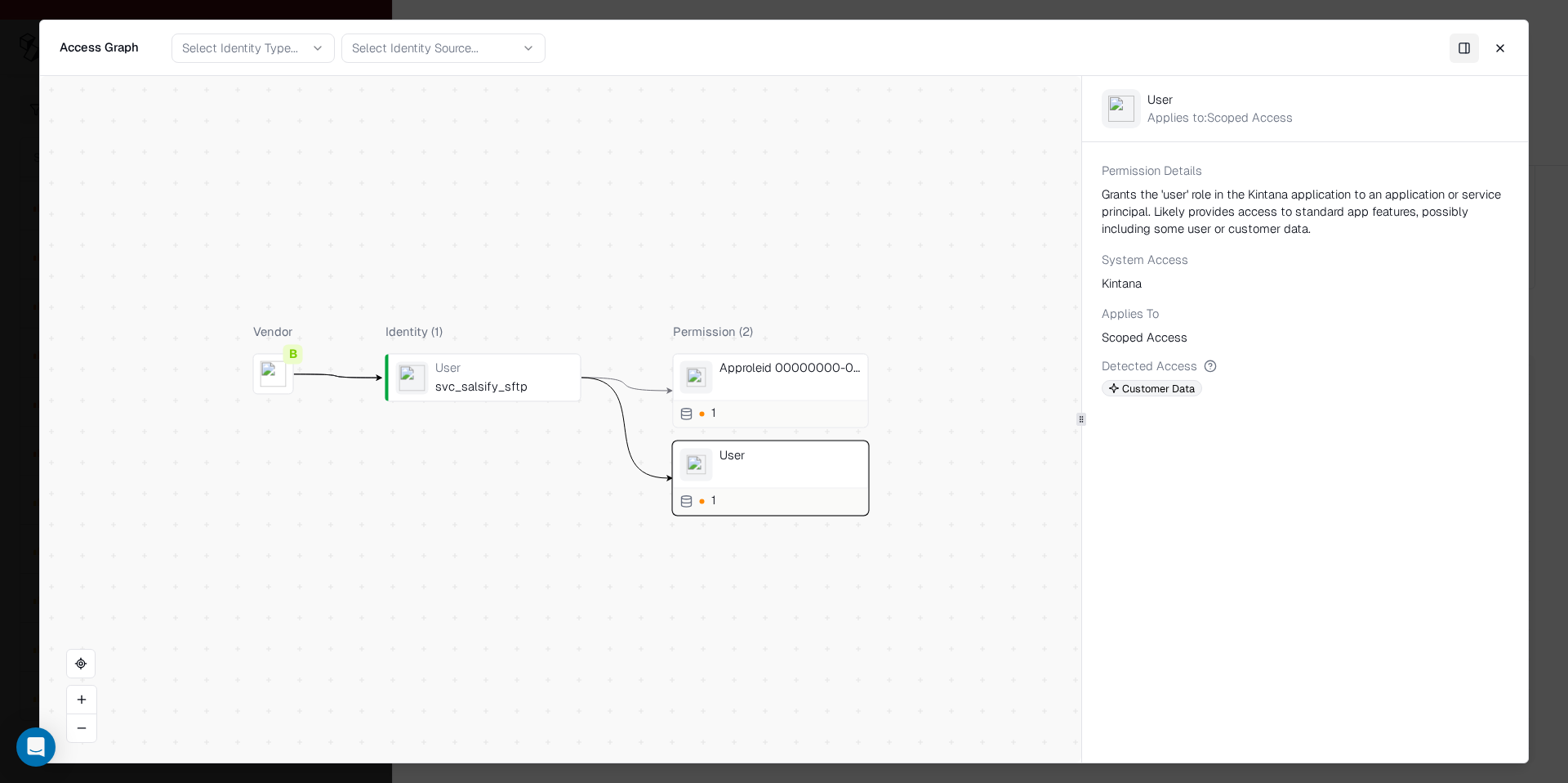
click at [803, 382] on div "Approleid 00000000-0000-0000-0000-000000000000" at bounding box center [791, 378] width 142 height 33
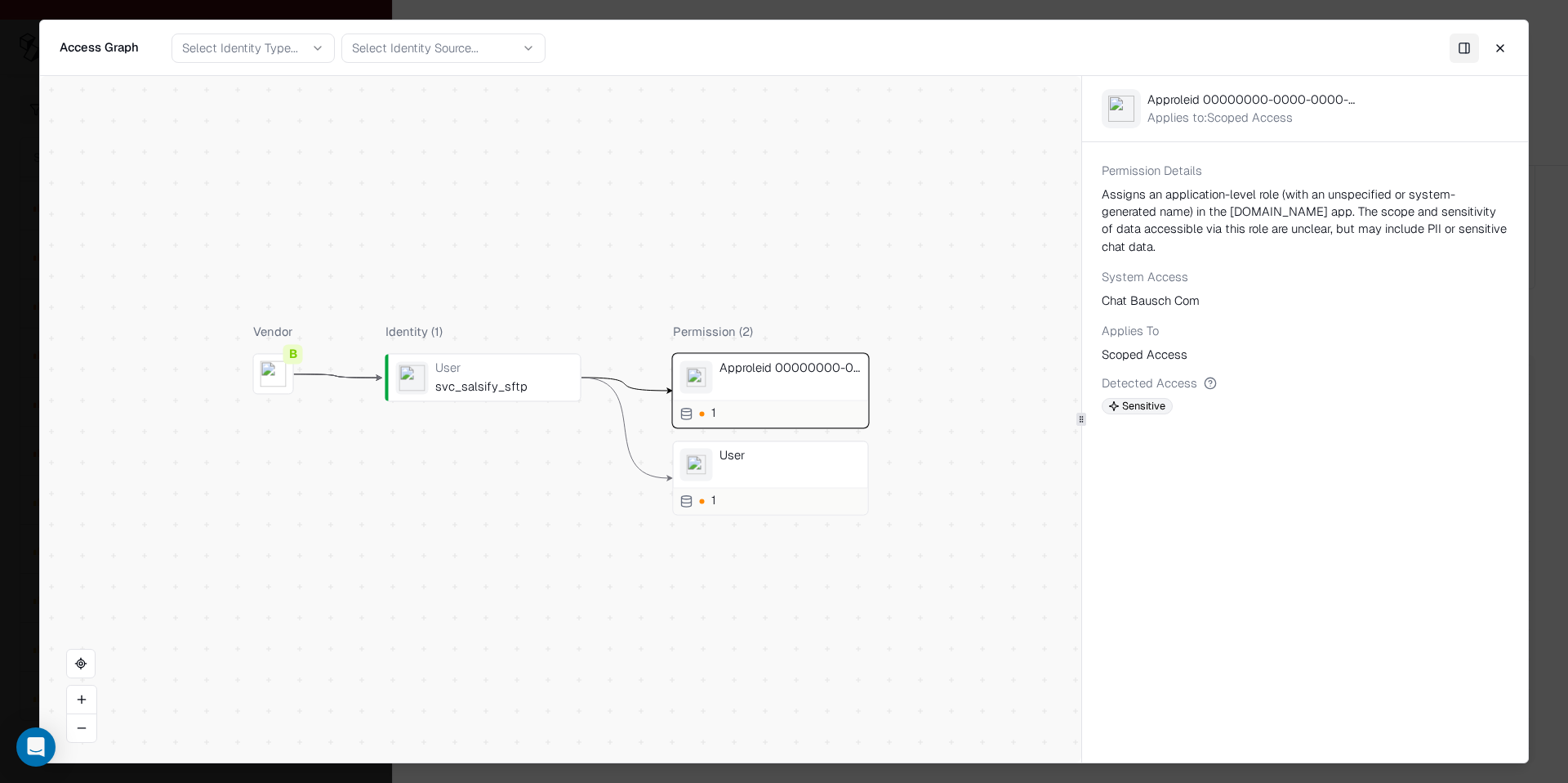
click at [787, 472] on div "User" at bounding box center [791, 465] width 142 height 33
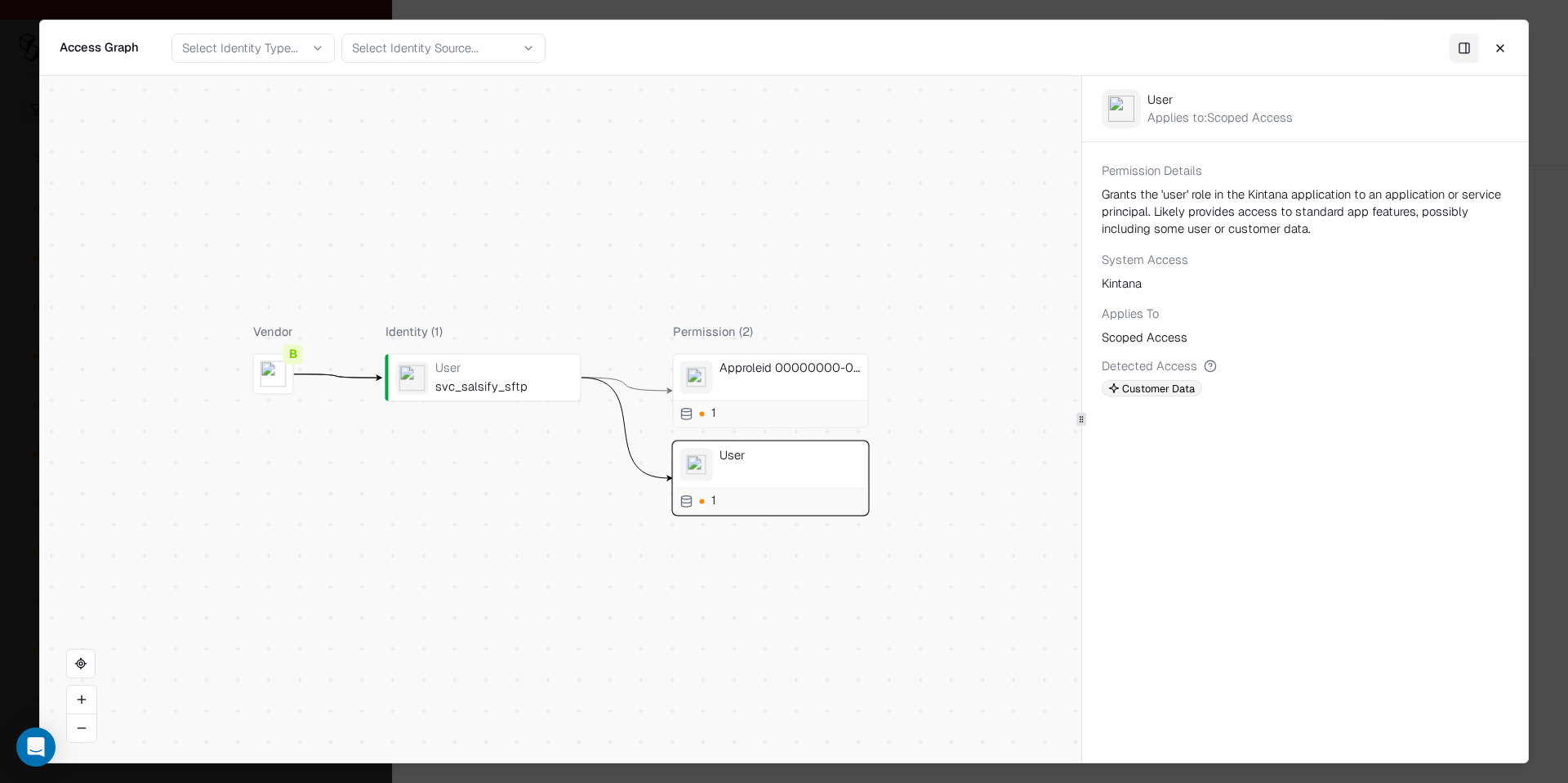
click at [797, 389] on div "Approleid 00000000-0000-0000-0000-000000000000" at bounding box center [791, 378] width 142 height 33
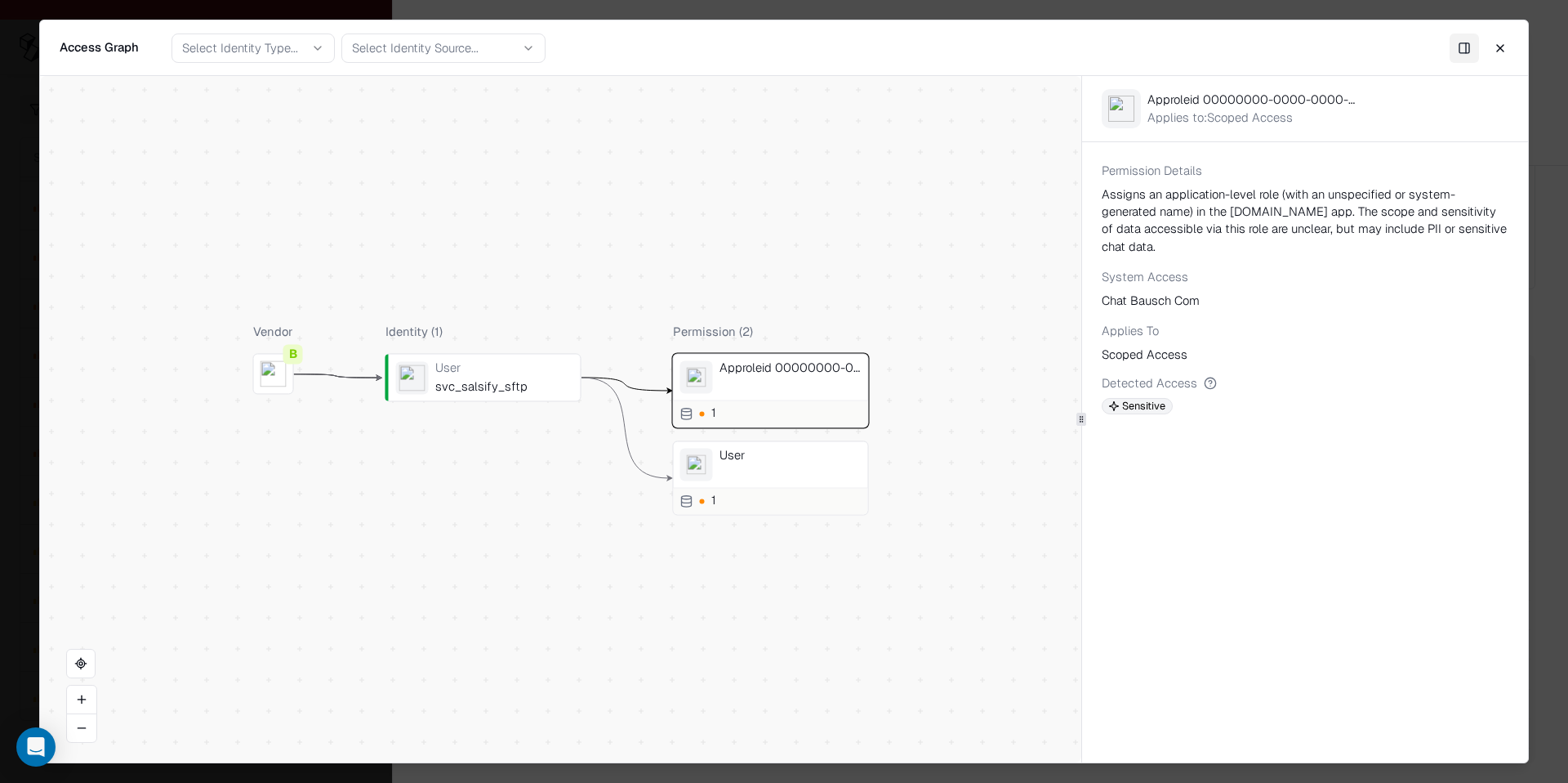
click at [1503, 40] on button "Close" at bounding box center [1500, 48] width 30 height 30
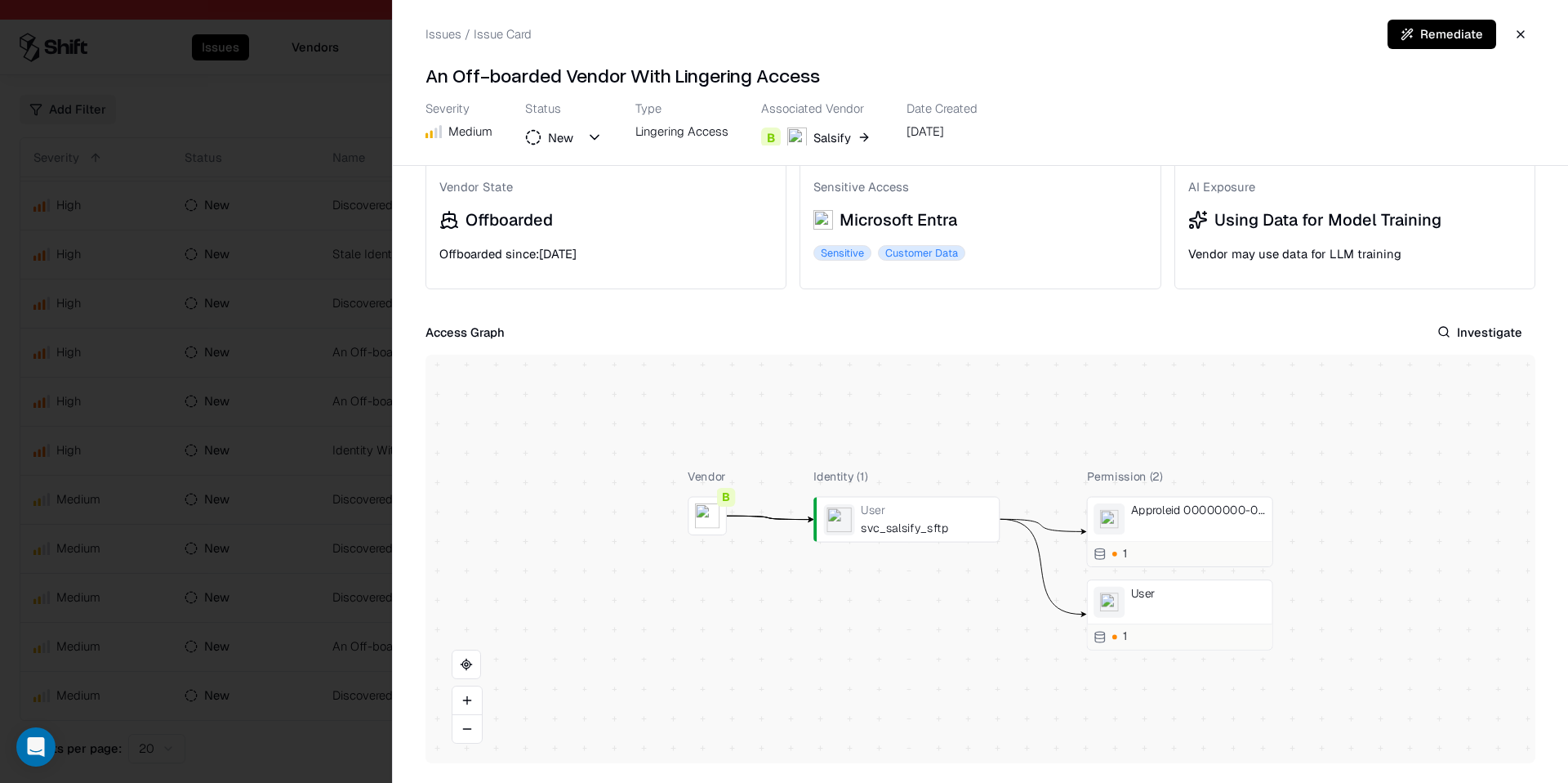
click at [0, 0] on div at bounding box center [0, 0] width 0 height 0
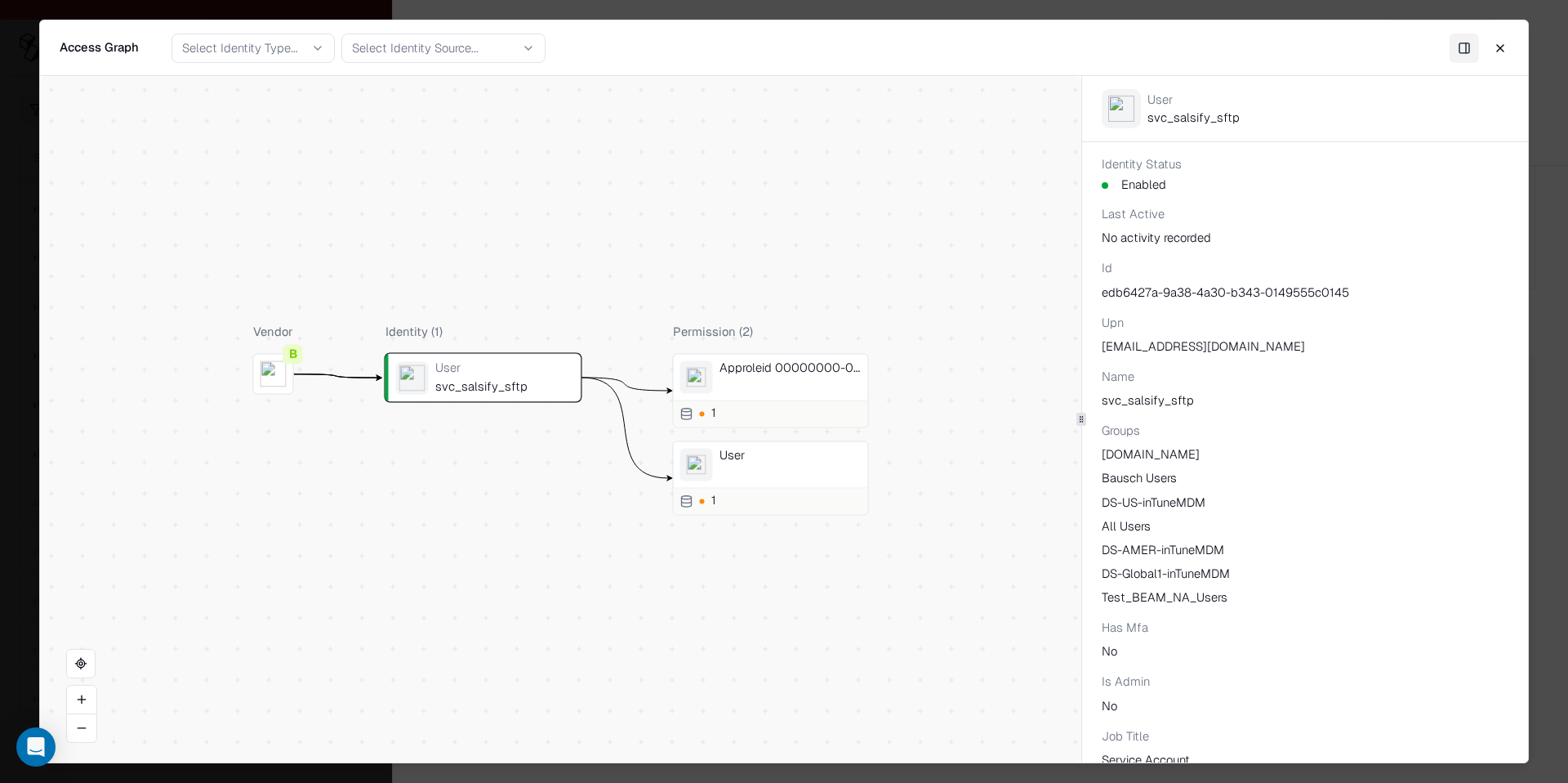
click at [744, 386] on div "Approleid 00000000-0000-0000-0000-000000000000" at bounding box center [791, 378] width 142 height 33
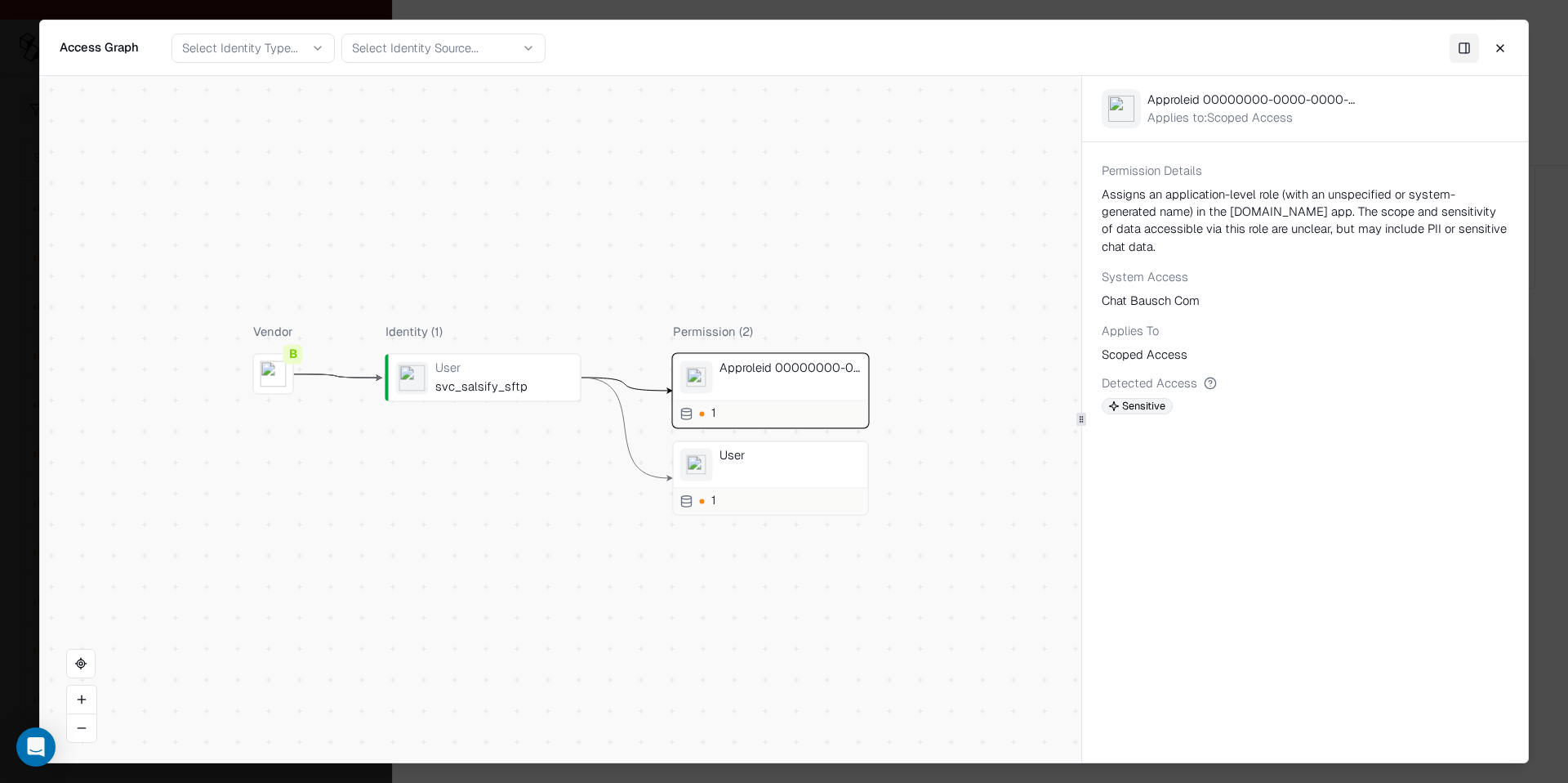
click at [748, 475] on div "User" at bounding box center [791, 465] width 142 height 33
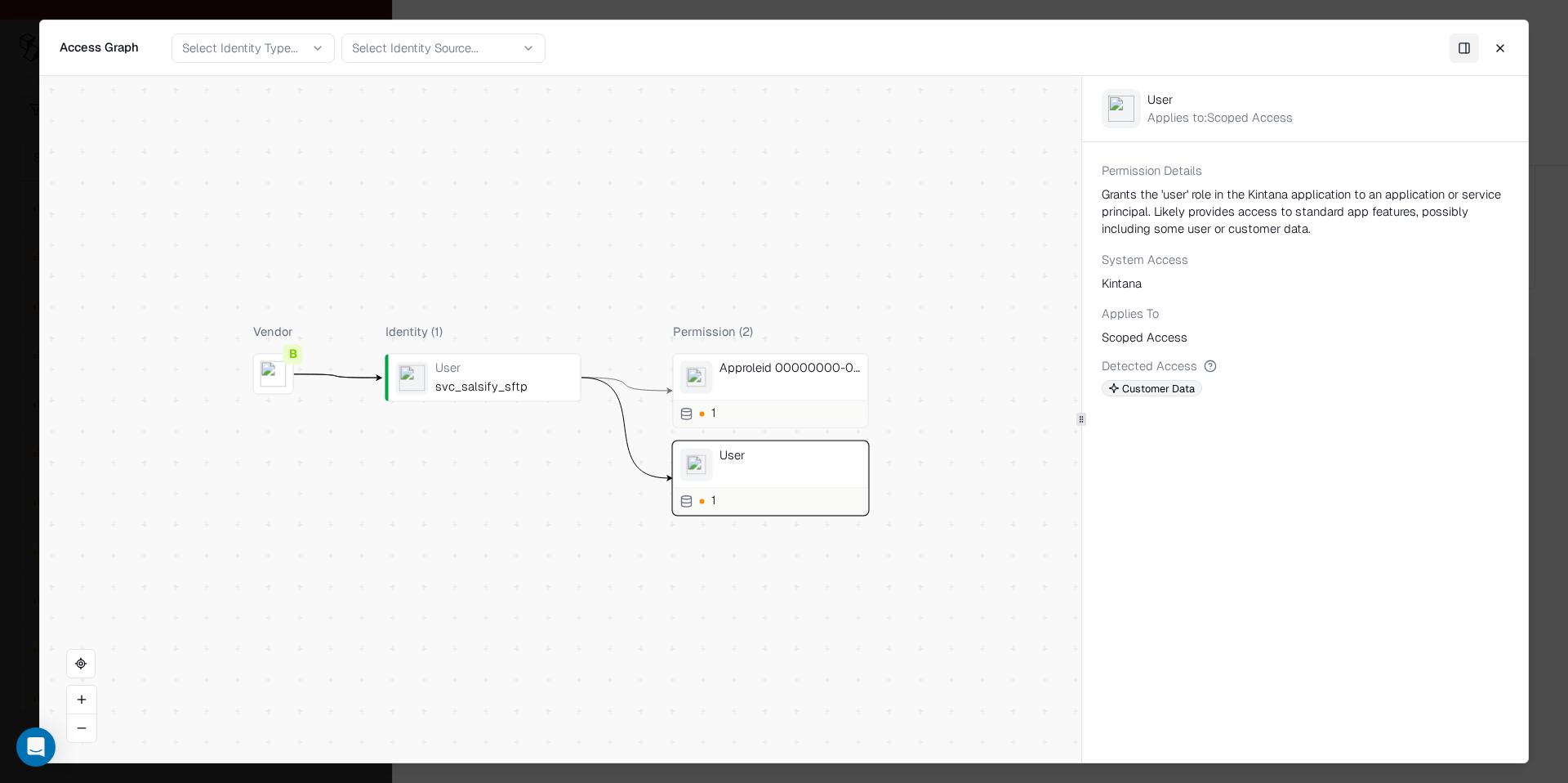
click at [771, 402] on div "1" at bounding box center [771, 414] width 195 height 27
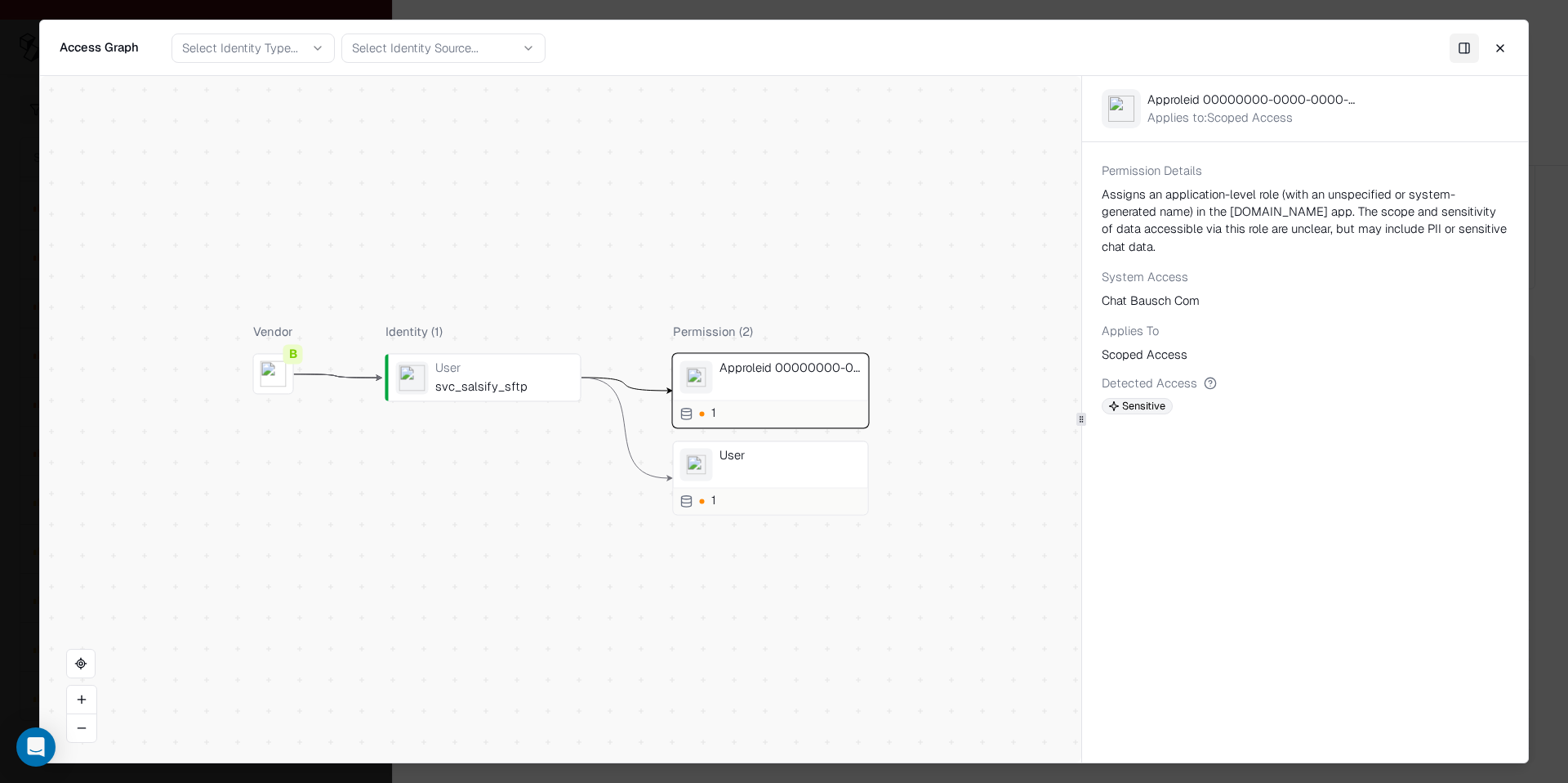
click at [764, 439] on div "Approleid 00000000-0000-0000-0000-000000000000 1 User 1" at bounding box center [771, 435] width 196 height 162
click at [768, 455] on div "User" at bounding box center [791, 455] width 142 height 15
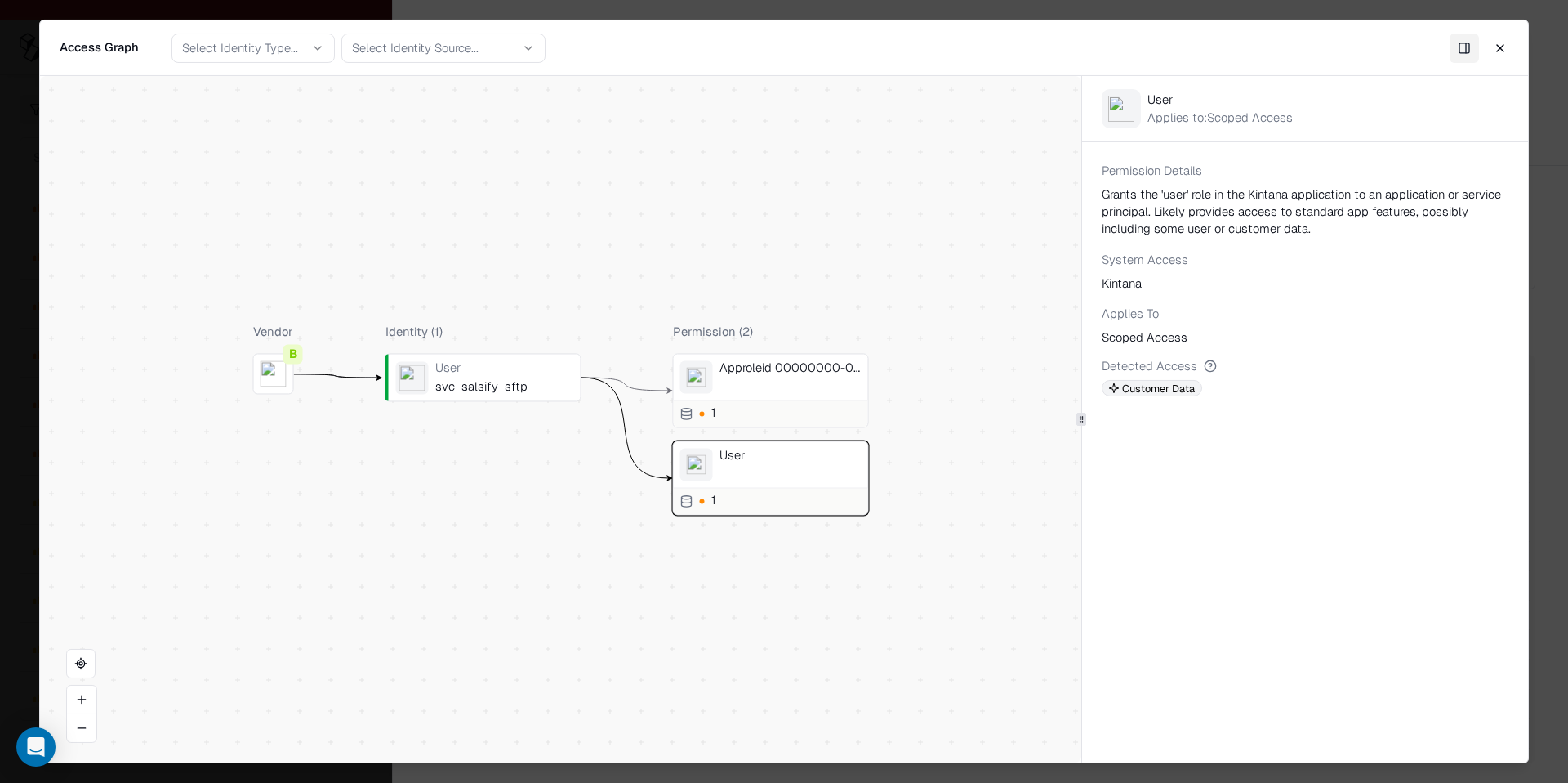
click at [776, 394] on div "Approleid 00000000-0000-0000-0000-000000000000 1" at bounding box center [771, 391] width 196 height 75
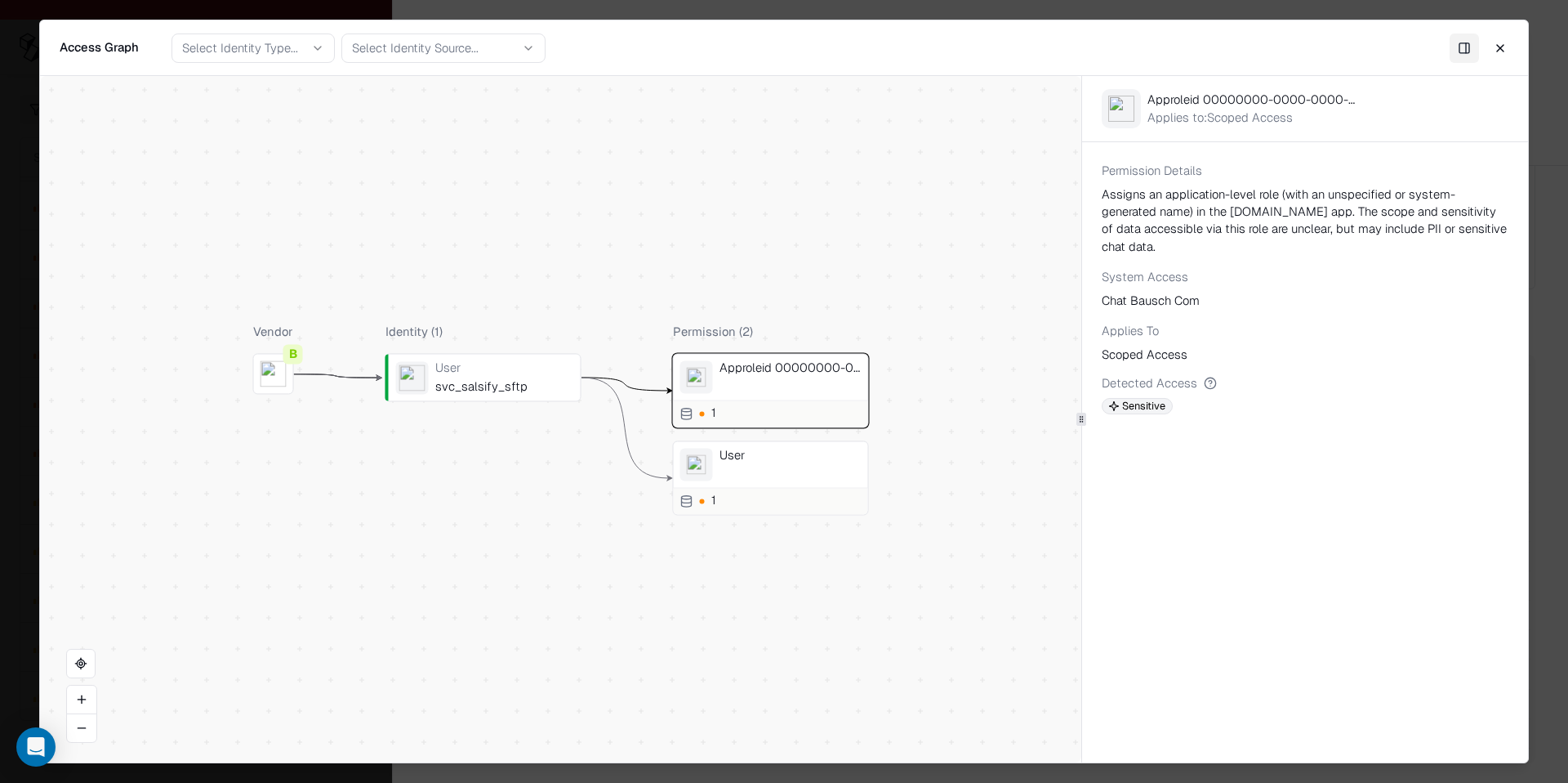
click at [506, 397] on div "User svc_salsify_sftp" at bounding box center [484, 377] width 196 height 48
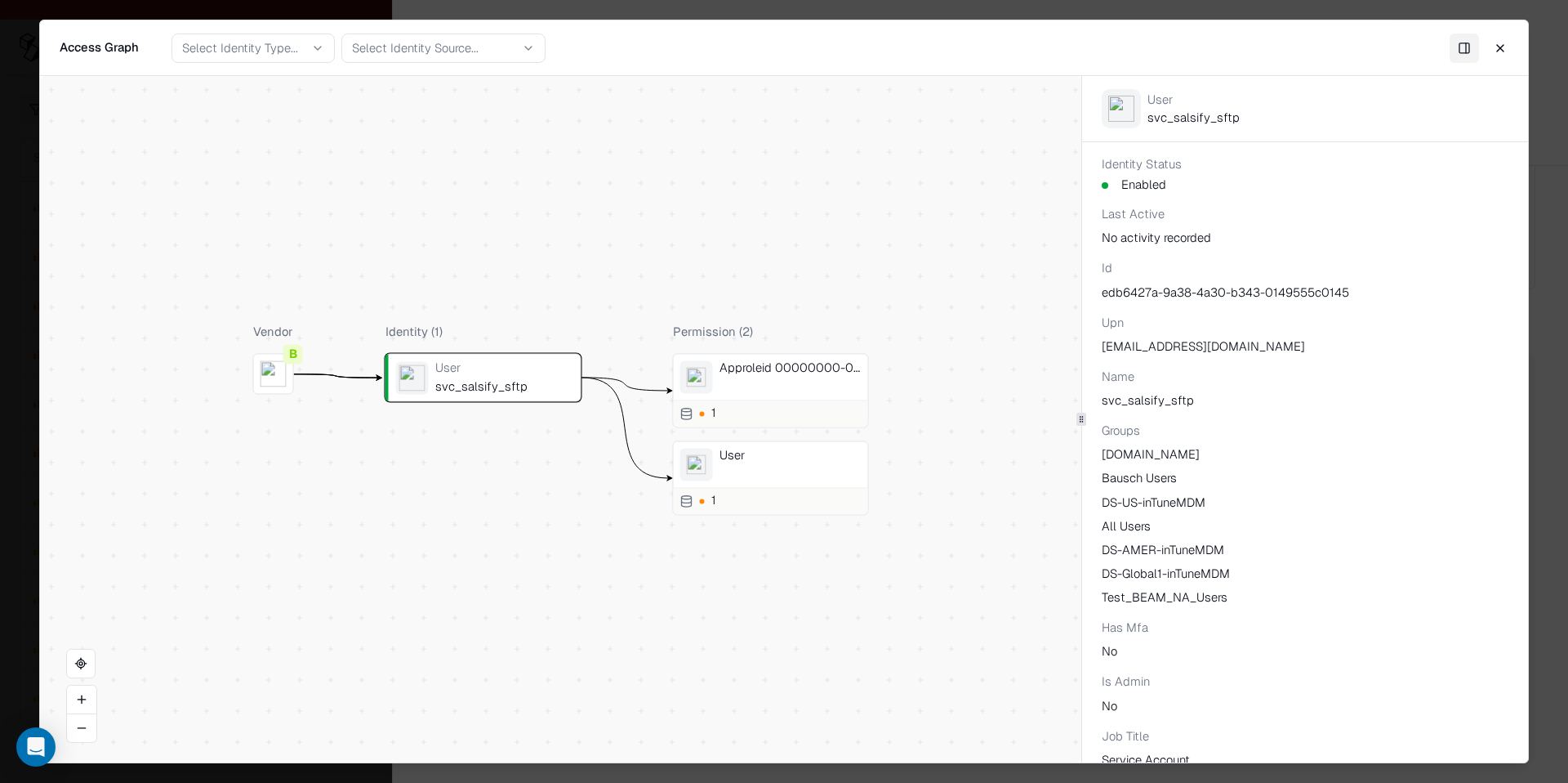
click at [793, 383] on div "Approleid 00000000-0000-0000-0000-000000000000" at bounding box center [791, 378] width 142 height 33
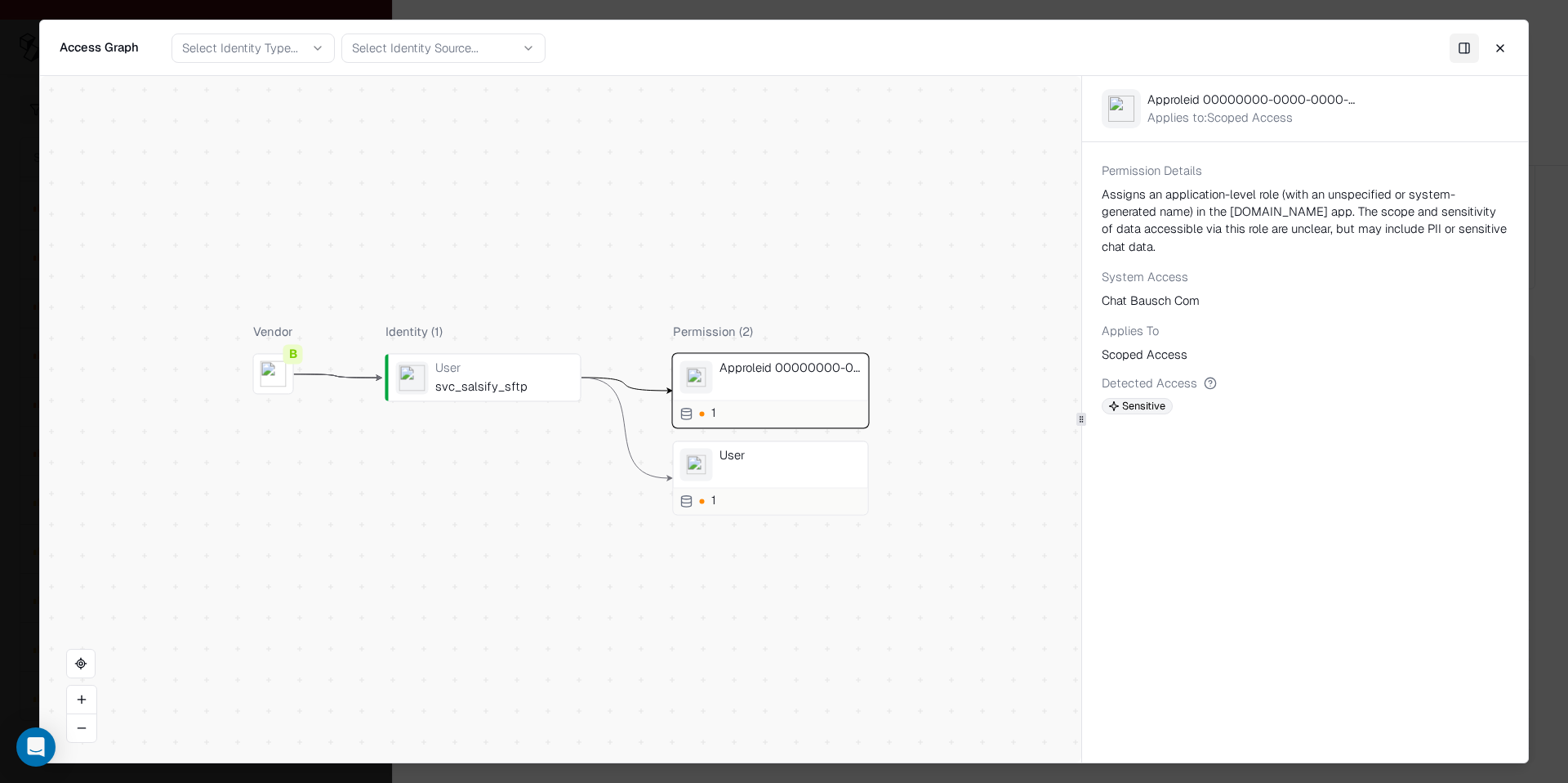
click at [774, 470] on div "User" at bounding box center [791, 465] width 142 height 33
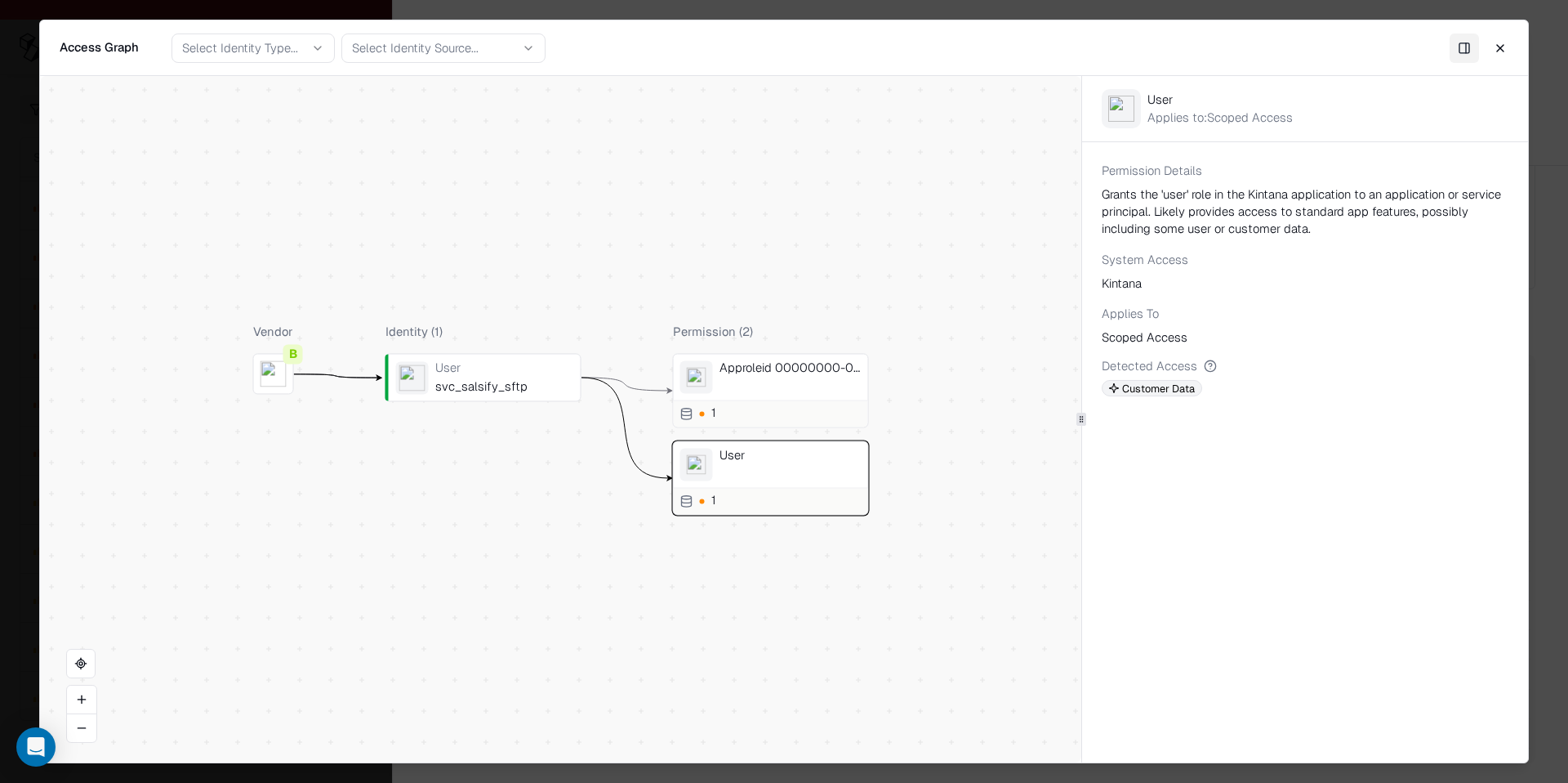
click at [804, 383] on div "Approleid 00000000-0000-0000-0000-000000000000" at bounding box center [791, 378] width 142 height 33
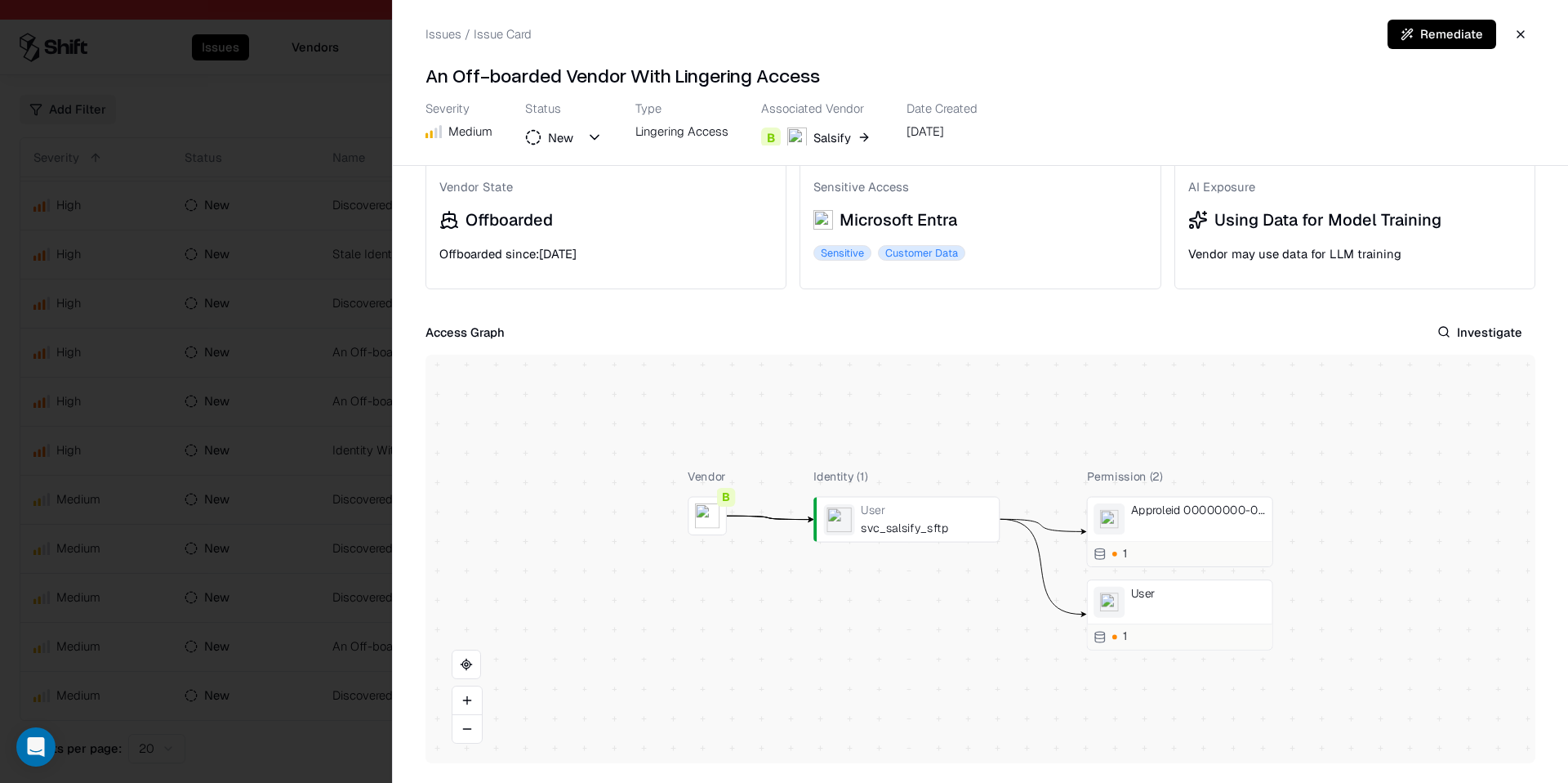
click at [267, 317] on div at bounding box center [784, 391] width 1568 height 783
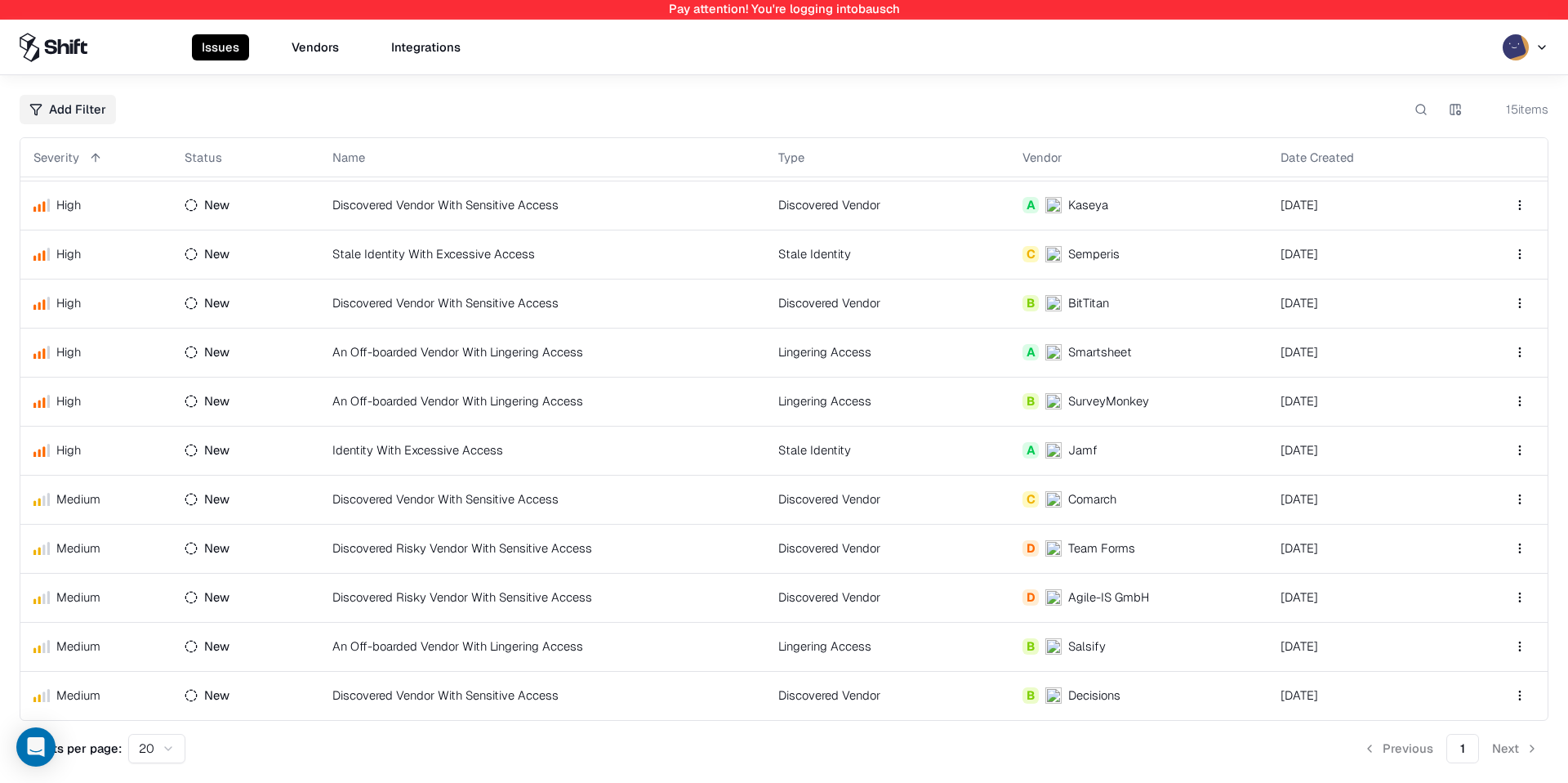
click at [308, 41] on button "Vendors" at bounding box center [314, 47] width 67 height 26
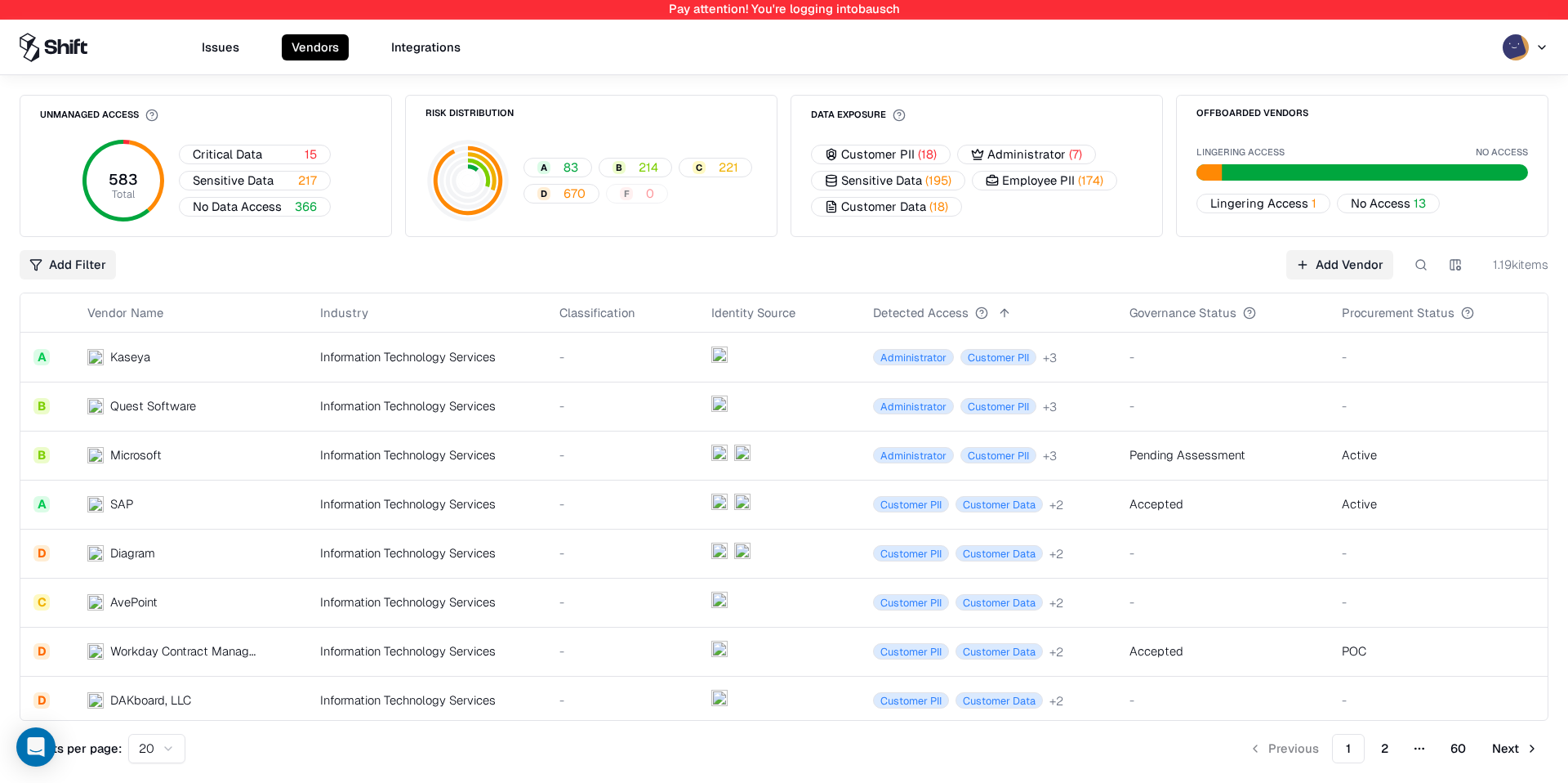
click at [600, 476] on td "-" at bounding box center [622, 455] width 152 height 49
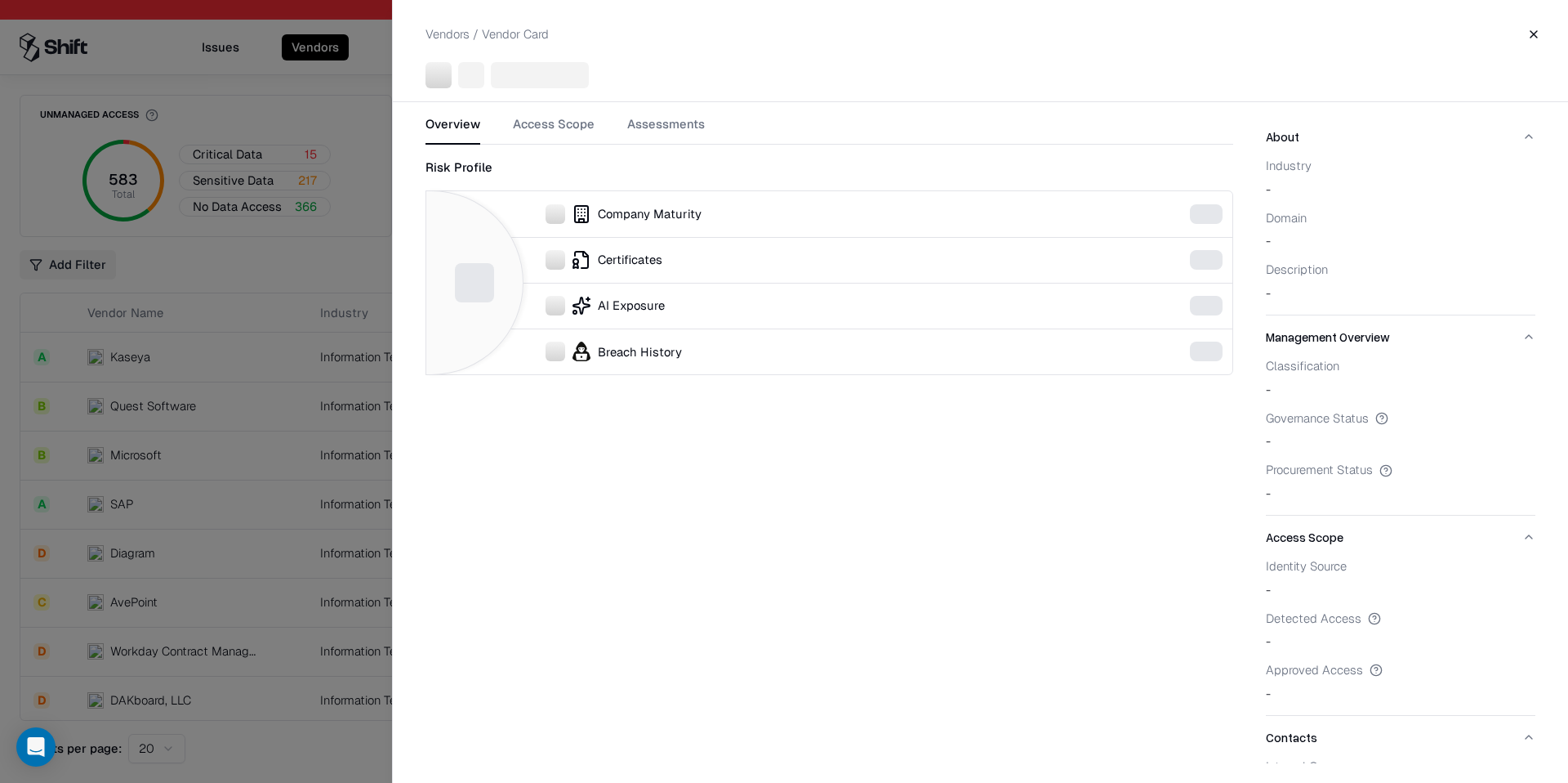
click at [314, 538] on div at bounding box center [784, 391] width 1568 height 783
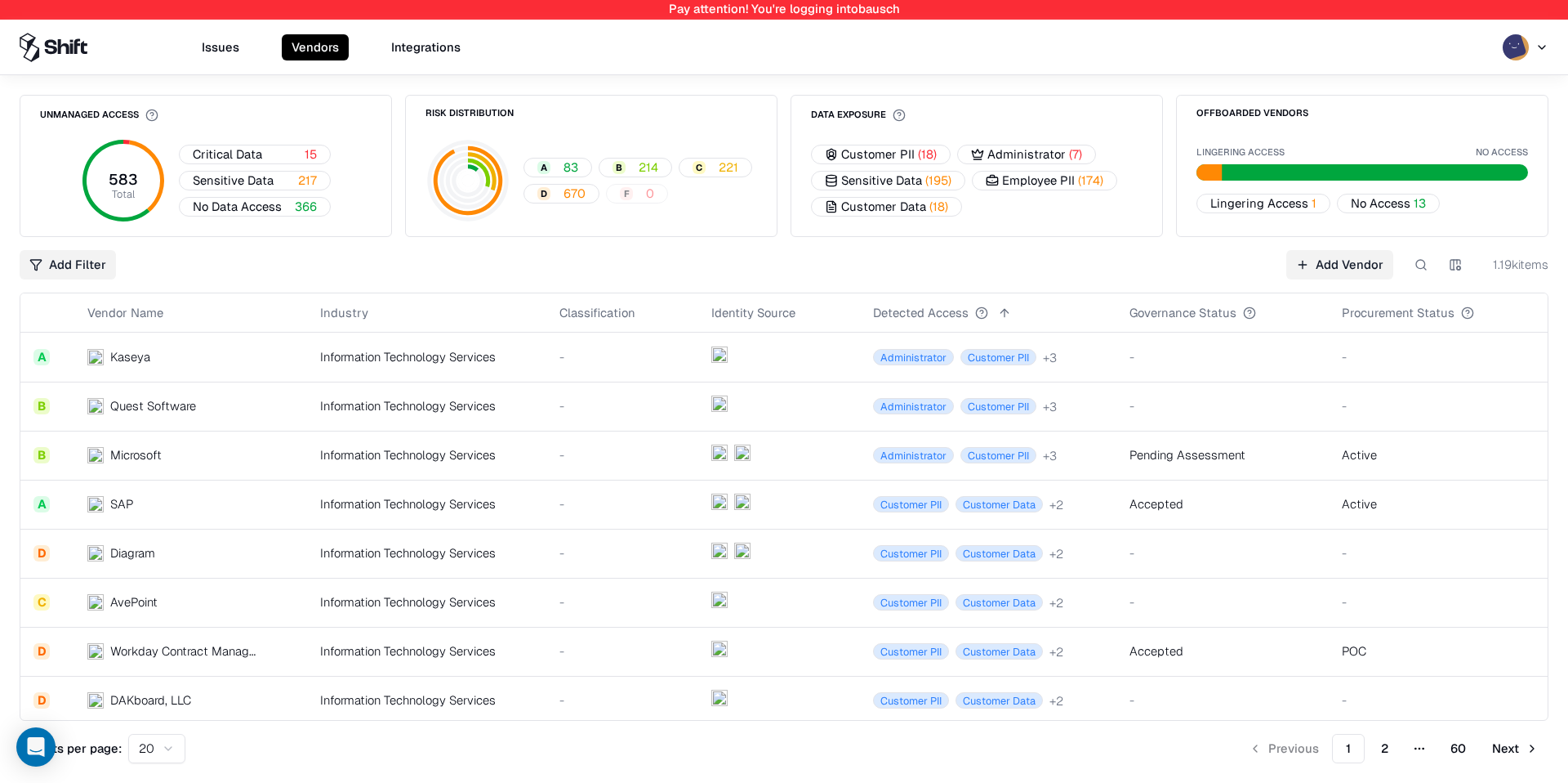
click at [327, 596] on div "Information Technology Services" at bounding box center [427, 601] width 213 height 17
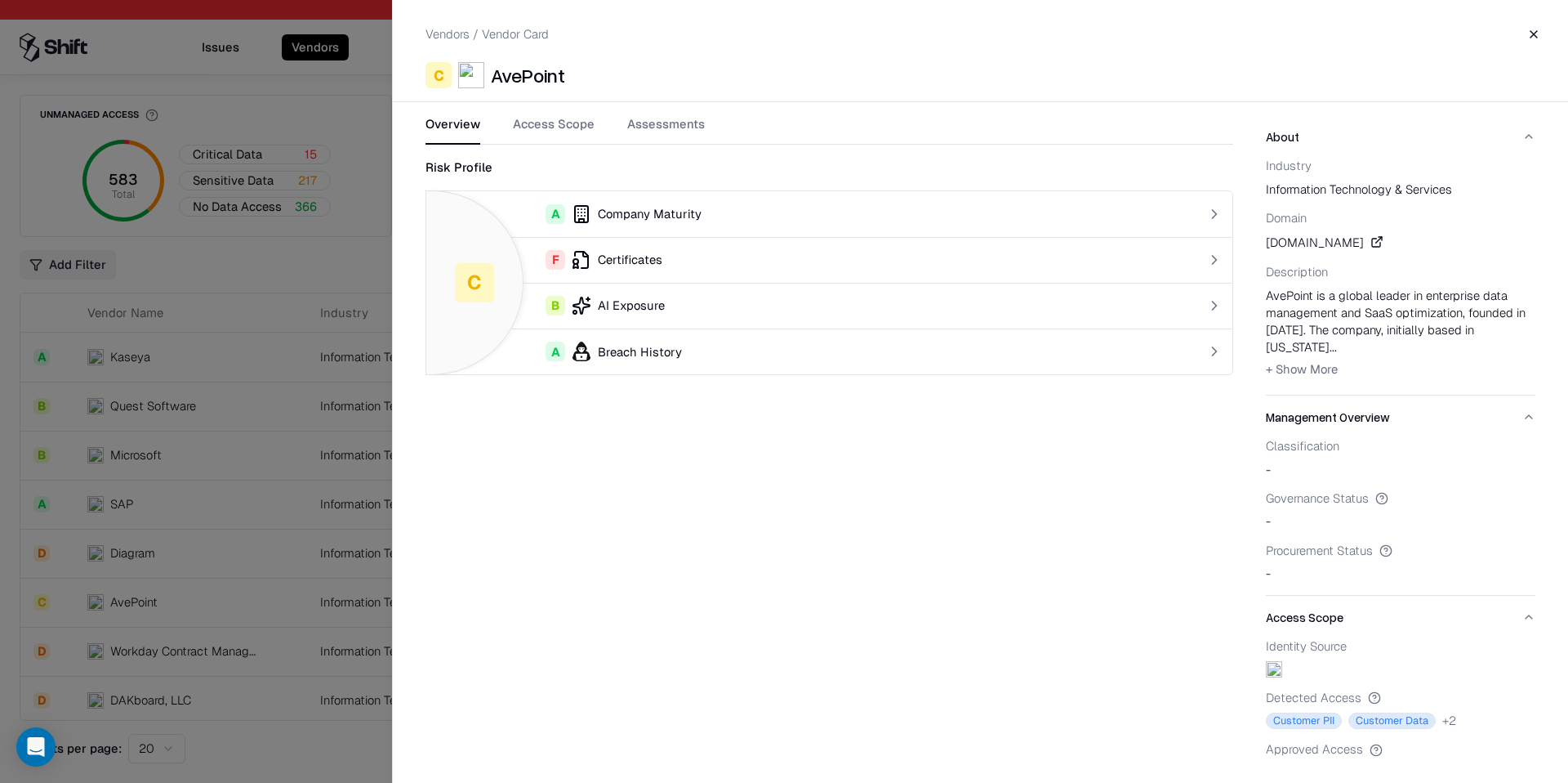
click at [566, 114] on div "Vendors / Vendor Card Close C AvePoint Overview Access Scope Assessments Risk P…" at bounding box center [980, 391] width 1176 height 783
click at [564, 125] on button "Access Scope" at bounding box center [553, 130] width 82 height 30
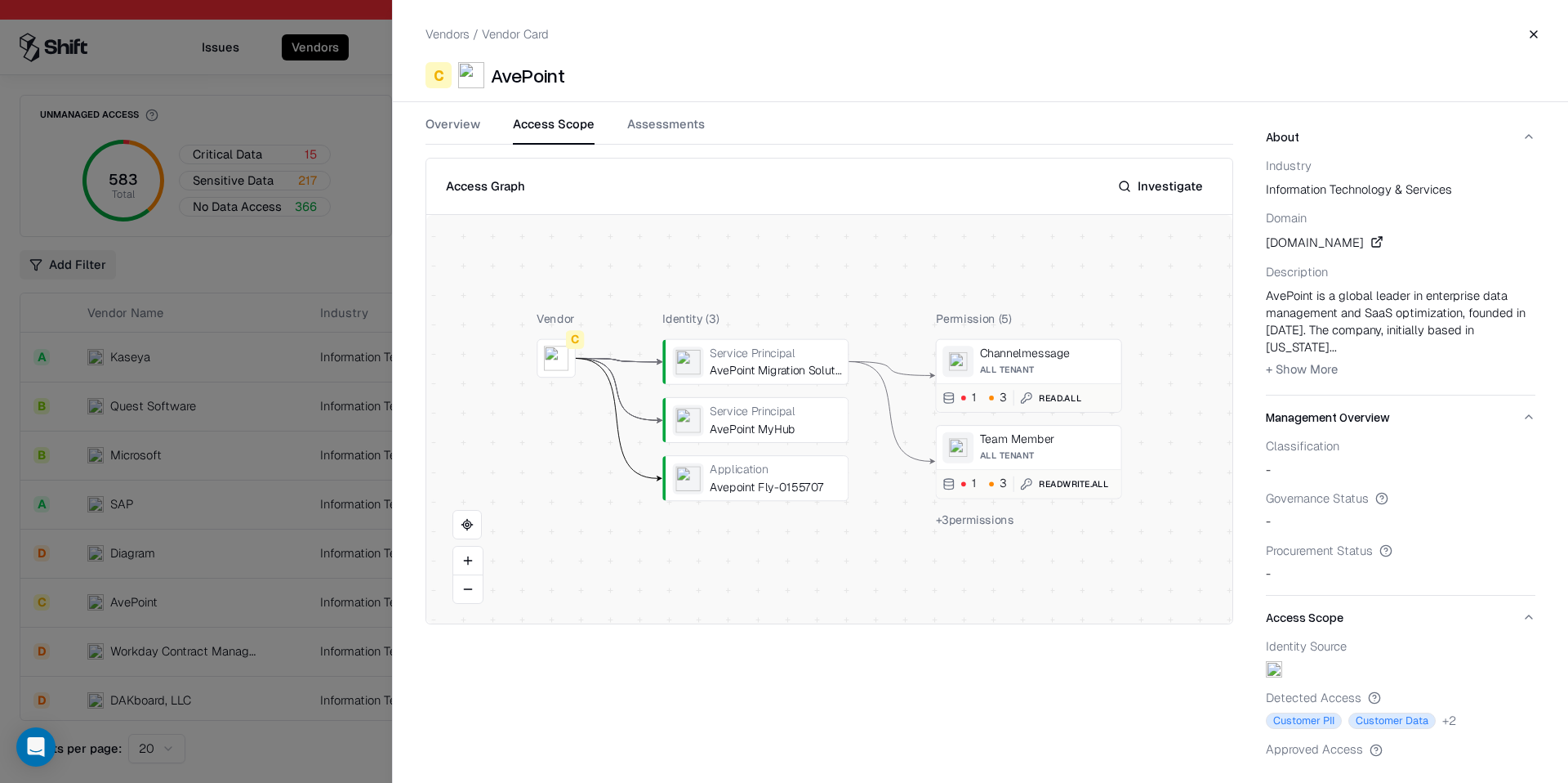
click at [973, 520] on span "+ 3 permissions" at bounding box center [975, 519] width 78 height 15
click at [0, 0] on div at bounding box center [0, 0] width 0 height 0
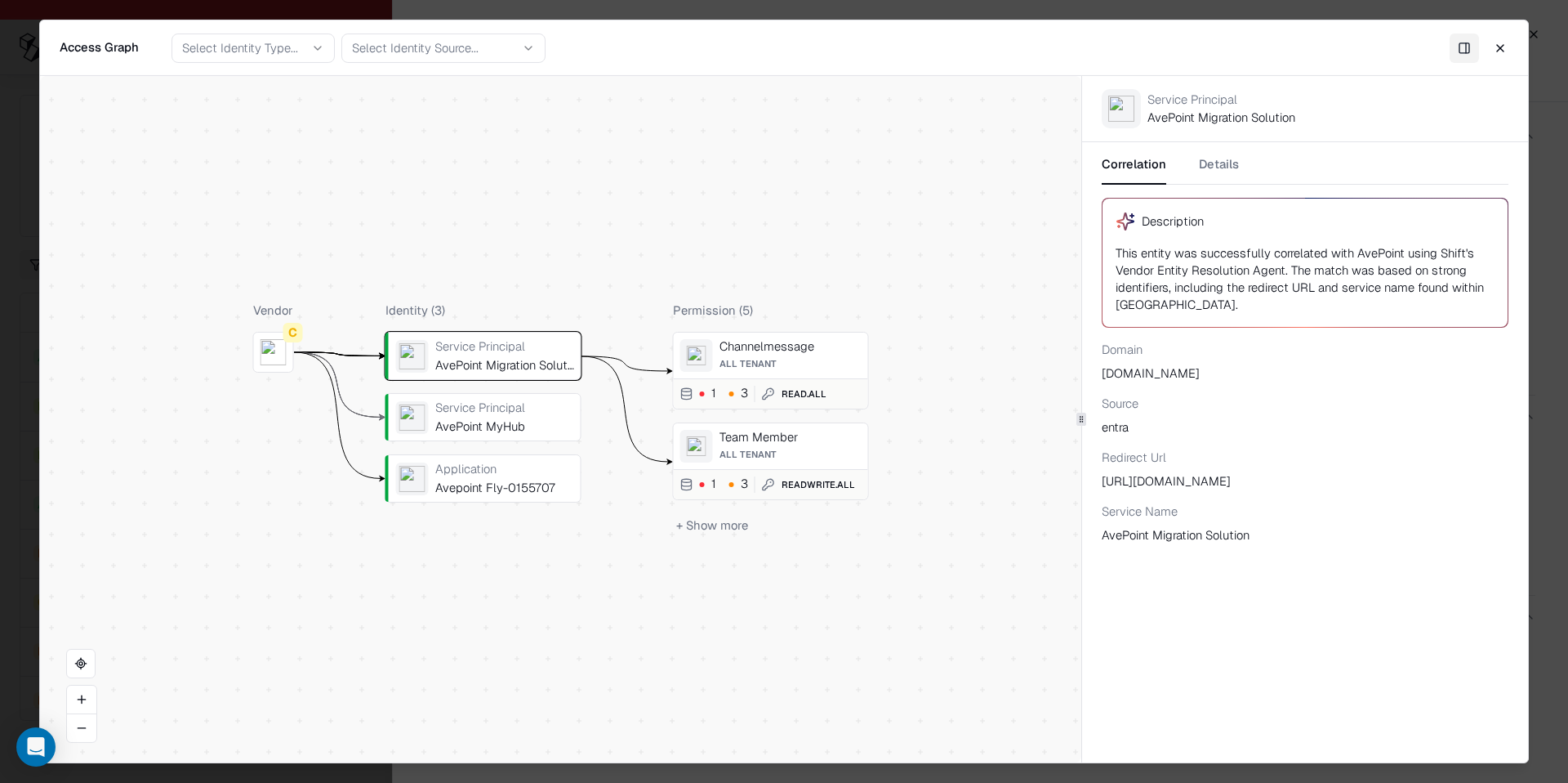
click at [1501, 54] on button "Close" at bounding box center [1500, 48] width 30 height 30
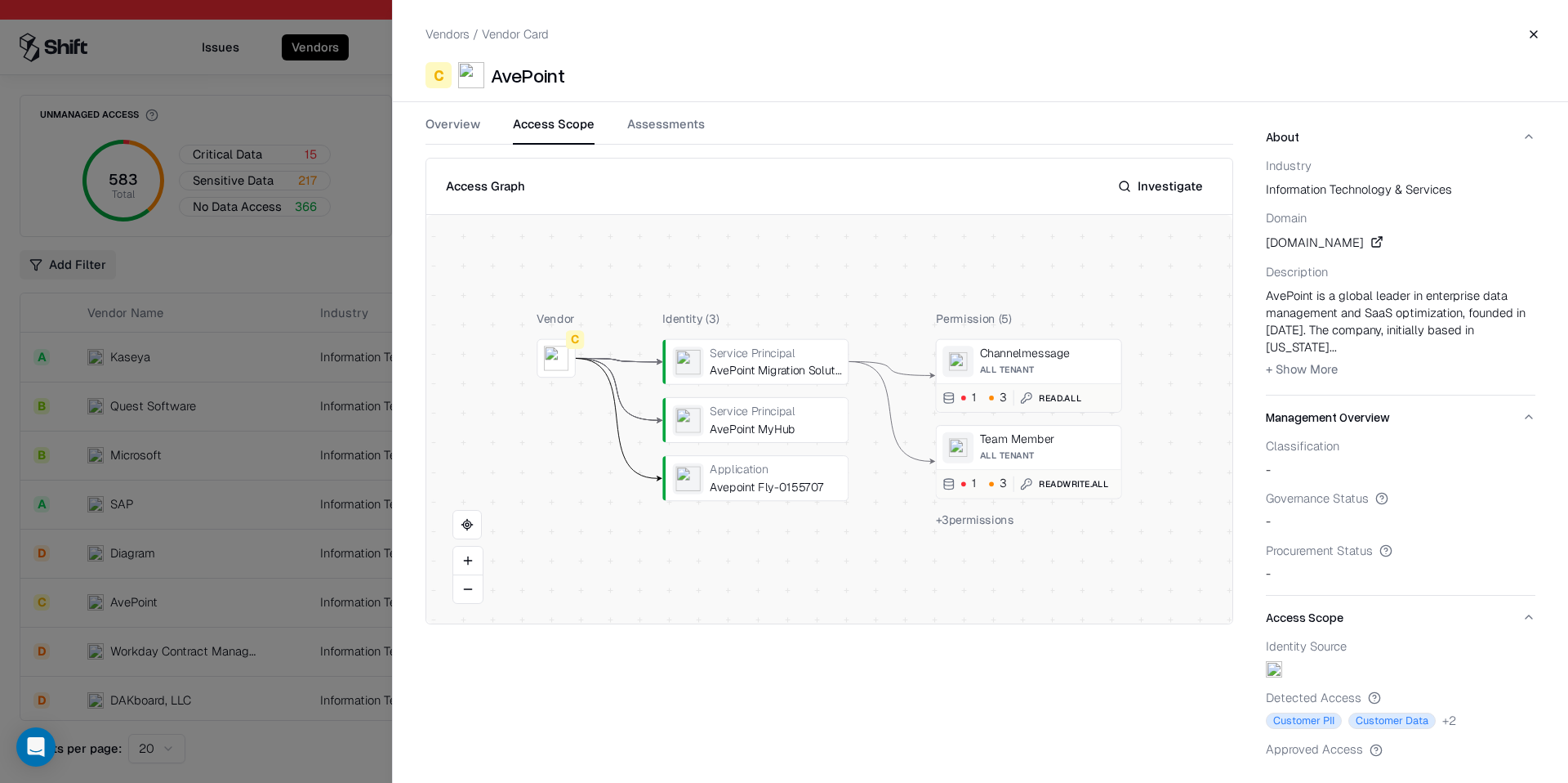
click at [988, 512] on span "+ 3 permissions" at bounding box center [975, 519] width 78 height 15
click at [985, 521] on span "+ 3 permissions" at bounding box center [975, 519] width 78 height 15
click at [963, 328] on div "Permission ( 5 ) Channelmessage All Tenant 1 3 Read.All Team Member All Tenant …" at bounding box center [1029, 419] width 186 height 218
click at [0, 0] on button at bounding box center [0, 0] width 0 height 0
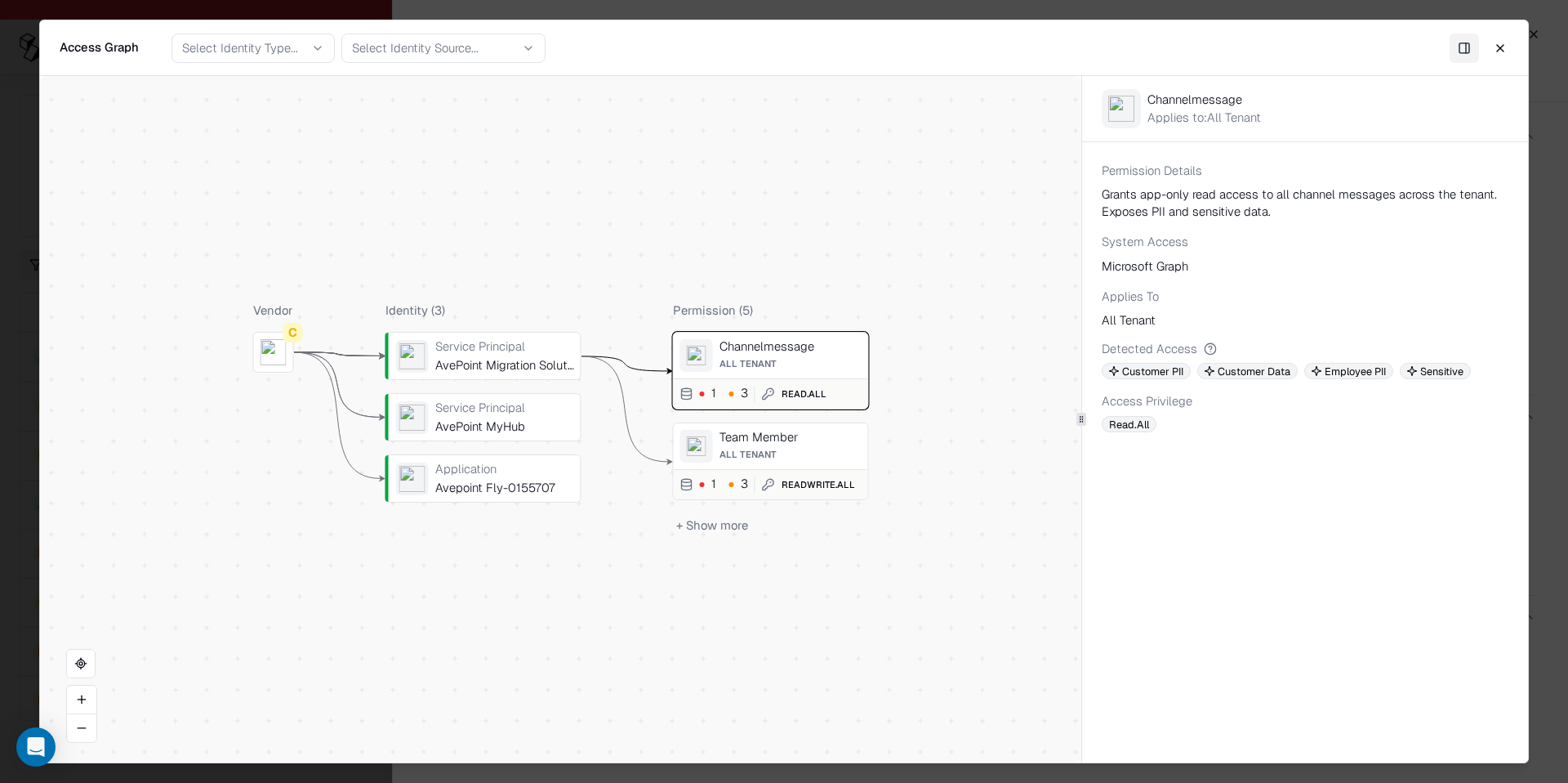
click at [1505, 54] on button "Close" at bounding box center [1500, 48] width 30 height 30
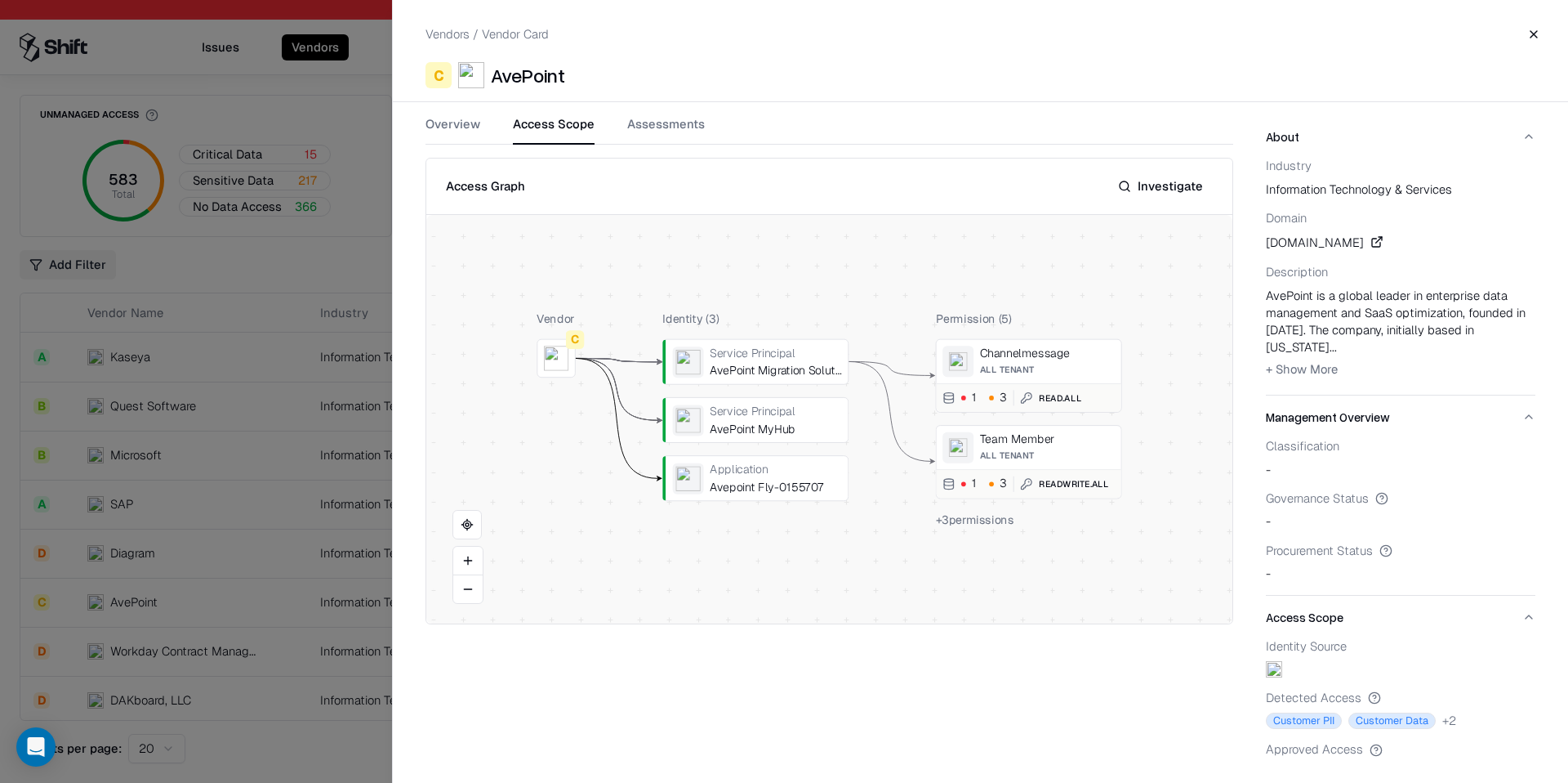
click at [988, 520] on span "+ 3 permissions" at bounding box center [975, 519] width 78 height 15
click at [0, 0] on button at bounding box center [0, 0] width 0 height 0
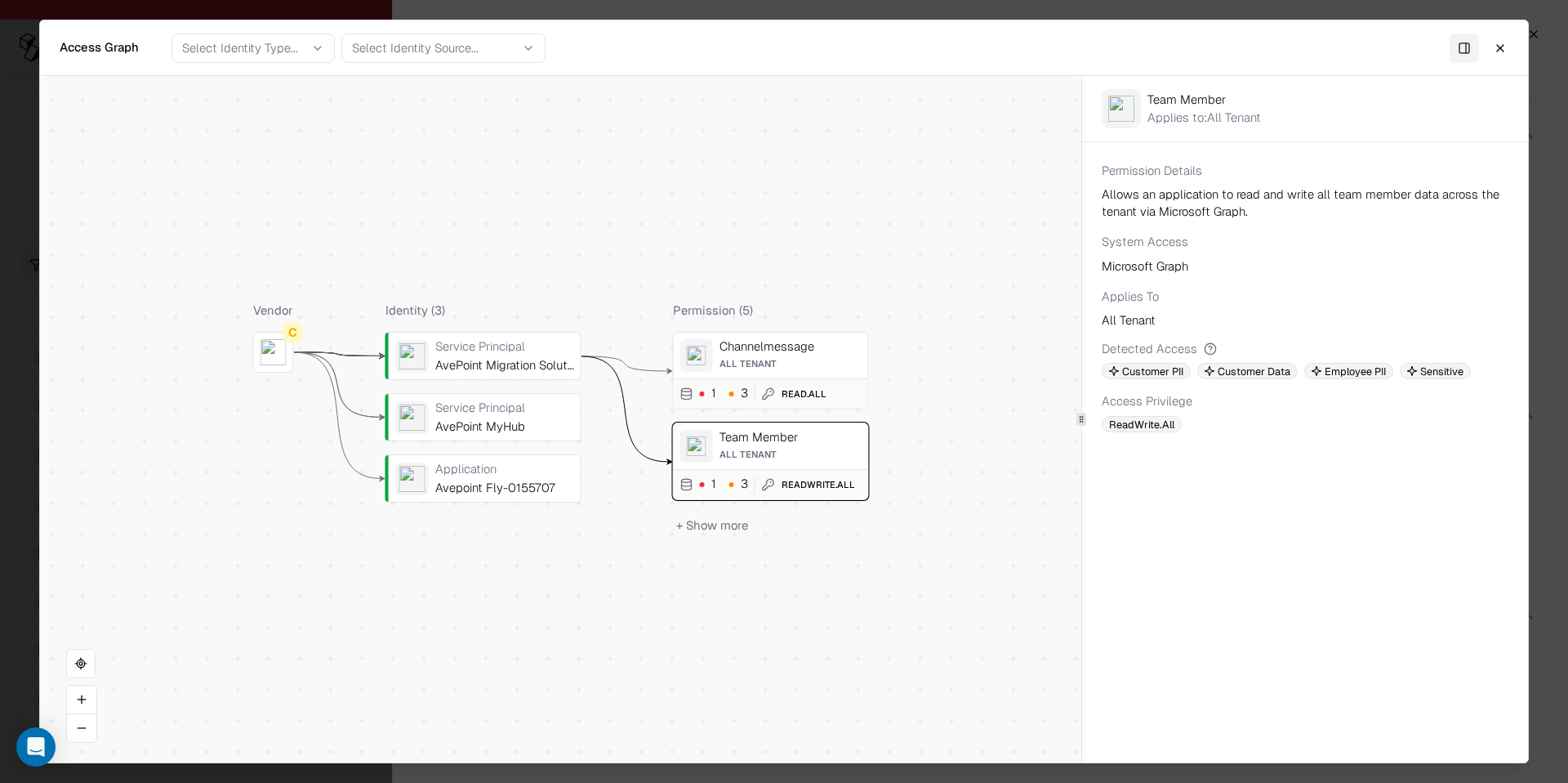
click at [1504, 49] on button "Close" at bounding box center [1500, 48] width 30 height 30
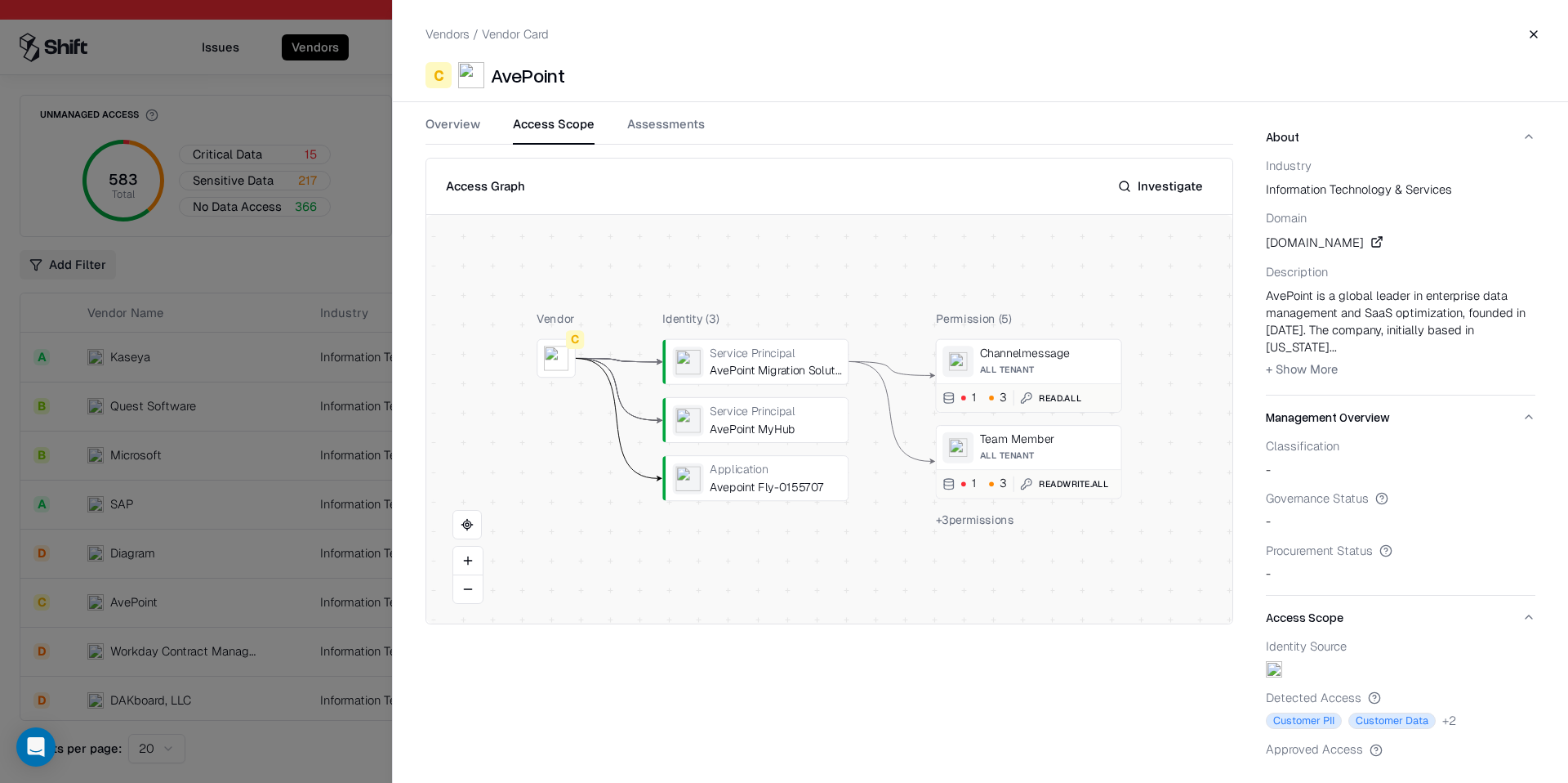
click at [983, 520] on span "+ 3 permissions" at bounding box center [975, 519] width 78 height 15
click at [296, 347] on div at bounding box center [784, 391] width 1568 height 783
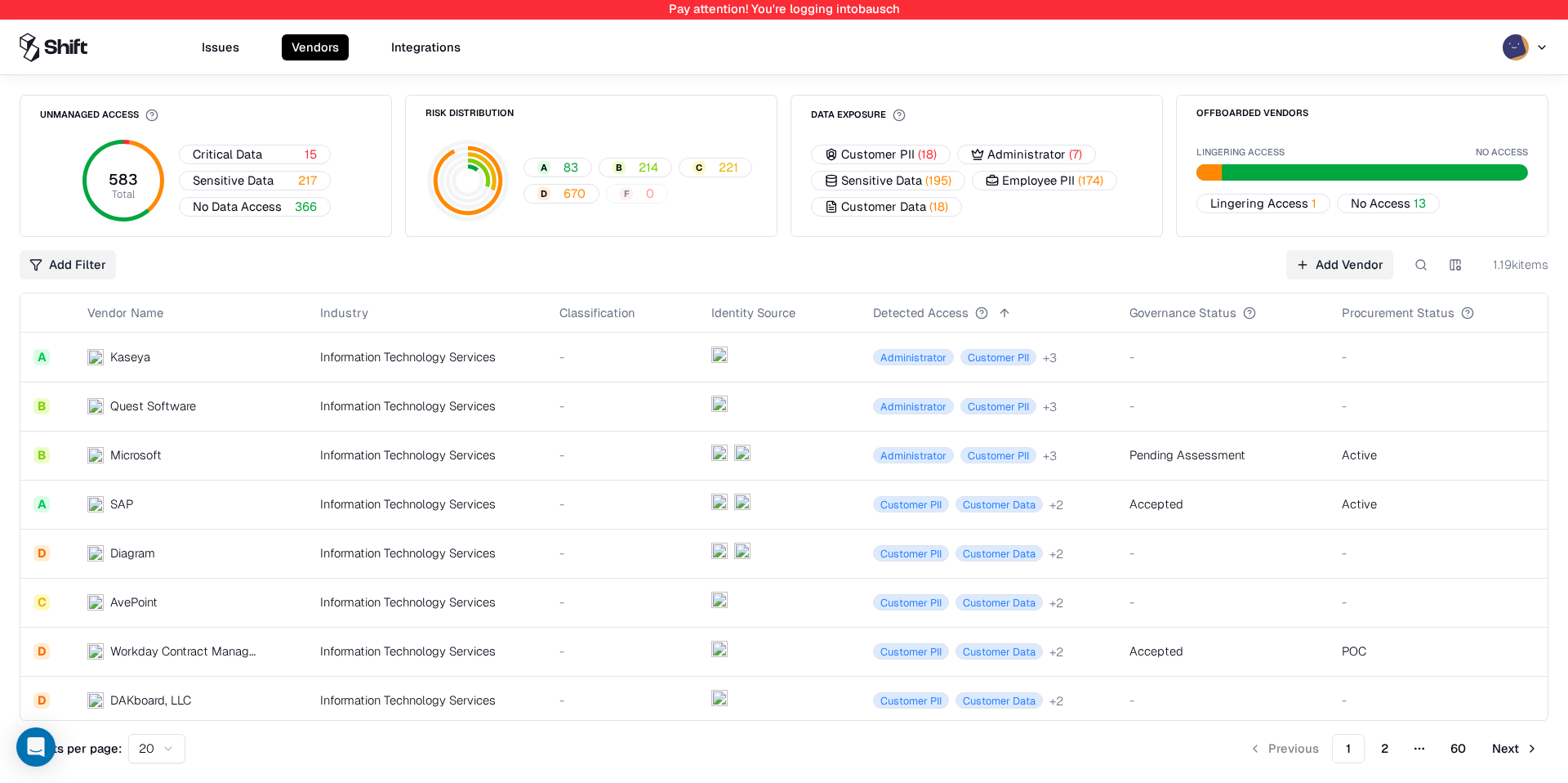
click at [1430, 264] on button at bounding box center [1421, 265] width 30 height 30
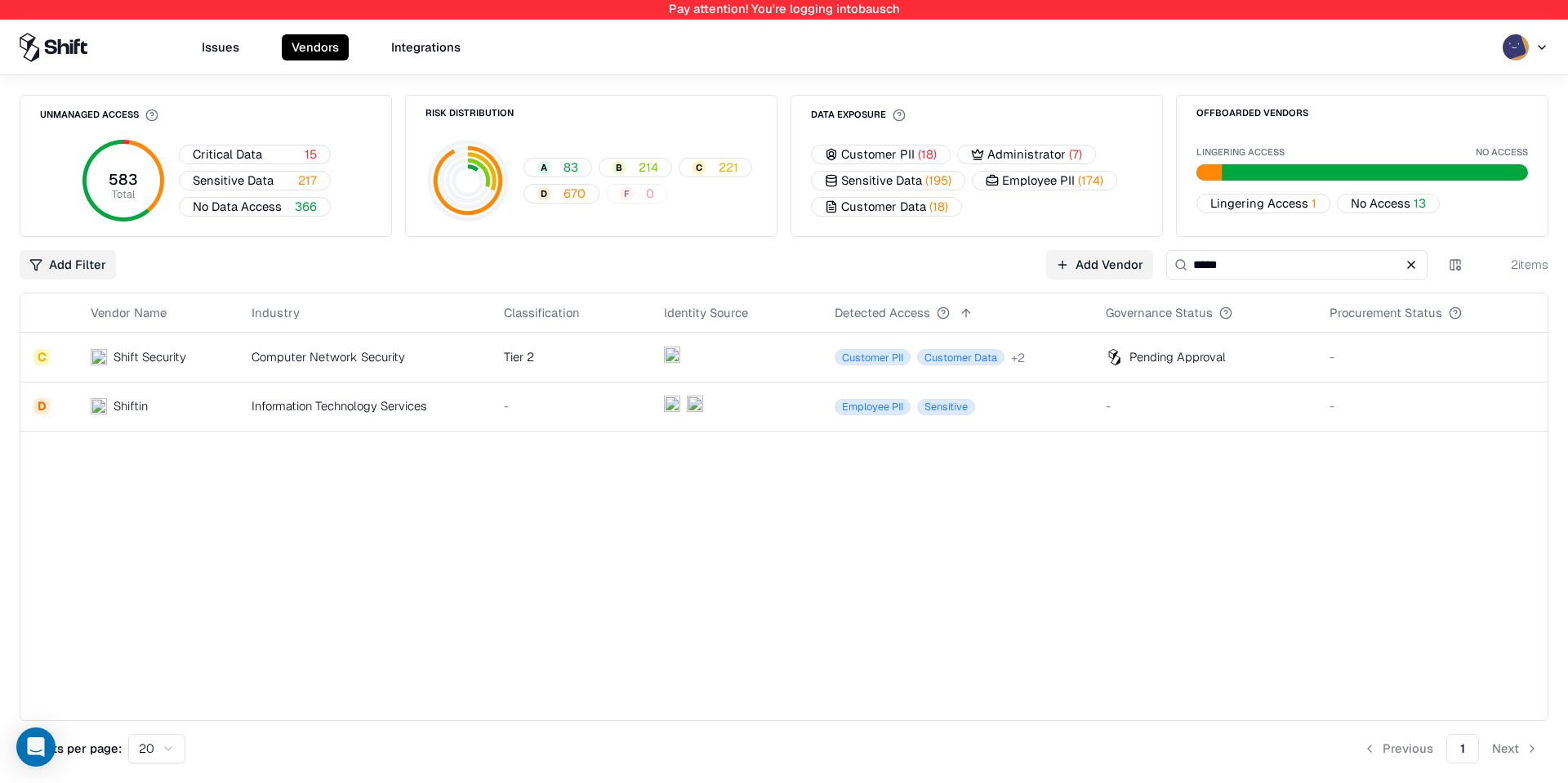
type input "*****"
click at [789, 351] on td at bounding box center [736, 357] width 170 height 49
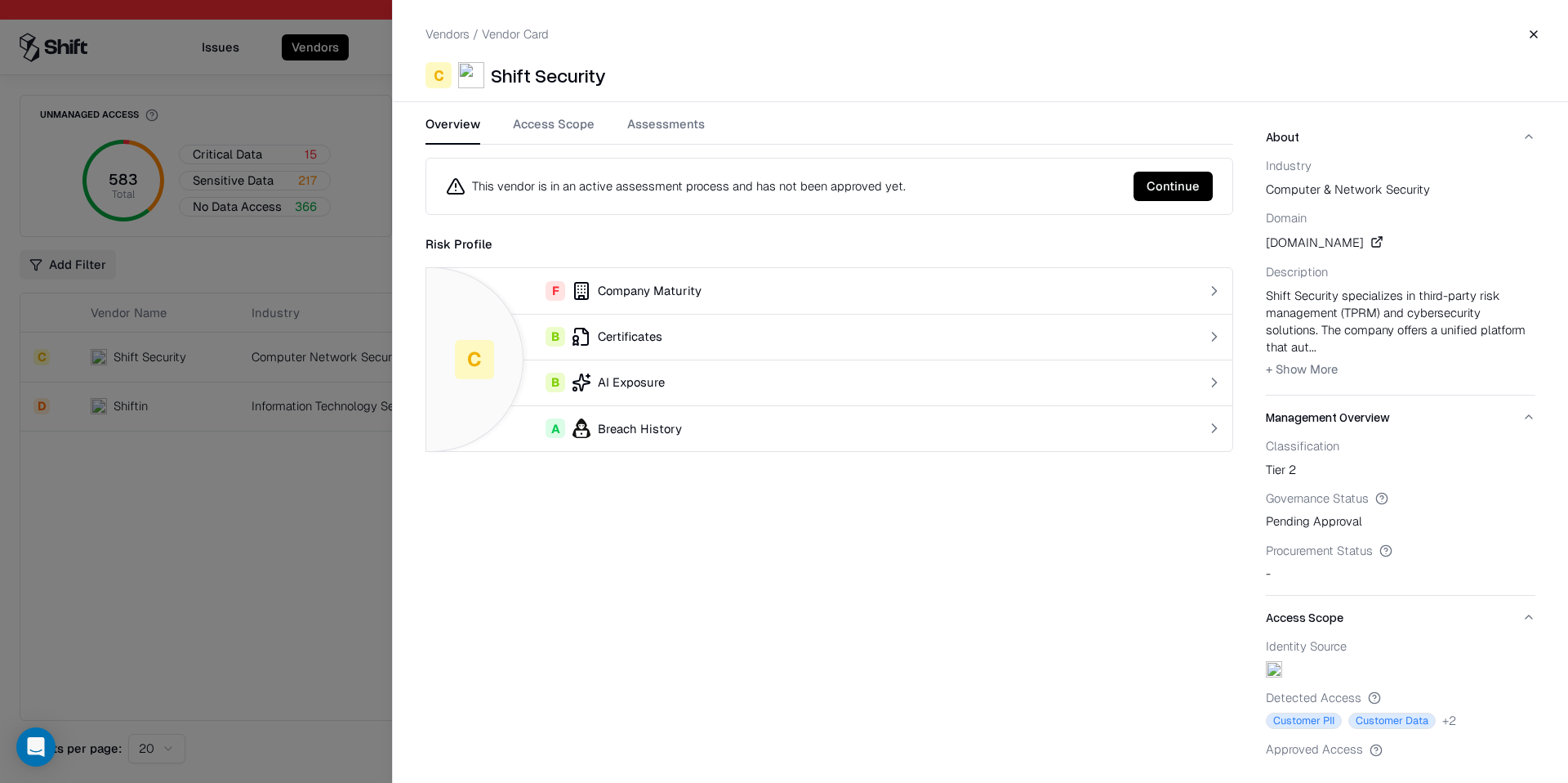
click at [564, 129] on button "Access Scope" at bounding box center [553, 130] width 82 height 30
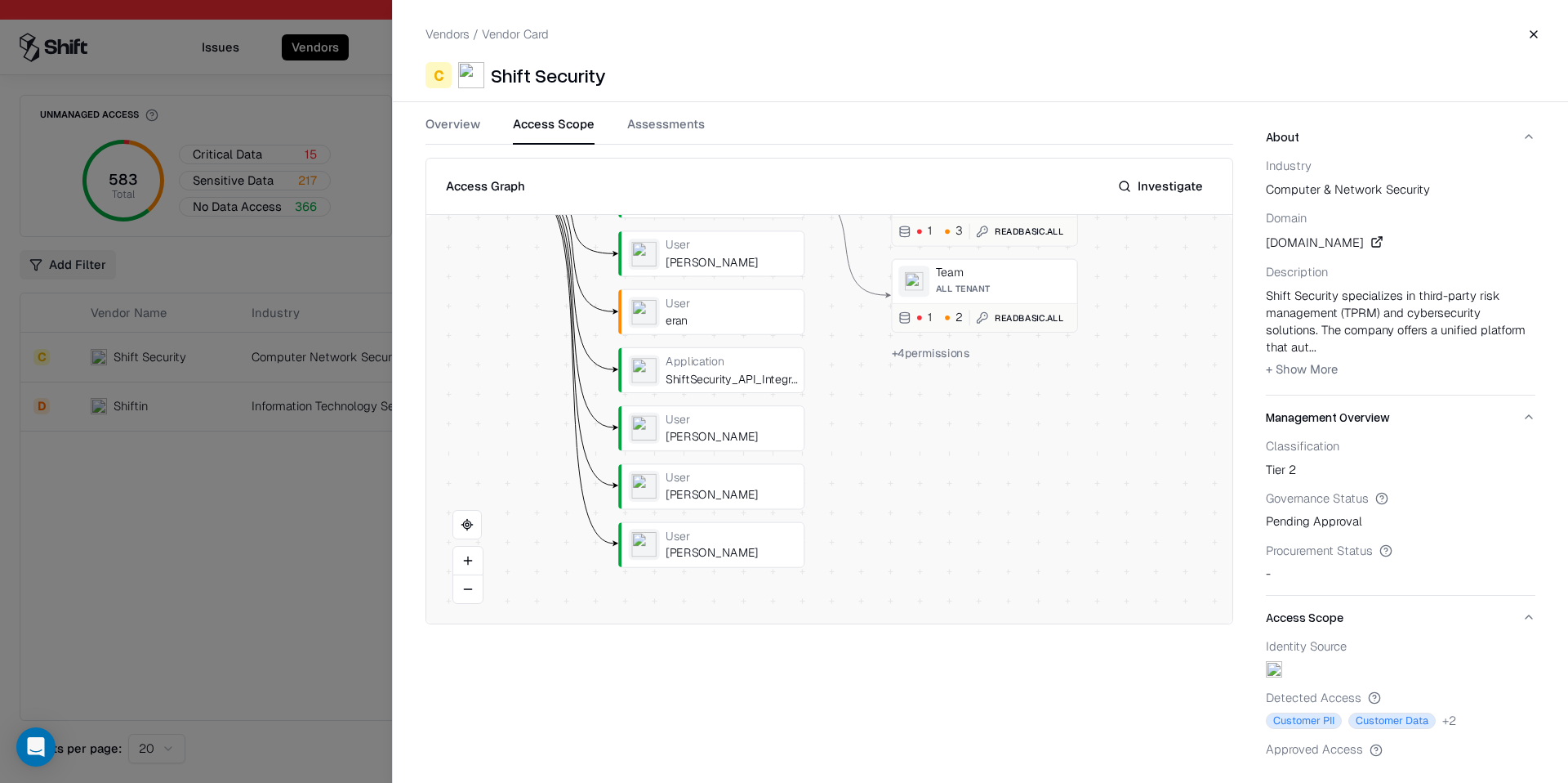
drag, startPoint x: 1055, startPoint y: 442, endPoint x: 1016, endPoint y: 387, distance: 67.4
click at [0, 0] on button at bounding box center [0, 0] width 0 height 0
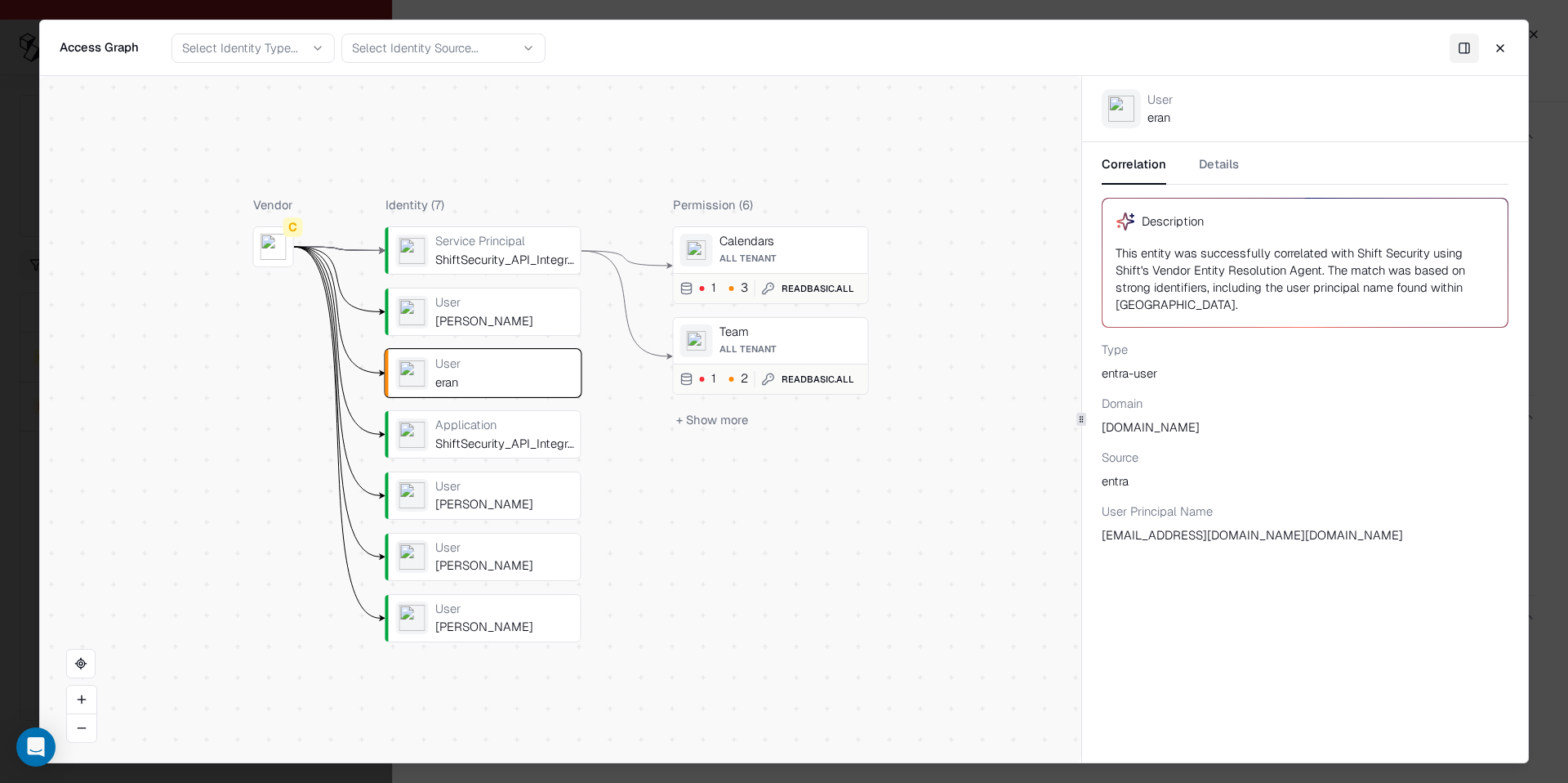
click at [511, 420] on div "Application" at bounding box center [505, 424] width 139 height 15
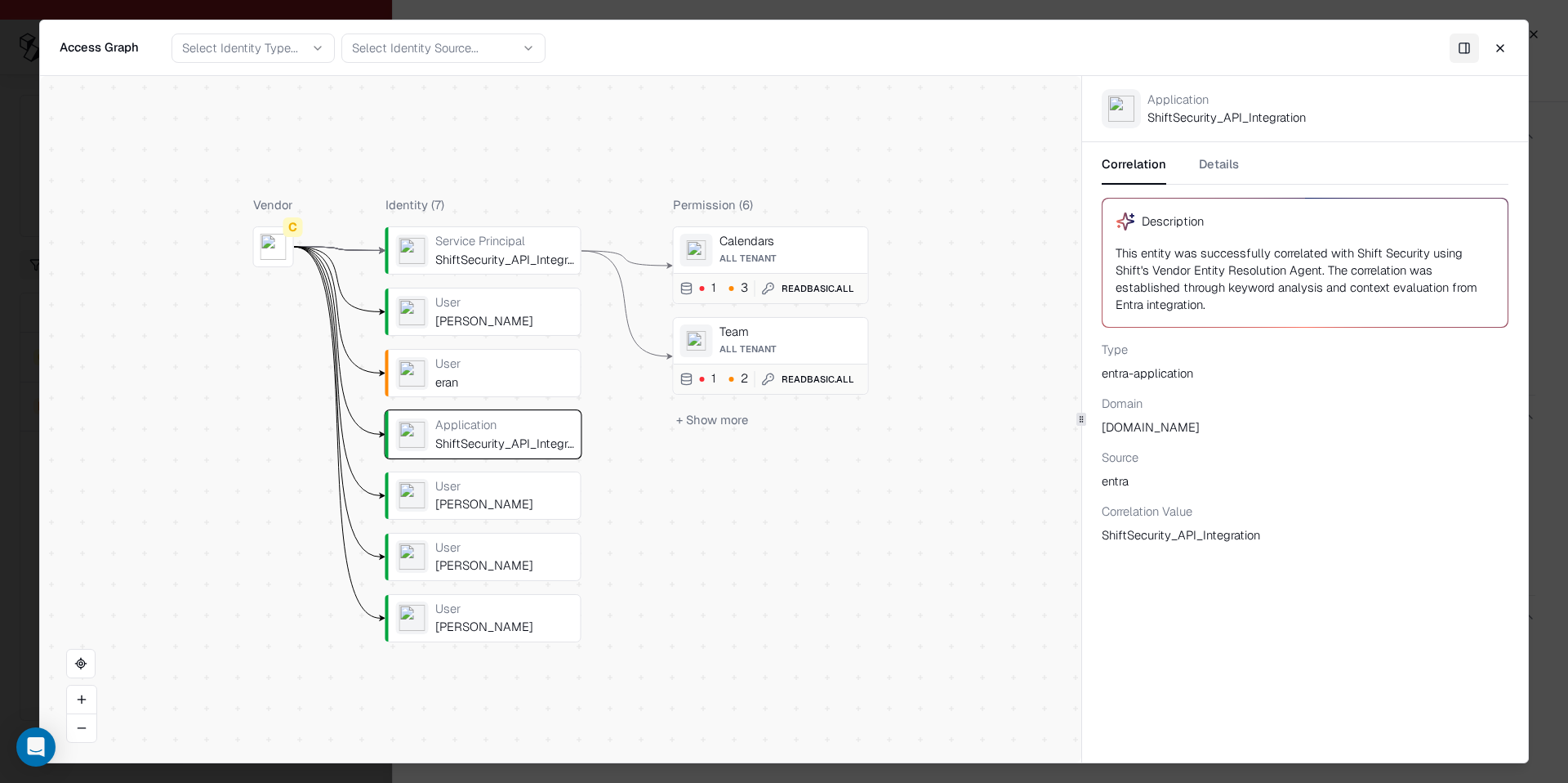
click at [507, 380] on div "eran" at bounding box center [505, 382] width 139 height 15
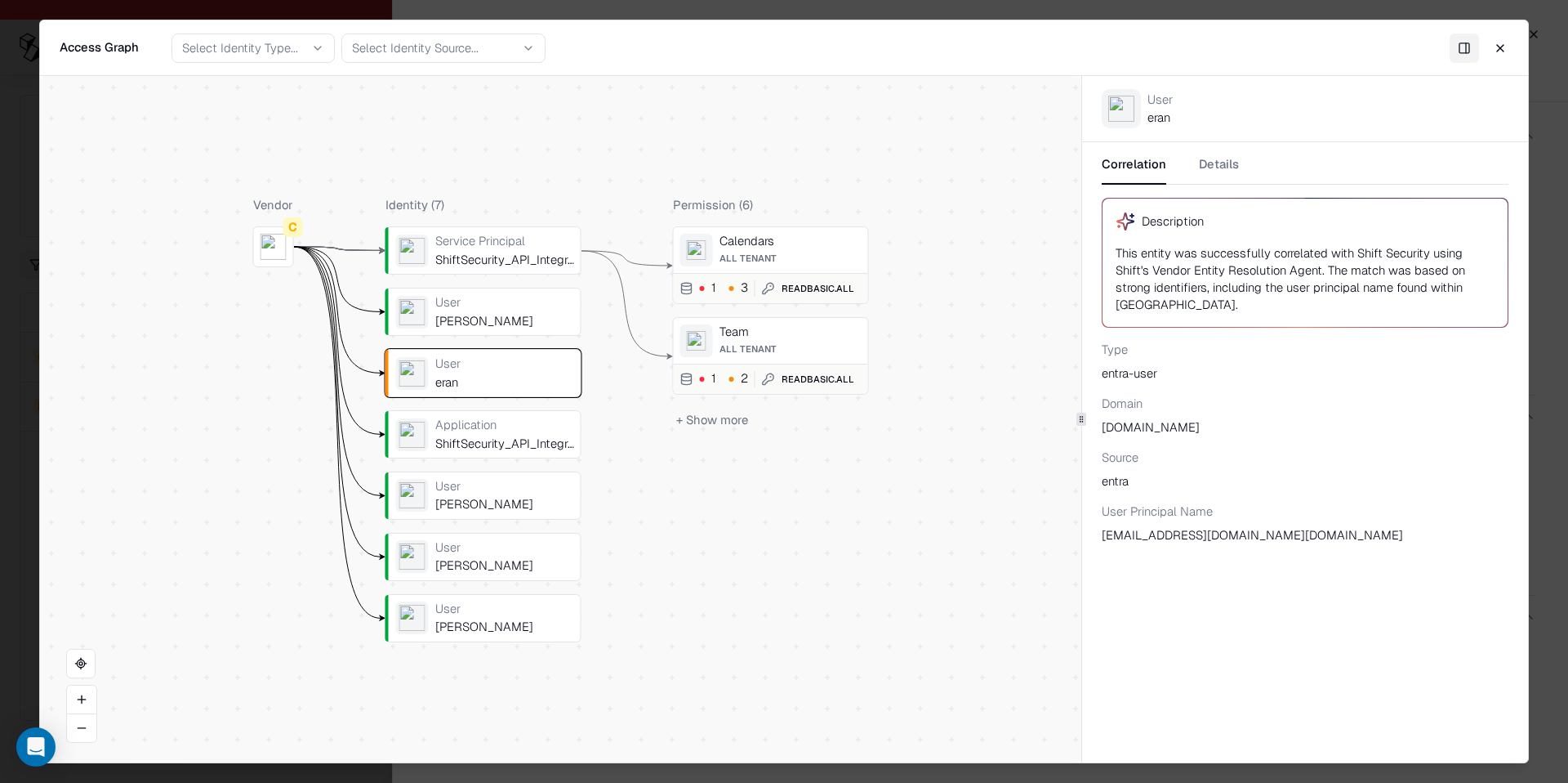
click at [463, 310] on div "User [PERSON_NAME]" at bounding box center [505, 311] width 139 height 34
click at [479, 257] on div "ShiftSecurity_API_Integration" at bounding box center [505, 259] width 139 height 15
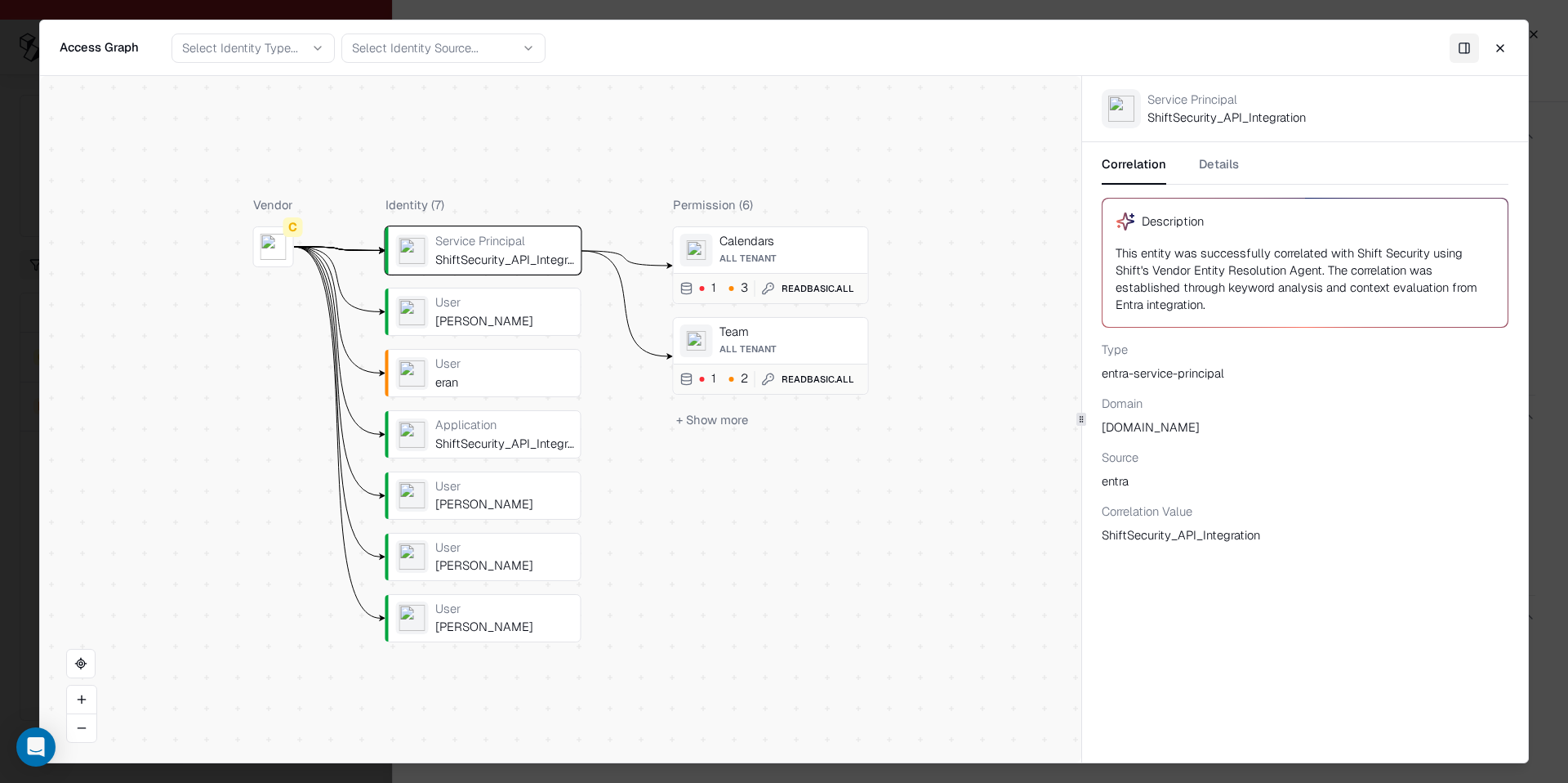
click at [482, 315] on div "[PERSON_NAME]" at bounding box center [505, 321] width 139 height 15
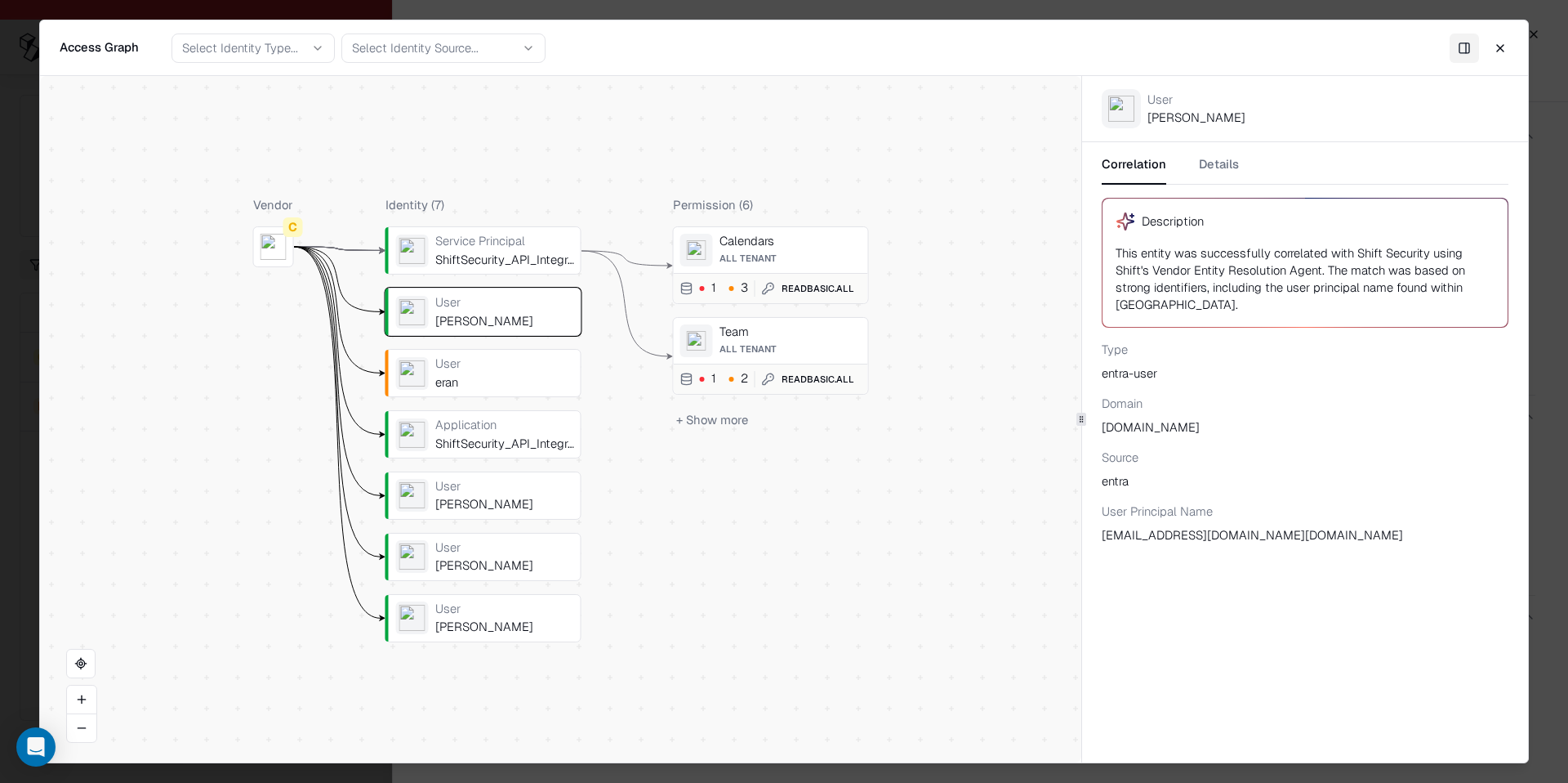
click at [493, 238] on div "Service Principal" at bounding box center [505, 241] width 139 height 15
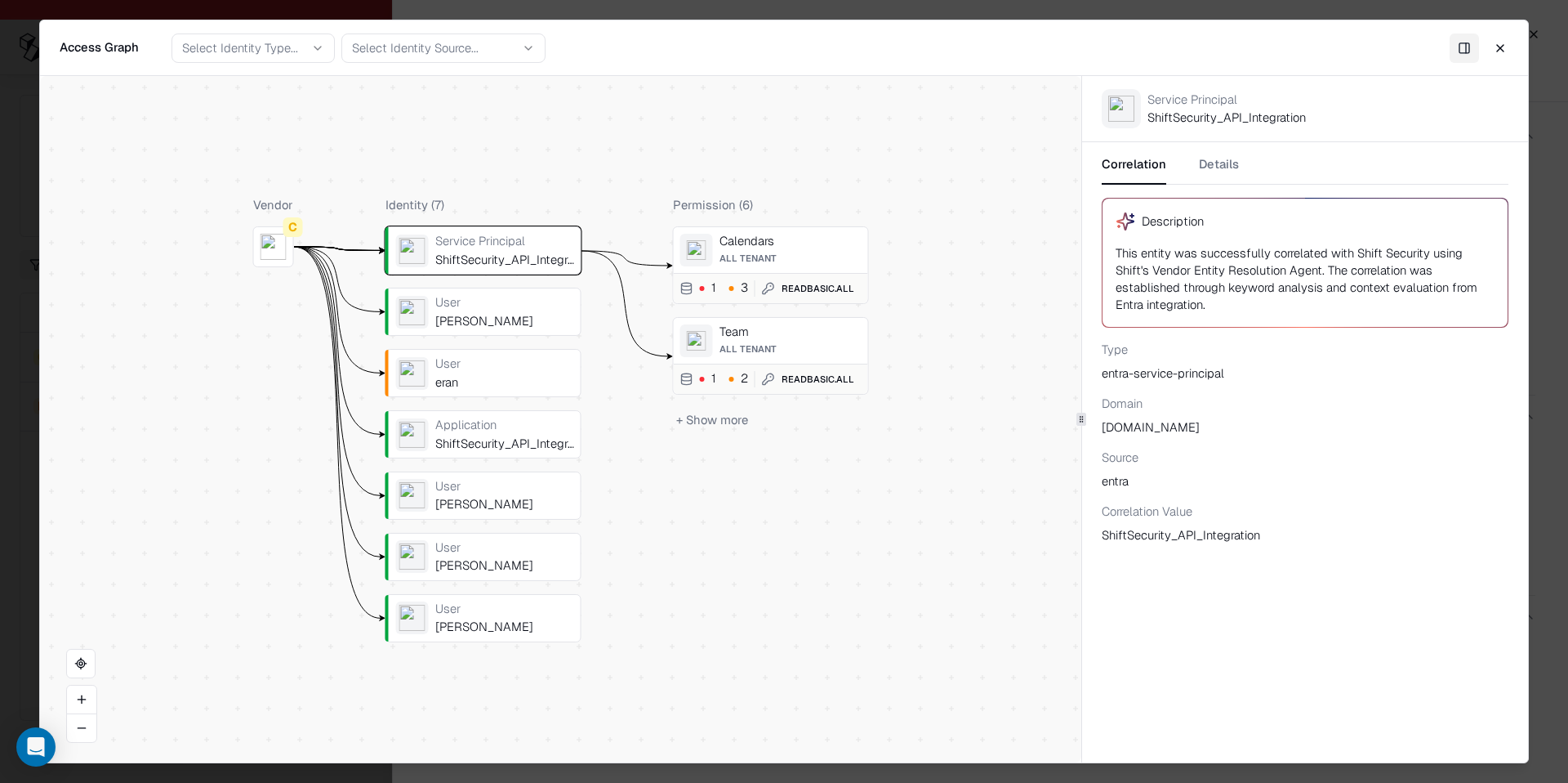
click at [500, 443] on div "ShiftSecurity_API_Integration" at bounding box center [505, 442] width 139 height 15
click at [482, 254] on div "ShiftSecurity_API_Integration" at bounding box center [505, 259] width 139 height 15
click at [483, 443] on div "ShiftSecurity_API_Integration" at bounding box center [505, 442] width 139 height 15
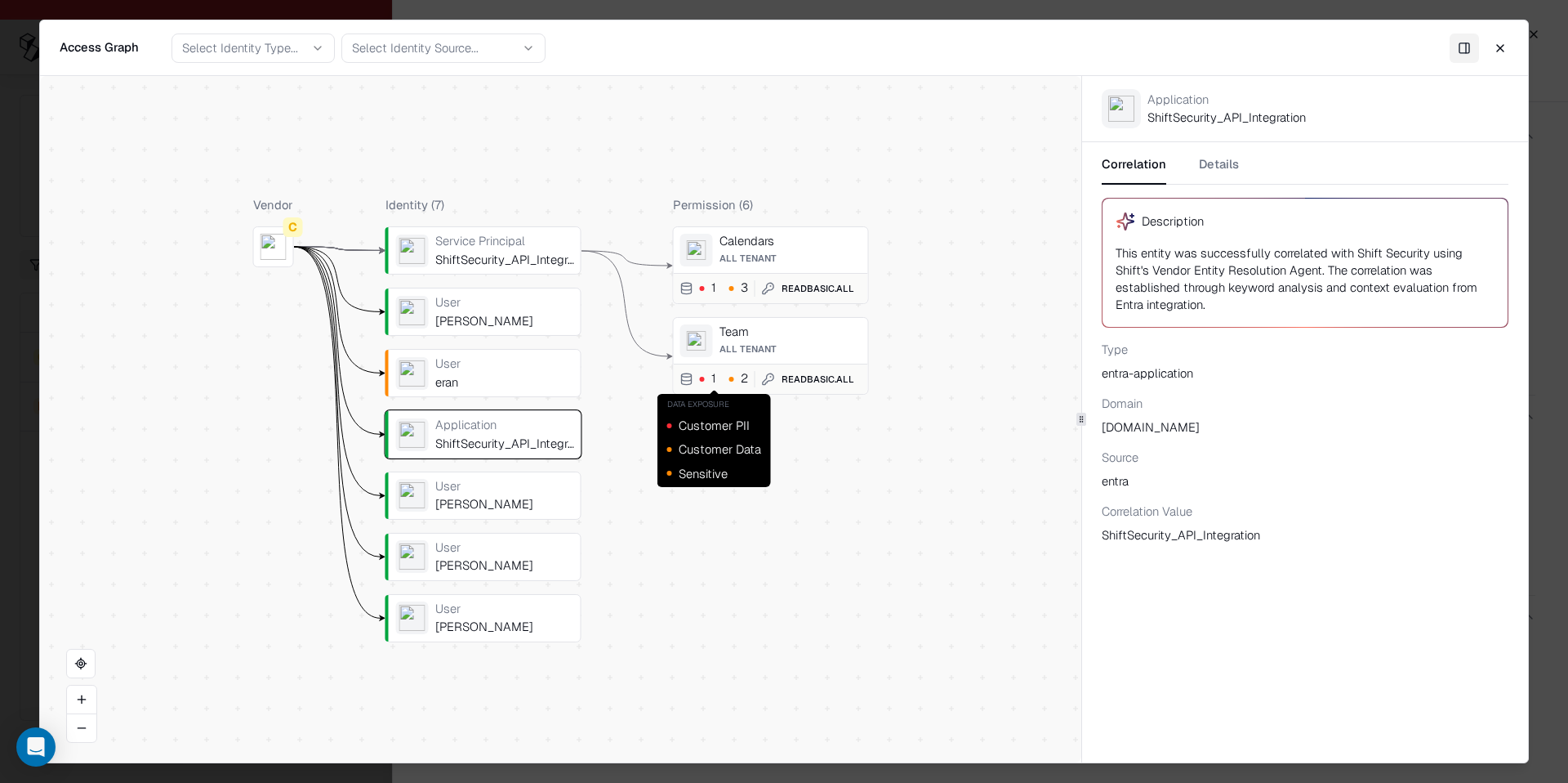
click at [738, 412] on button "+ Show more" at bounding box center [712, 419] width 78 height 23
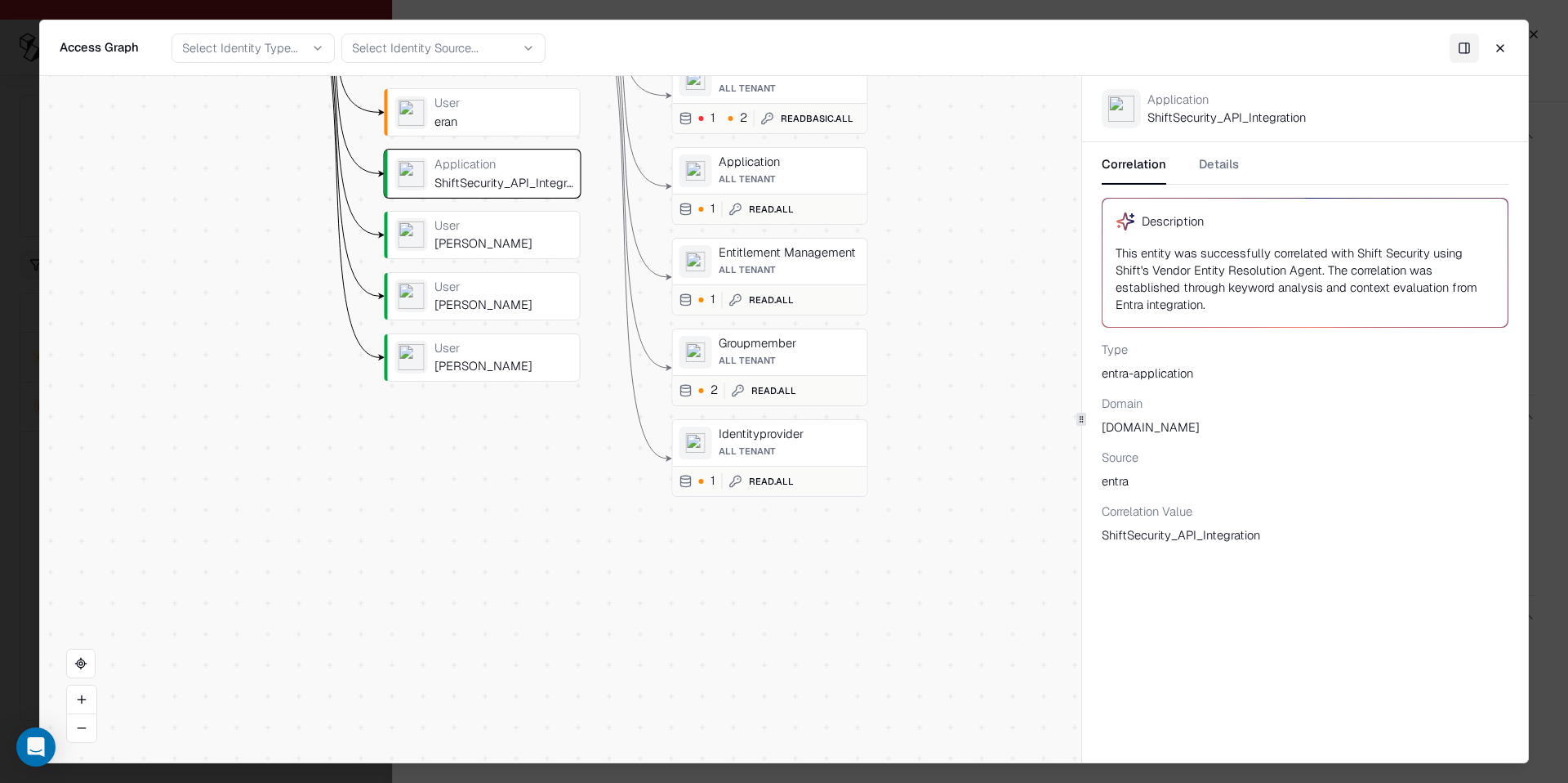
drag, startPoint x: 931, startPoint y: 550, endPoint x: 933, endPoint y: 274, distance: 276.0
click at [933, 274] on div "Vendor C Identity ( 7 ) Service Principal ShiftSecurity_API_Integration User [P…" at bounding box center [560, 419] width 1042 height 687
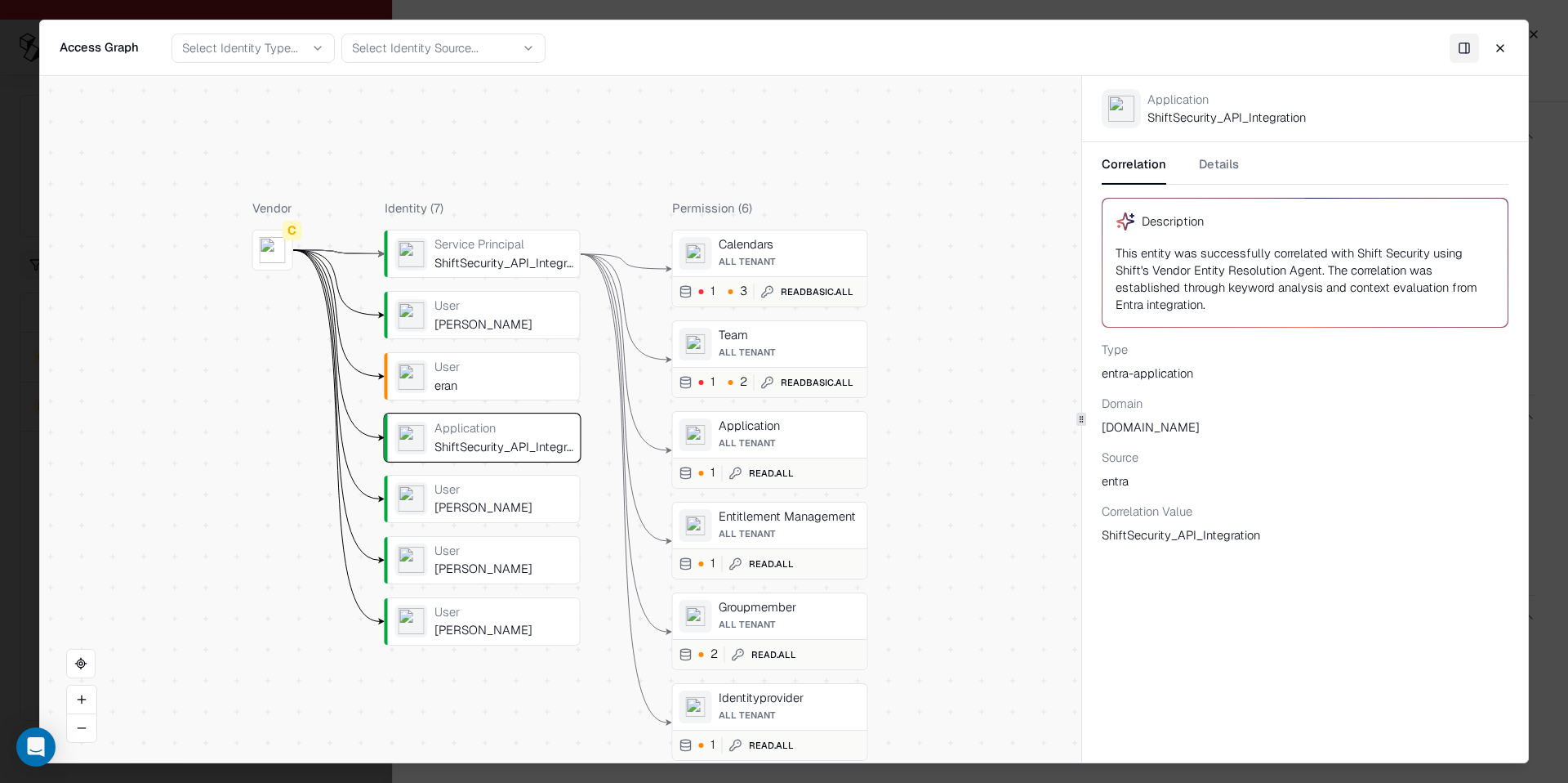
click at [457, 373] on div "User" at bounding box center [504, 367] width 139 height 15
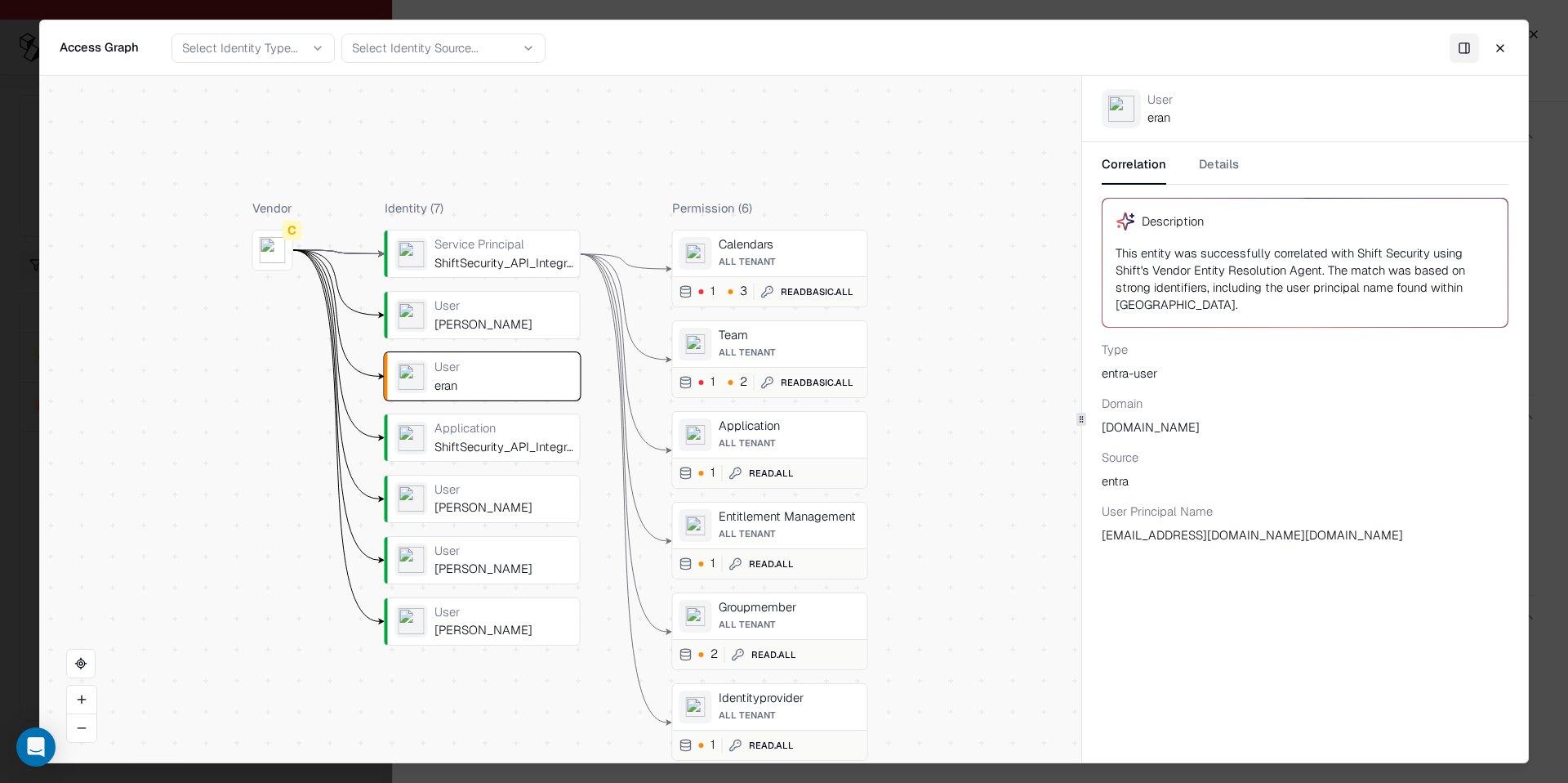
click at [492, 422] on div "Application" at bounding box center [504, 428] width 139 height 15
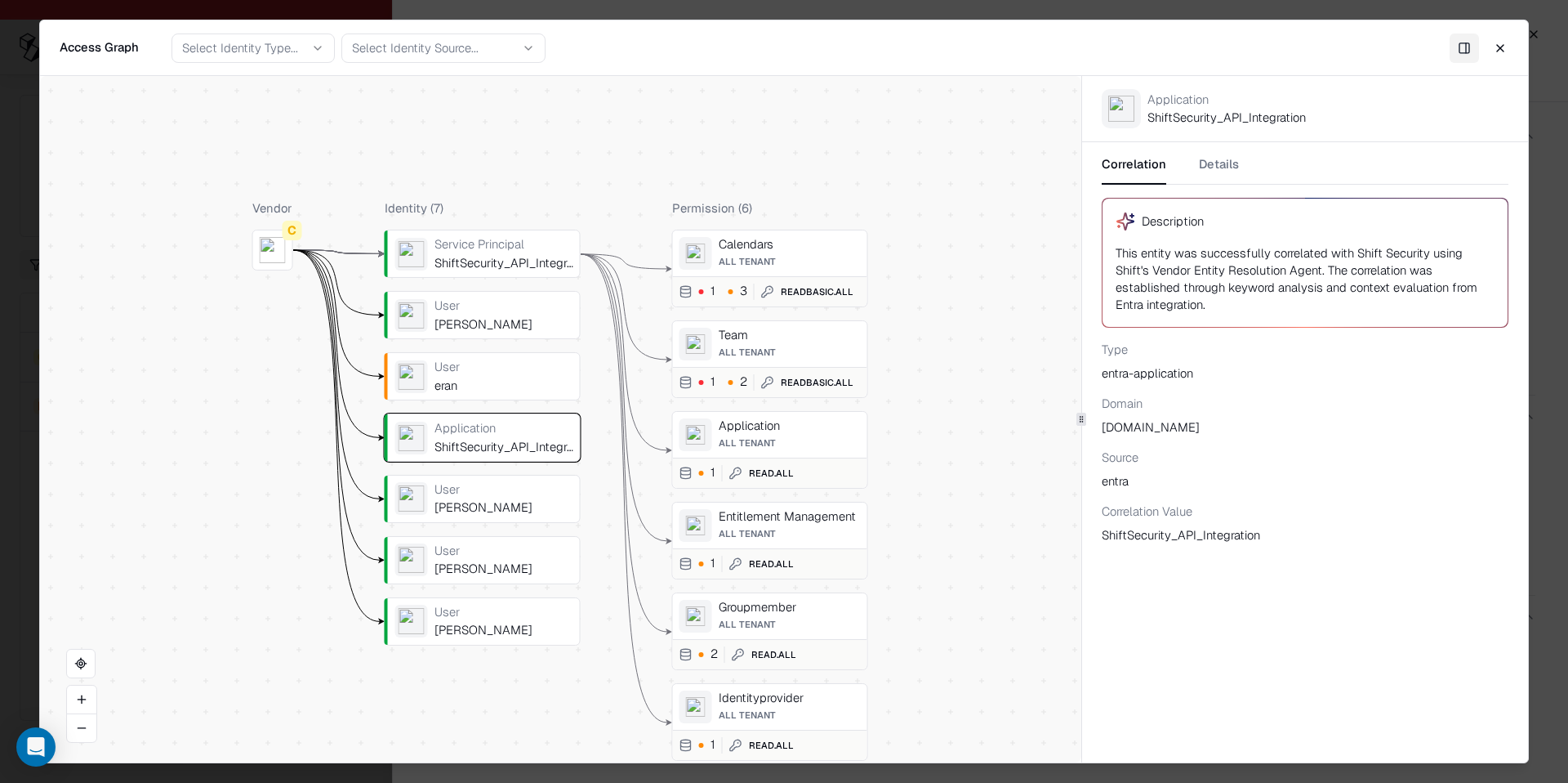
click at [502, 482] on div "User" at bounding box center [504, 489] width 139 height 15
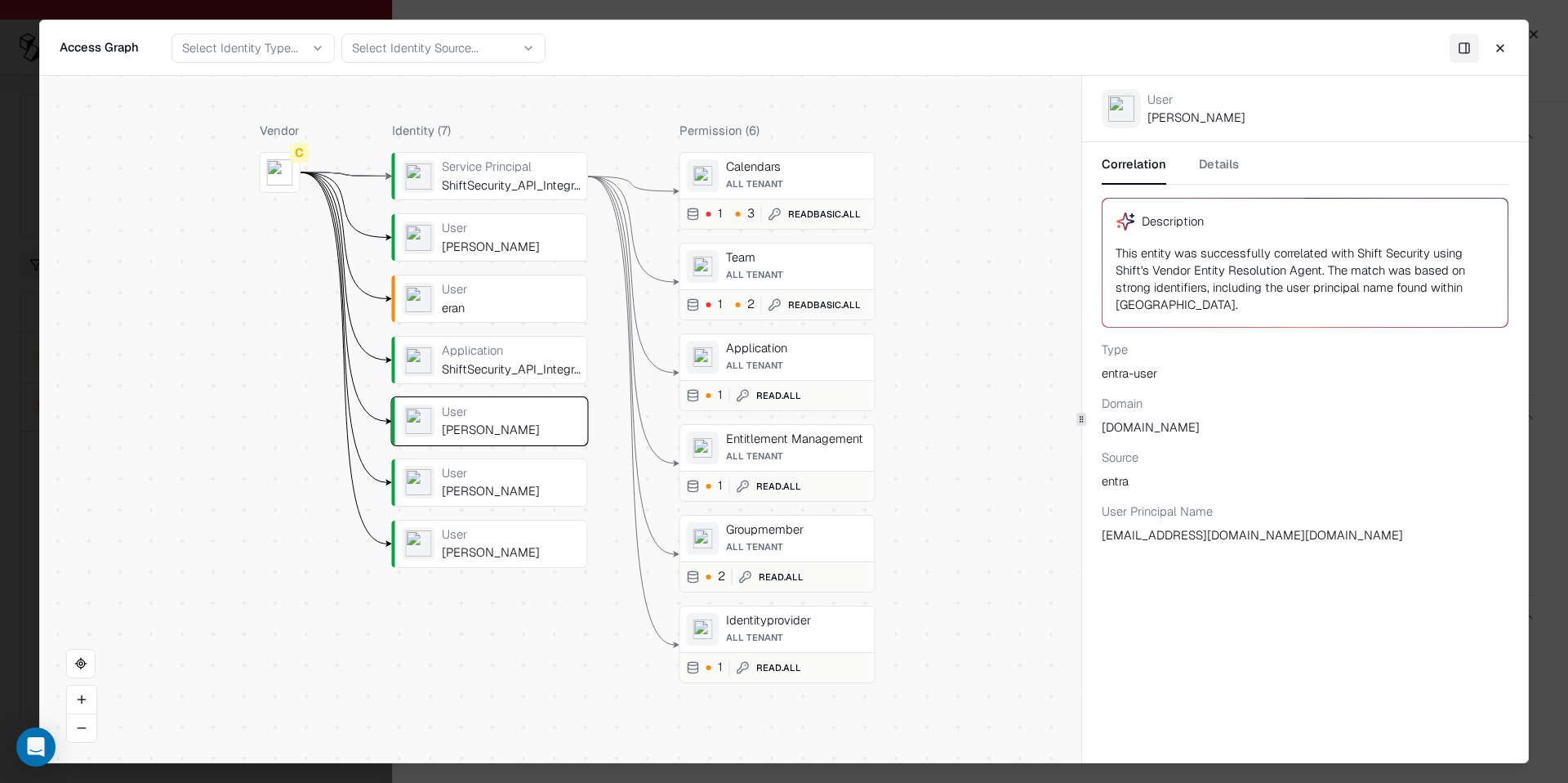
click at [449, 363] on div "ShiftSecurity_API_Integration" at bounding box center [512, 368] width 139 height 15
click at [420, 291] on object "entra" at bounding box center [419, 299] width 26 height 26
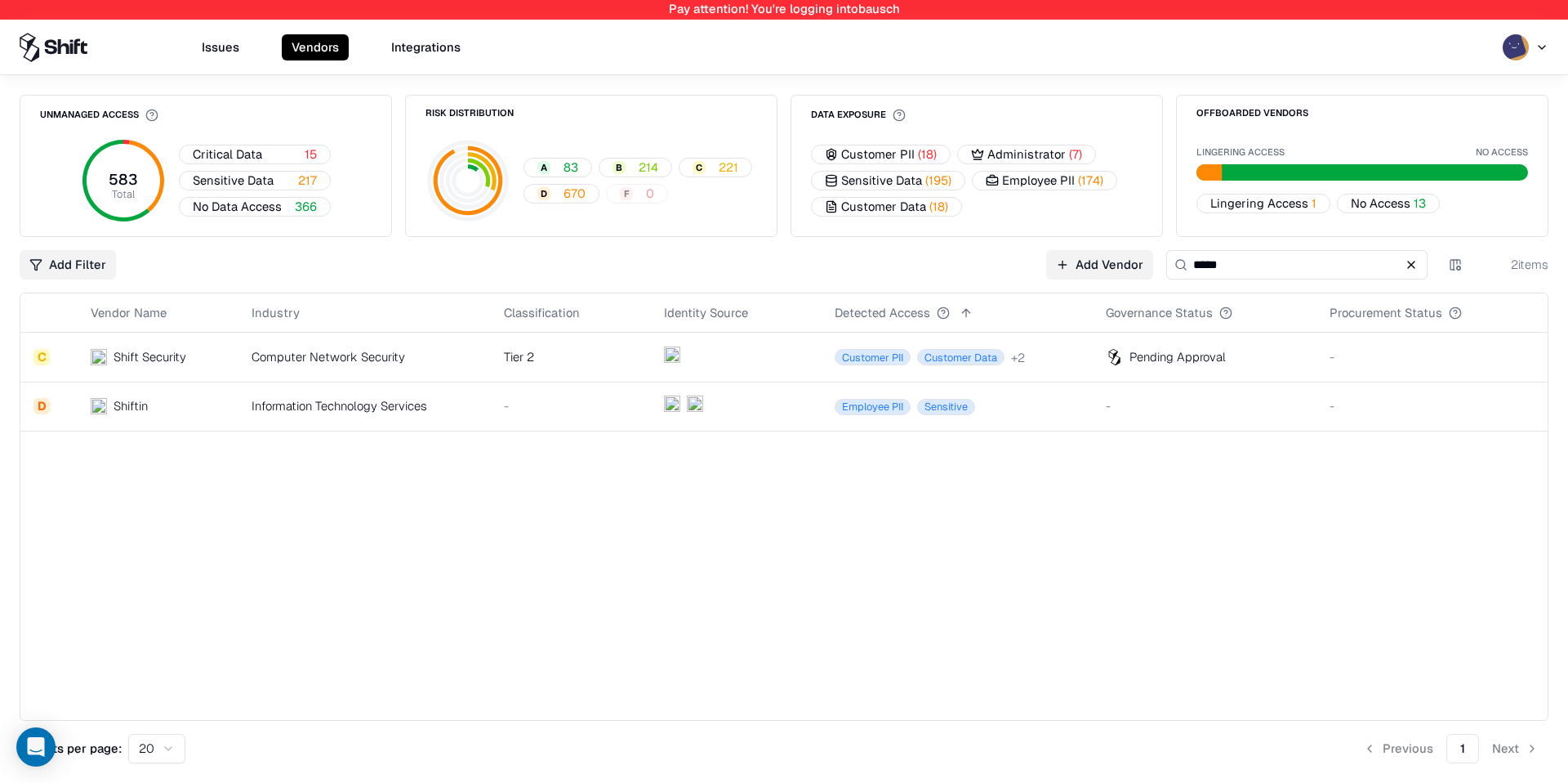
click at [1297, 254] on input "*****" at bounding box center [1296, 265] width 261 height 30
type input "****"
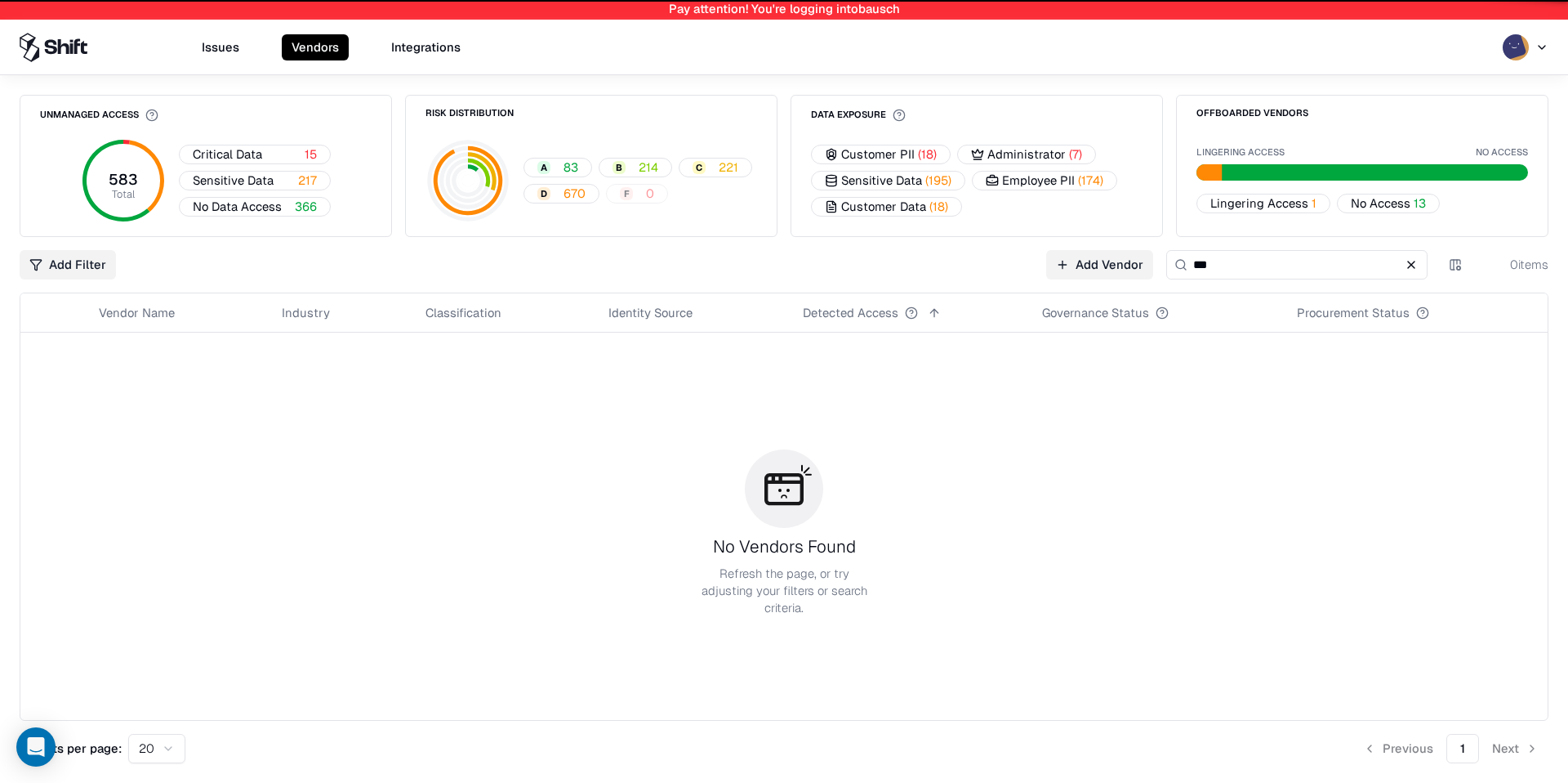
type input "*"
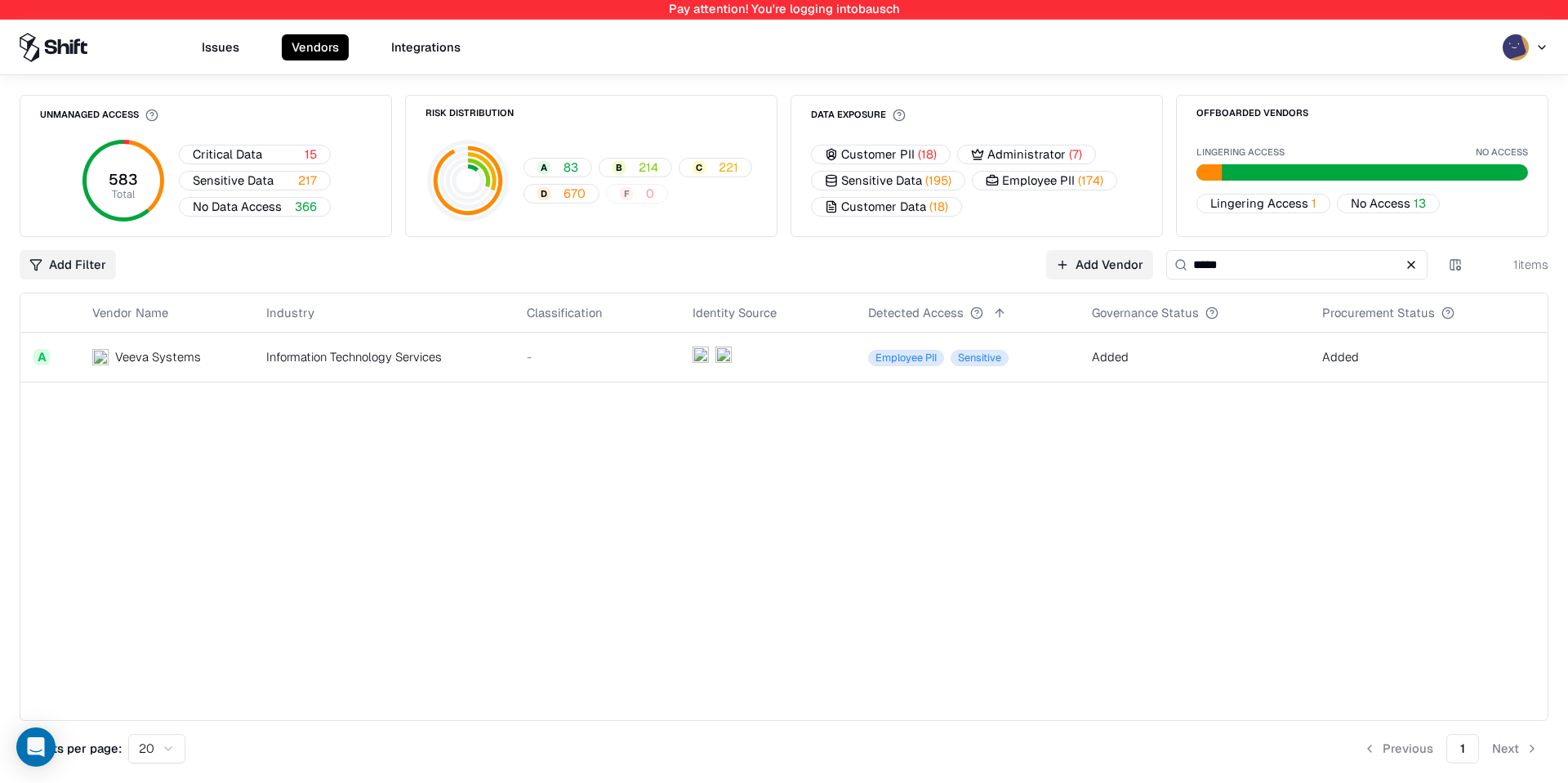
type input "****"
click at [519, 375] on td "-" at bounding box center [596, 357] width 166 height 49
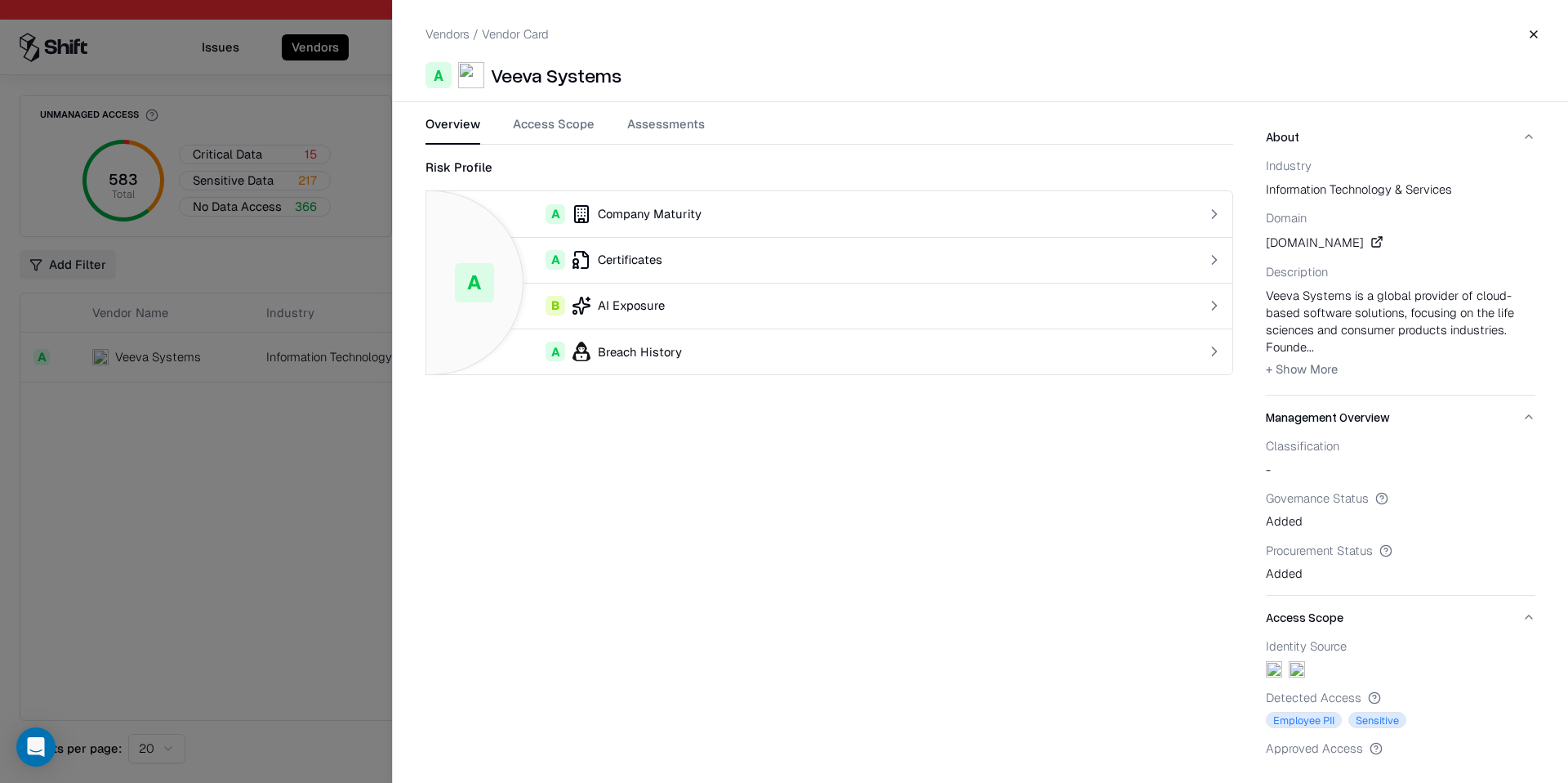
click at [563, 121] on button "Access Scope" at bounding box center [553, 130] width 82 height 30
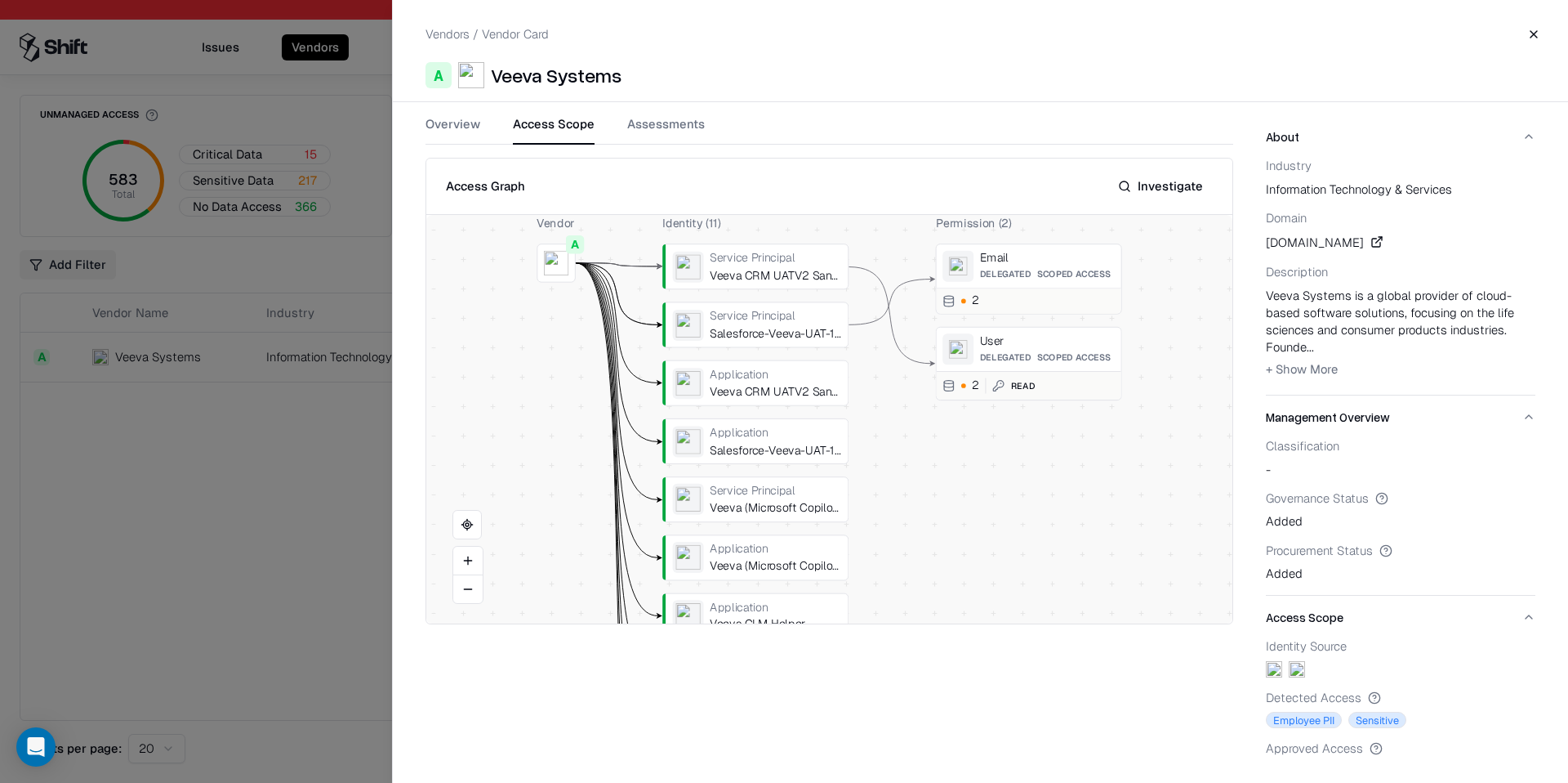
click at [682, 127] on button "Assessments" at bounding box center [665, 130] width 77 height 30
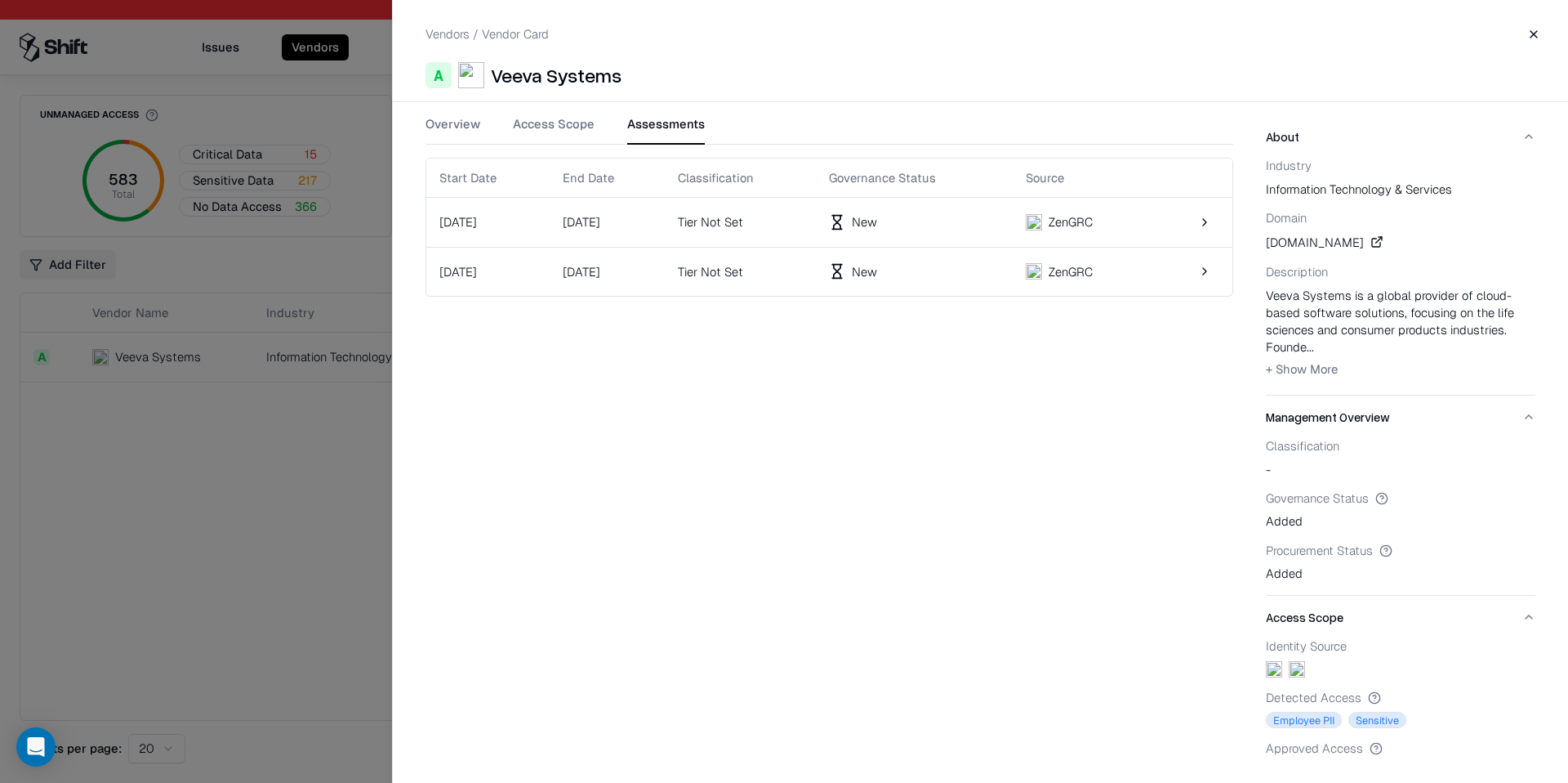
click at [718, 218] on div "Tier Not Set" at bounding box center [740, 222] width 125 height 17
click at [725, 265] on div "Tier Not Set" at bounding box center [740, 272] width 125 height 17
click at [801, 218] on div "Tier Not Set" at bounding box center [740, 222] width 125 height 17
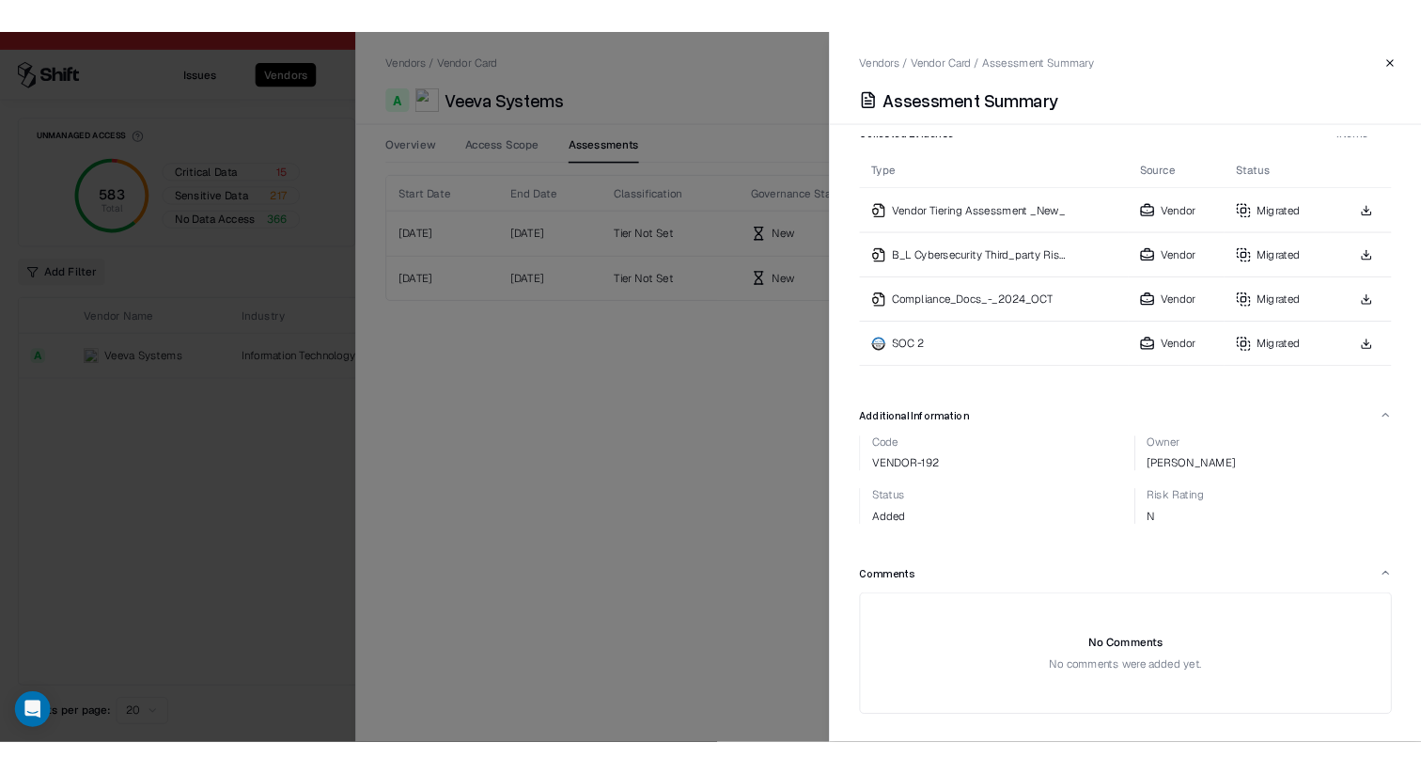
scroll to position [583, 0]
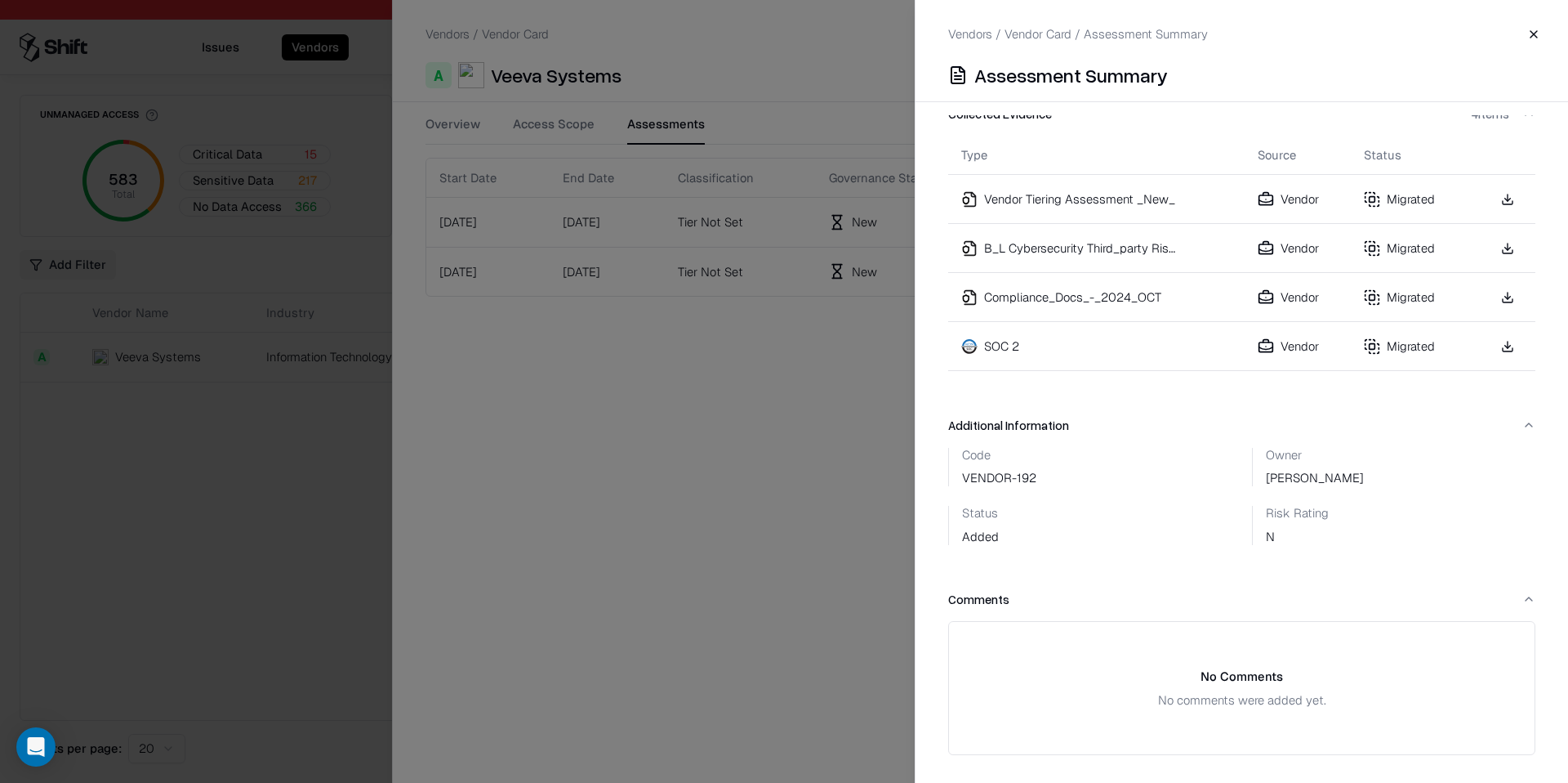
click at [1515, 344] on link at bounding box center [1507, 347] width 30 height 30
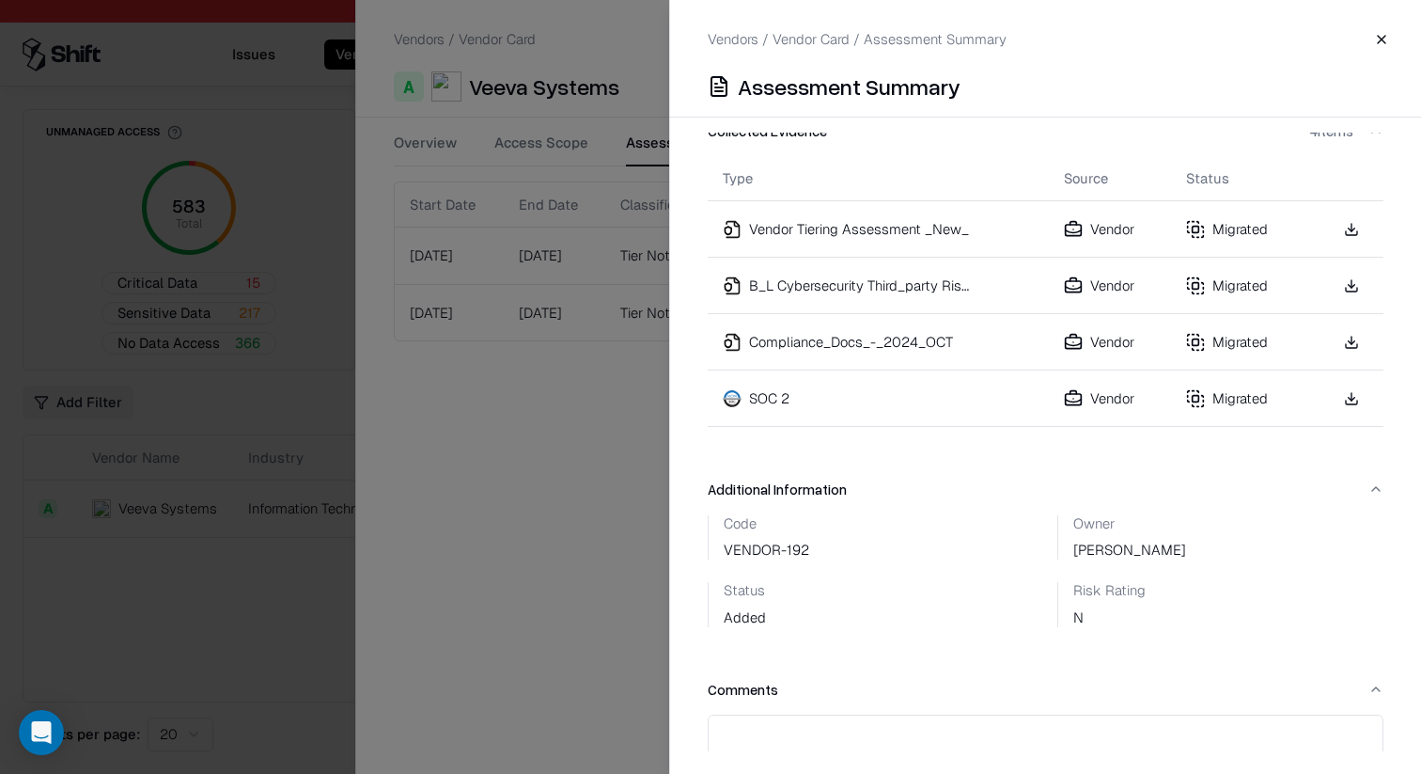
scroll to position [0, 0]
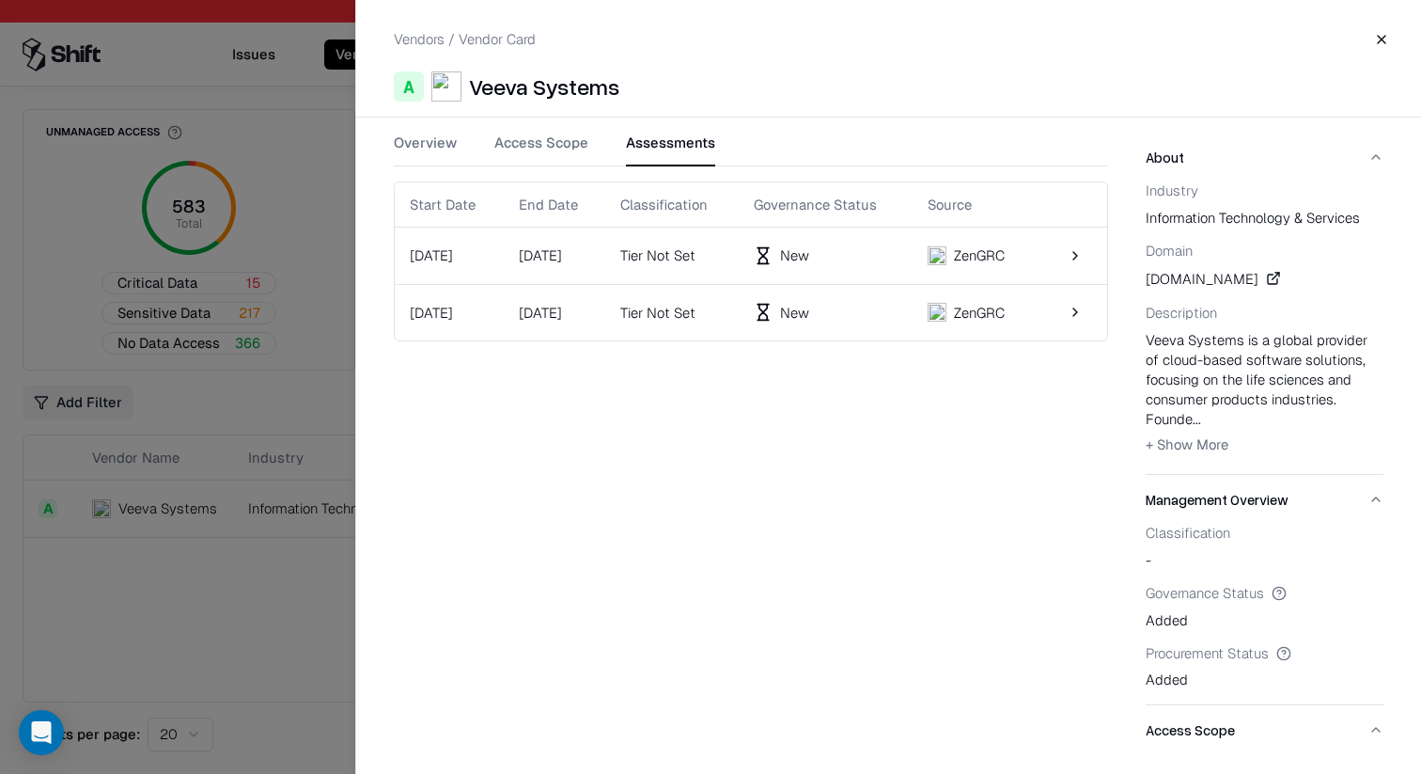
click at [612, 95] on div "Veeva Systems" at bounding box center [544, 86] width 150 height 30
copy div "Veeva Systems"
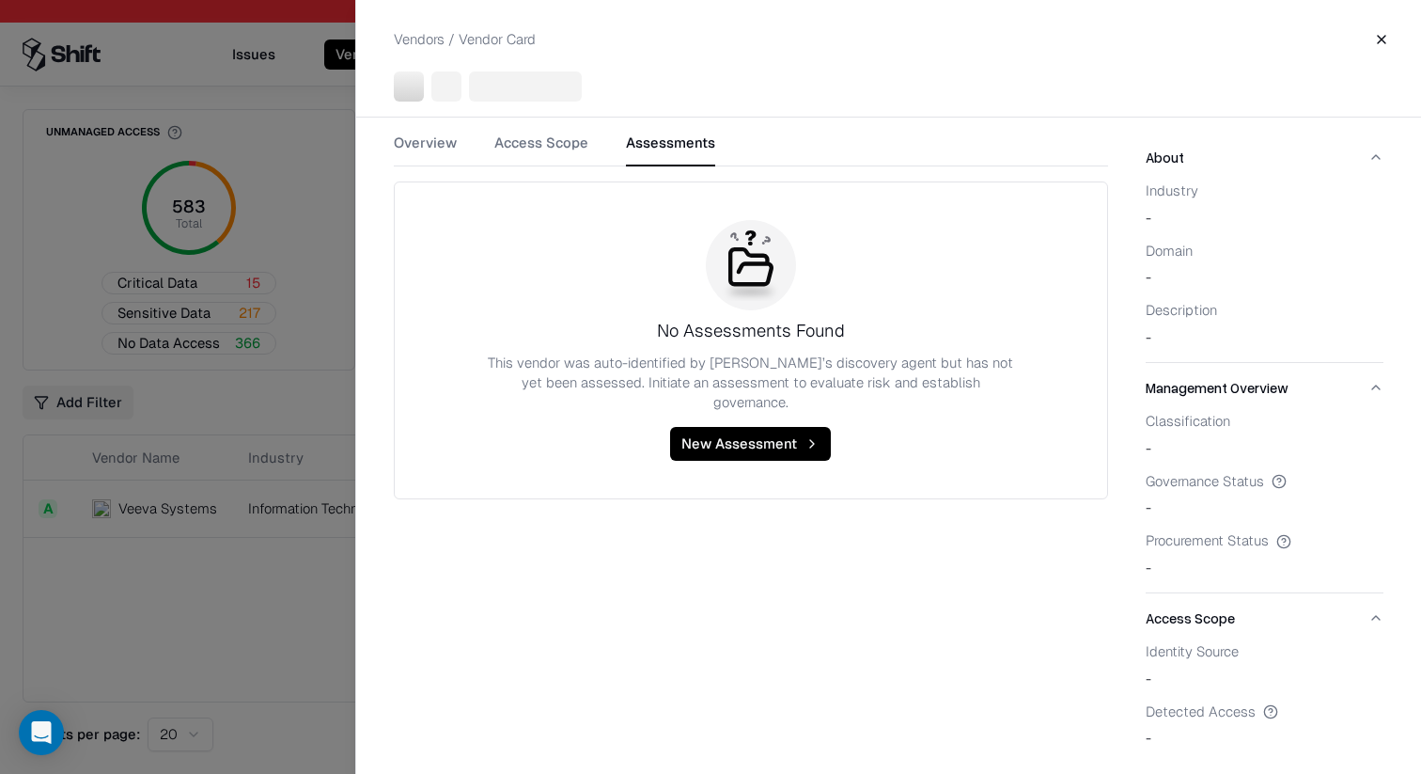
click at [218, 663] on div at bounding box center [710, 387] width 1421 height 774
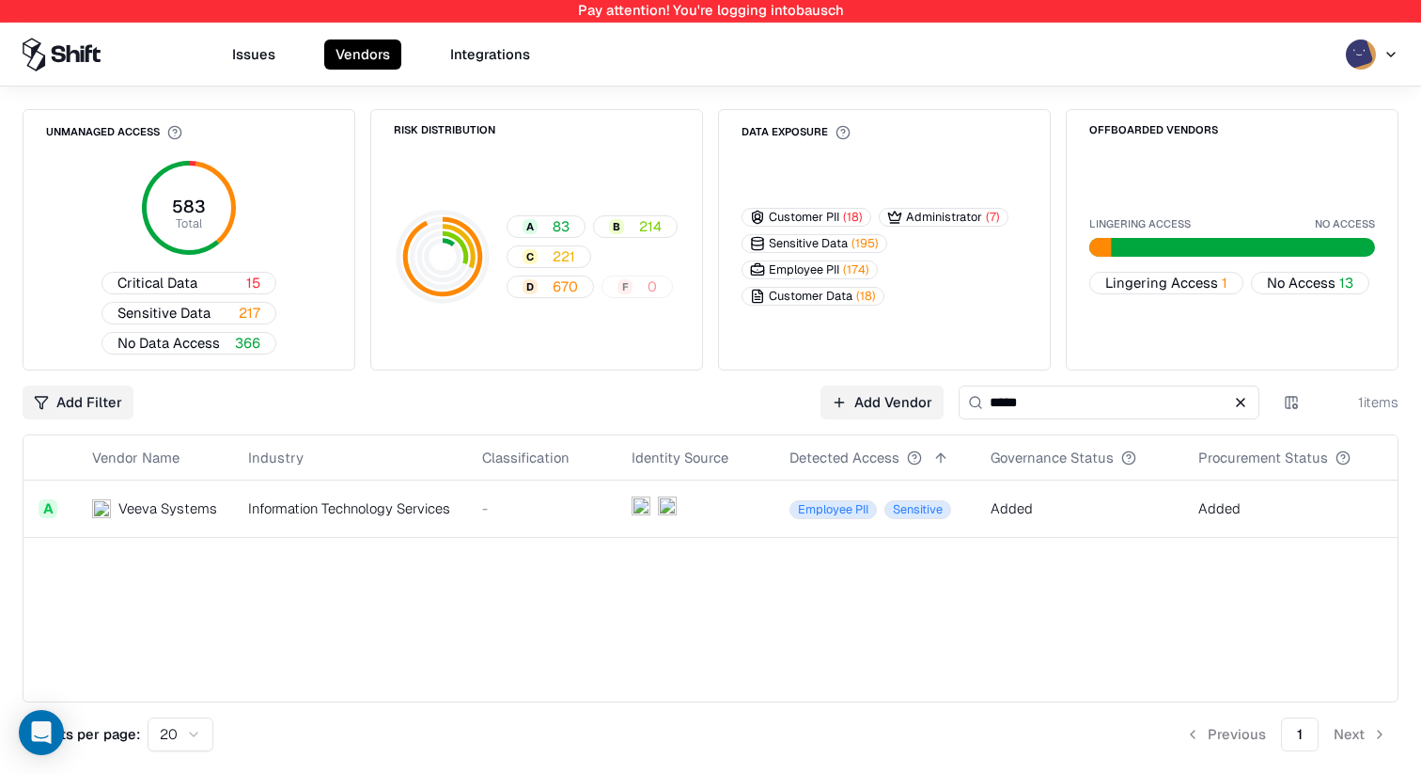
click at [1117, 412] on input "****" at bounding box center [1109, 402] width 301 height 34
type input "*****"
click at [369, 507] on div "Information Technology Services" at bounding box center [360, 508] width 204 height 20
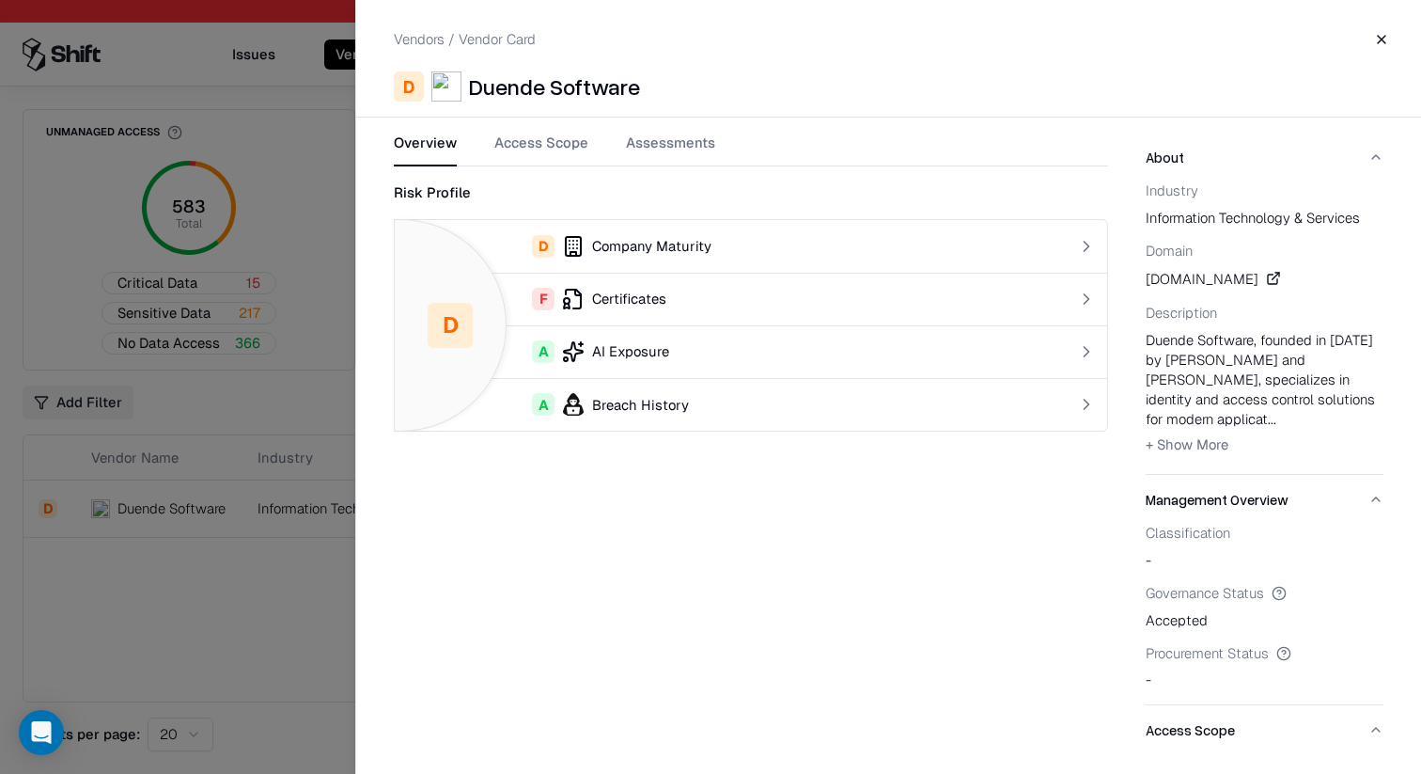
click at [614, 87] on div "Duende Software" at bounding box center [554, 86] width 171 height 30
copy div "Duende Software"
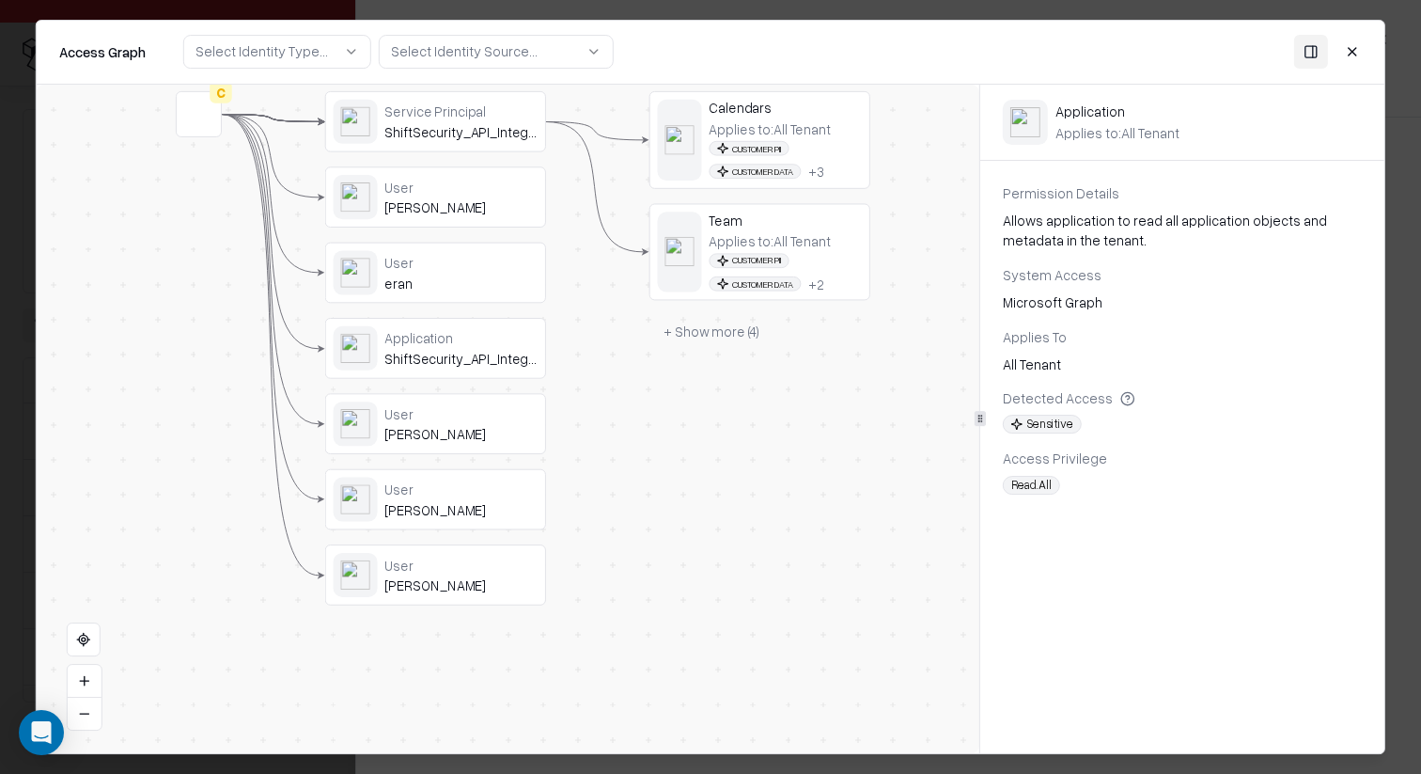
click at [726, 328] on button "+ Show more ( 4 )" at bounding box center [712, 331] width 125 height 33
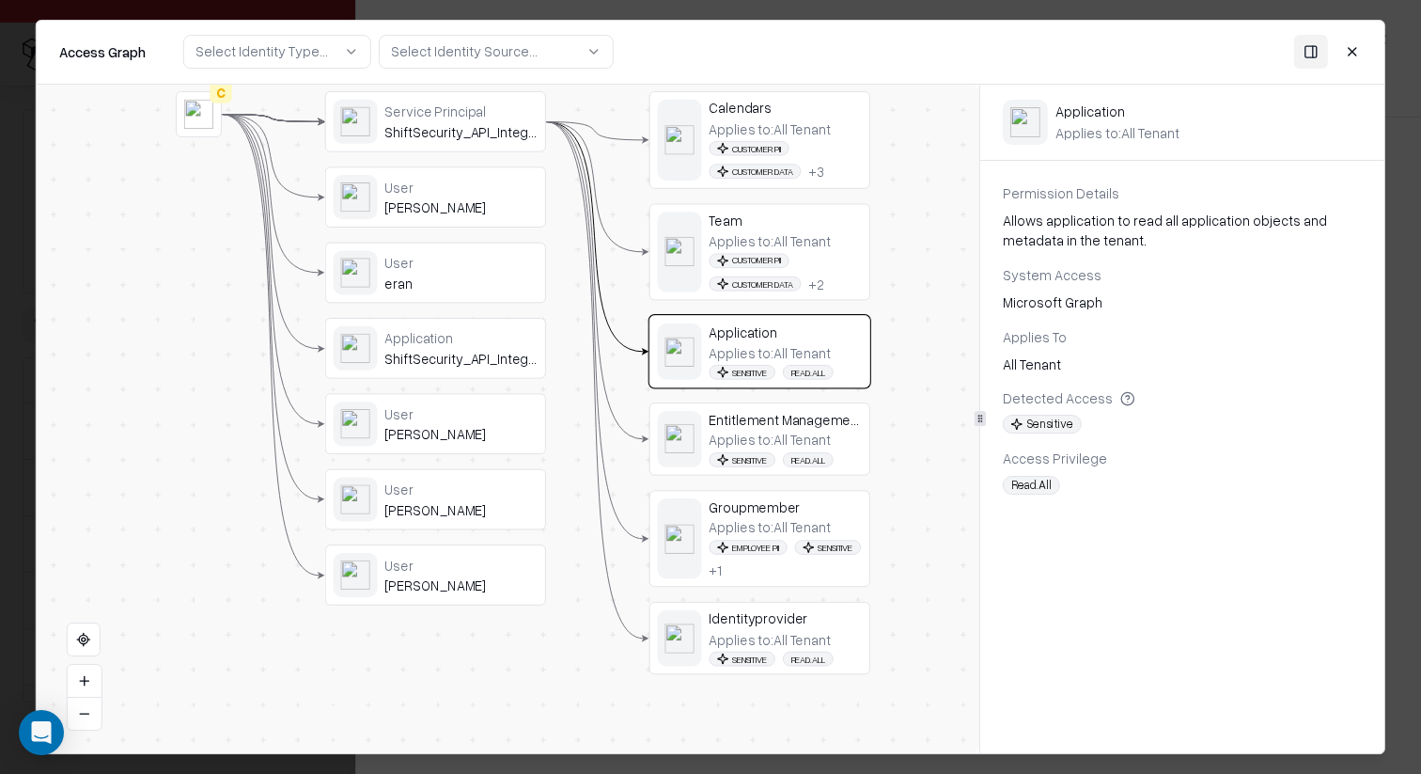
click at [1351, 58] on button "Close" at bounding box center [1353, 52] width 34 height 34
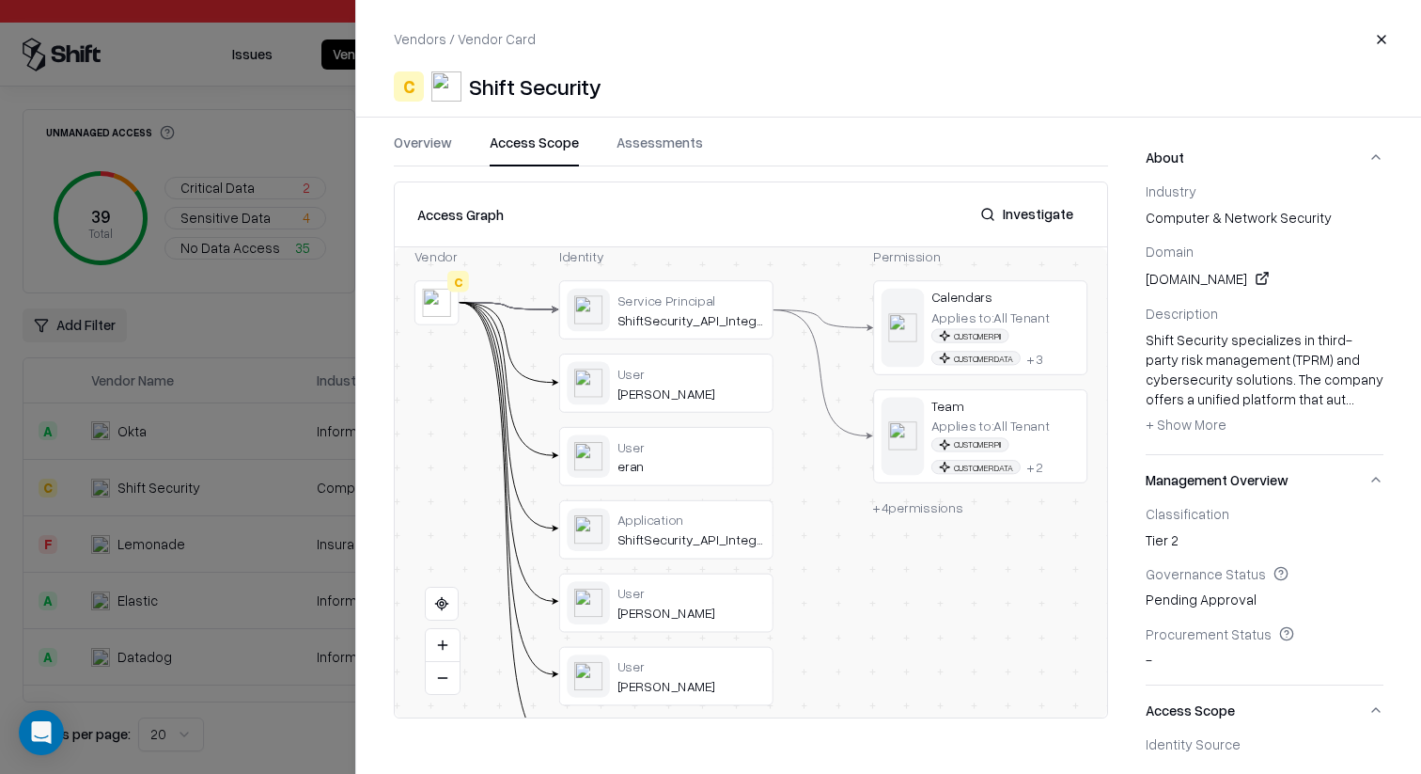
click at [904, 510] on span "+ 4 permissions" at bounding box center [917, 507] width 89 height 16
click at [918, 501] on span "+ 4 permissions" at bounding box center [917, 507] width 89 height 16
click at [330, 389] on div at bounding box center [710, 387] width 1421 height 774
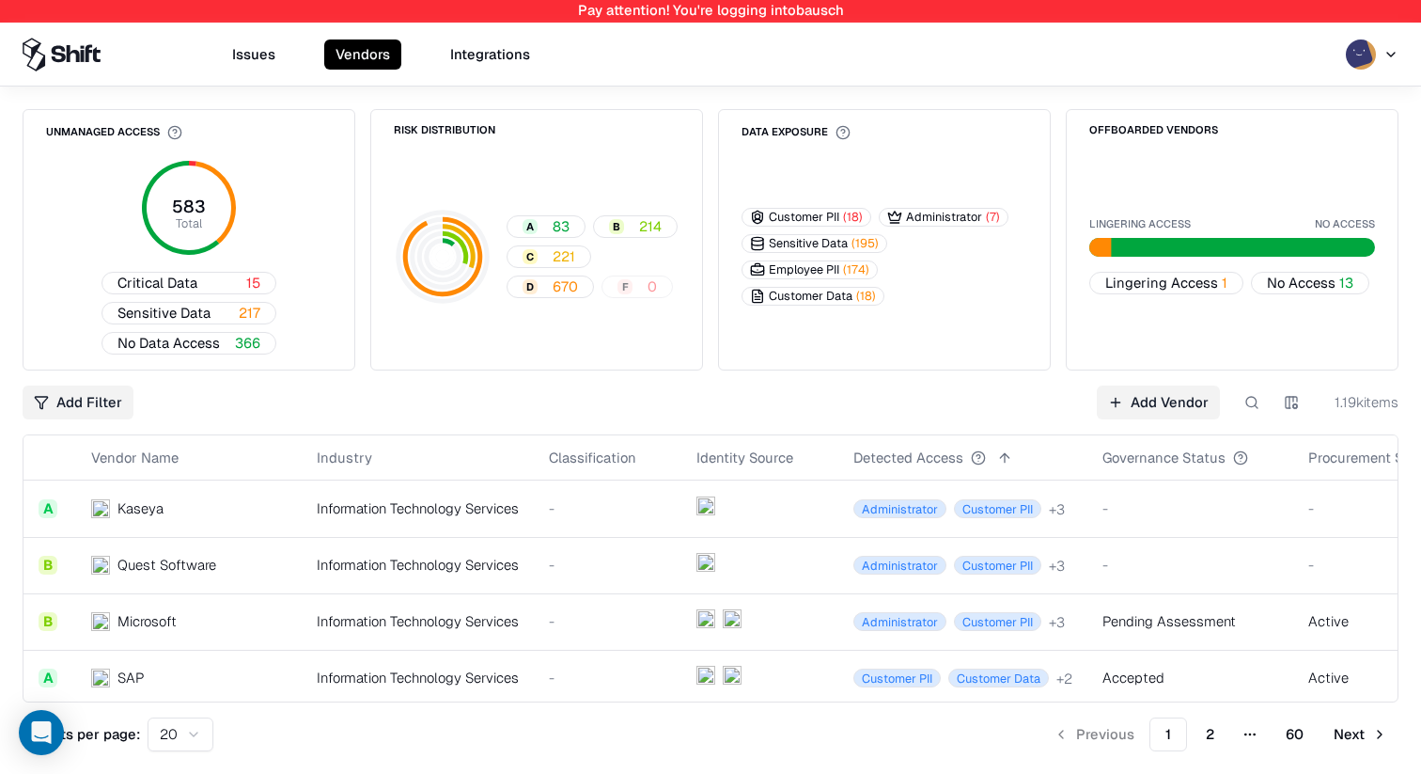
click at [1254, 410] on button at bounding box center [1252, 402] width 34 height 34
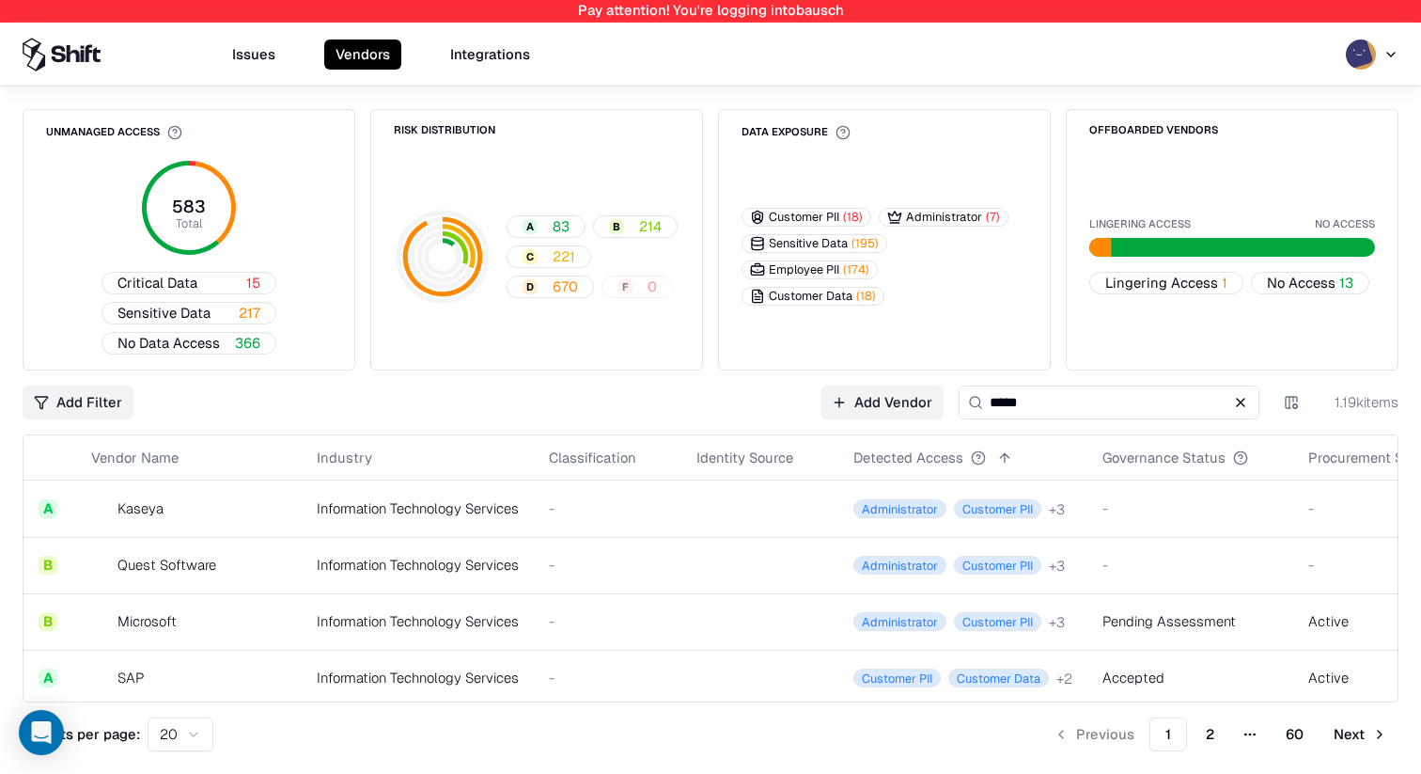
type input "*****"
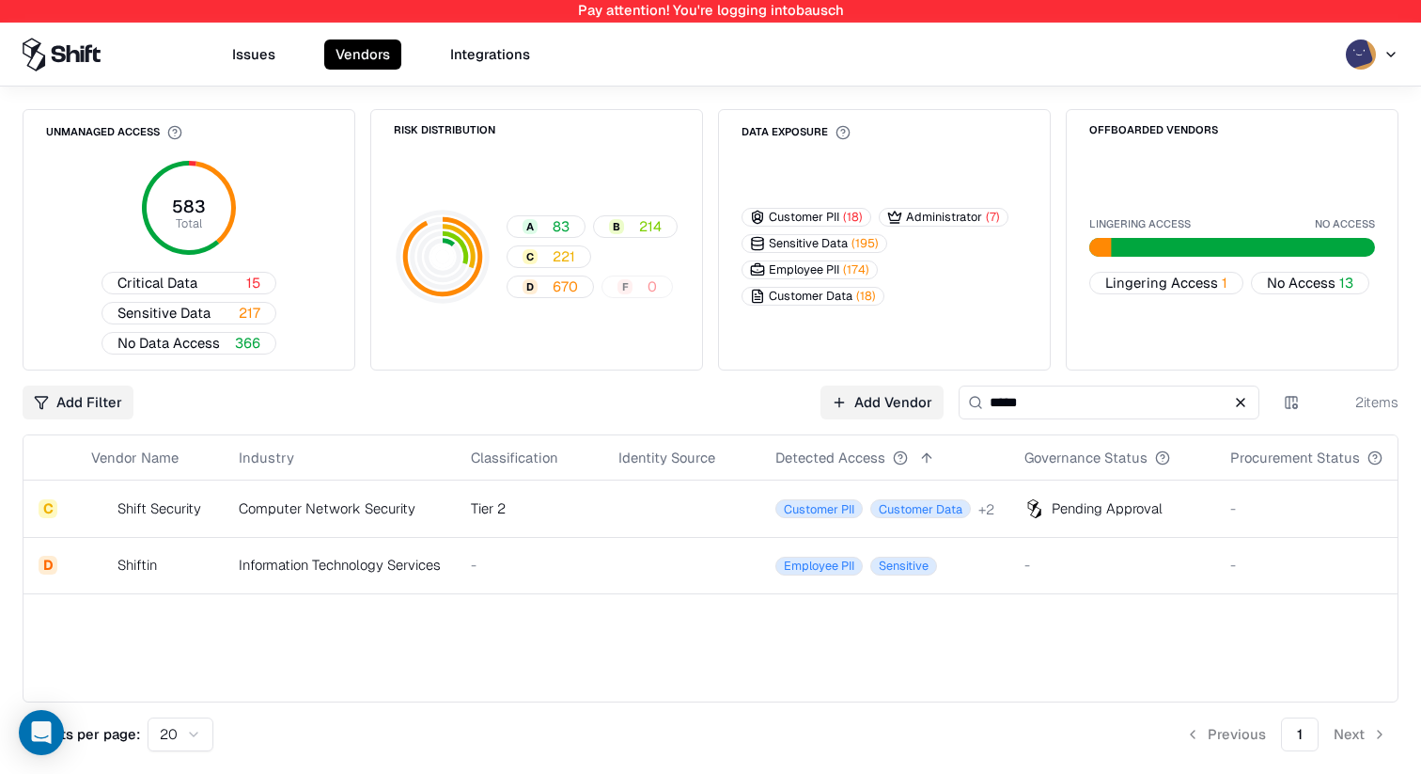
click at [734, 515] on td at bounding box center [682, 508] width 157 height 56
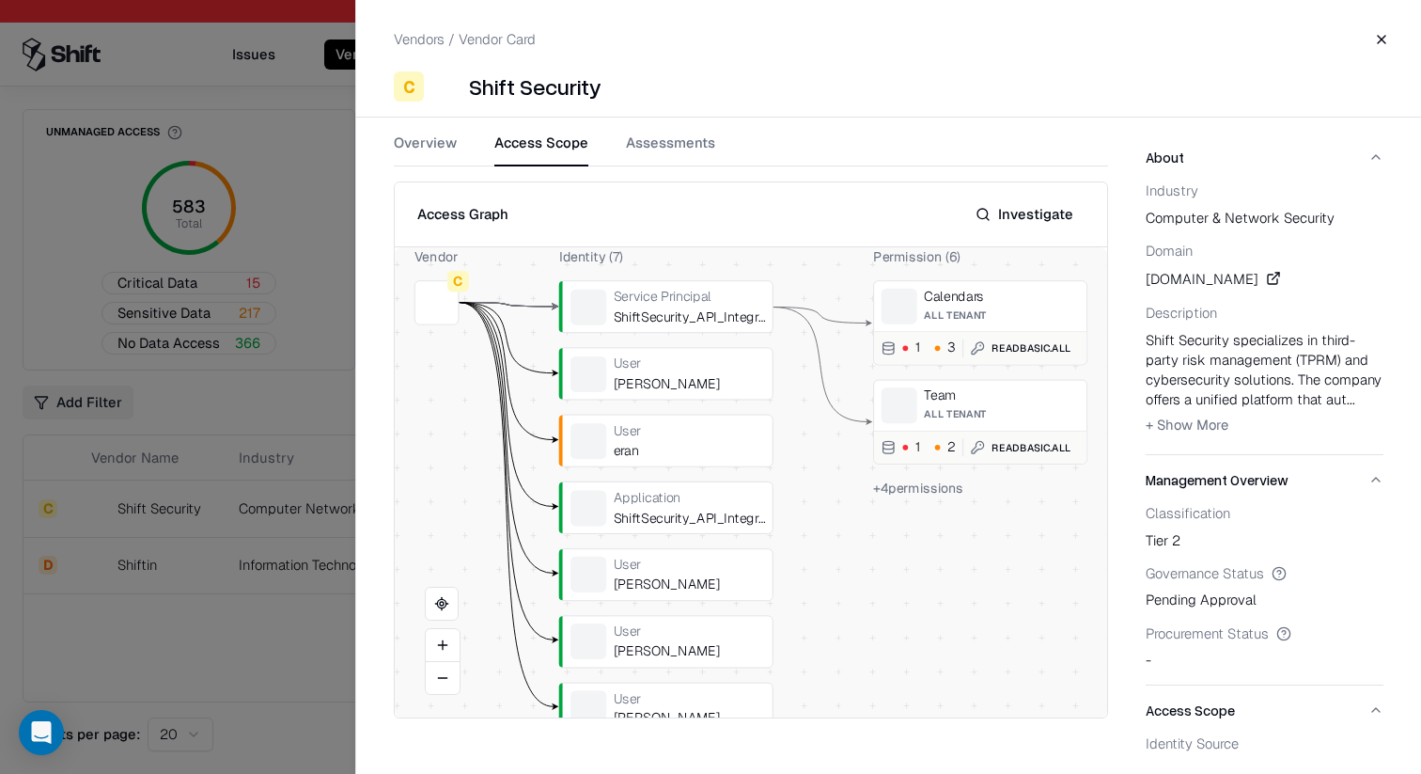
click at [572, 143] on button "Access Scope" at bounding box center [541, 150] width 94 height 34
click at [905, 494] on span "+ 4 permissions" at bounding box center [918, 487] width 90 height 17
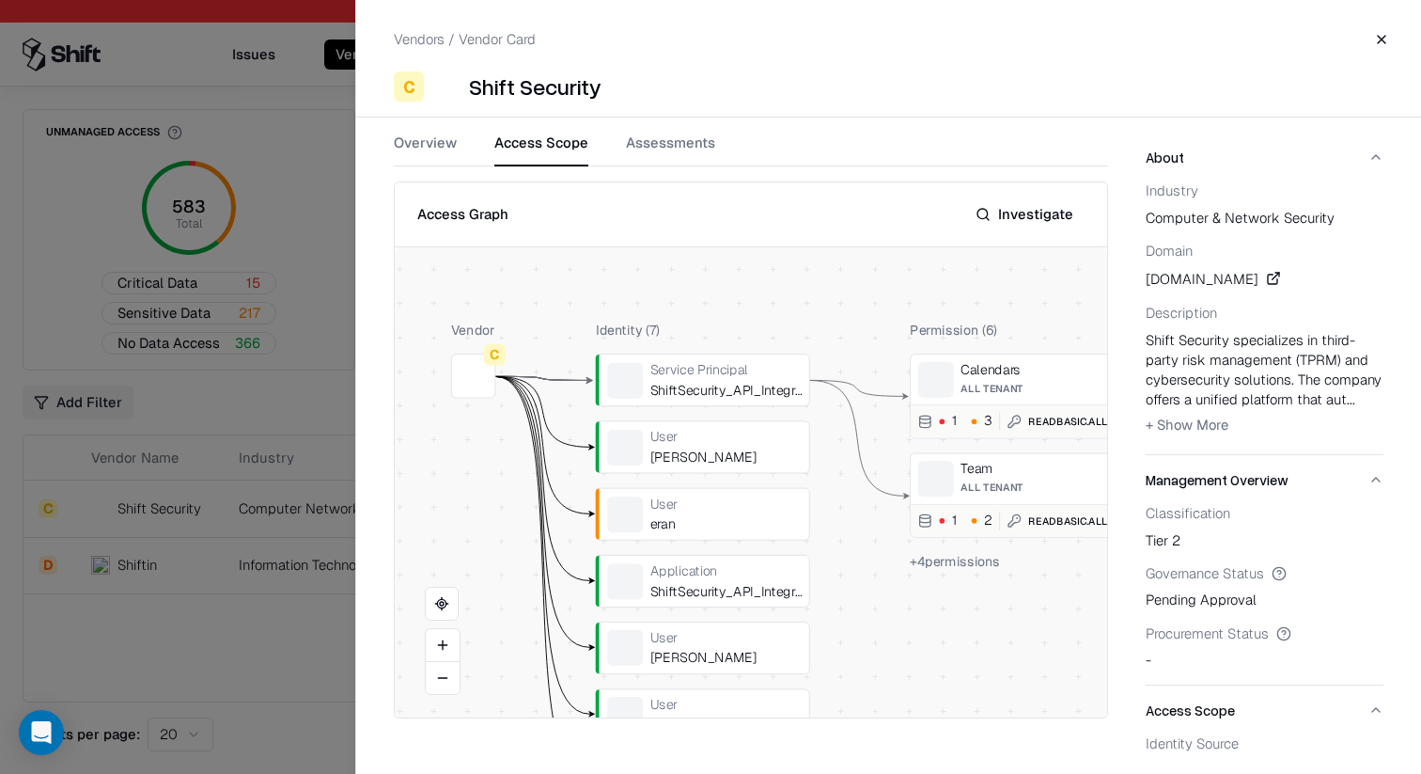
drag, startPoint x: 840, startPoint y: 563, endPoint x: 876, endPoint y: 635, distance: 80.7
click at [213, 436] on div at bounding box center [710, 387] width 1421 height 774
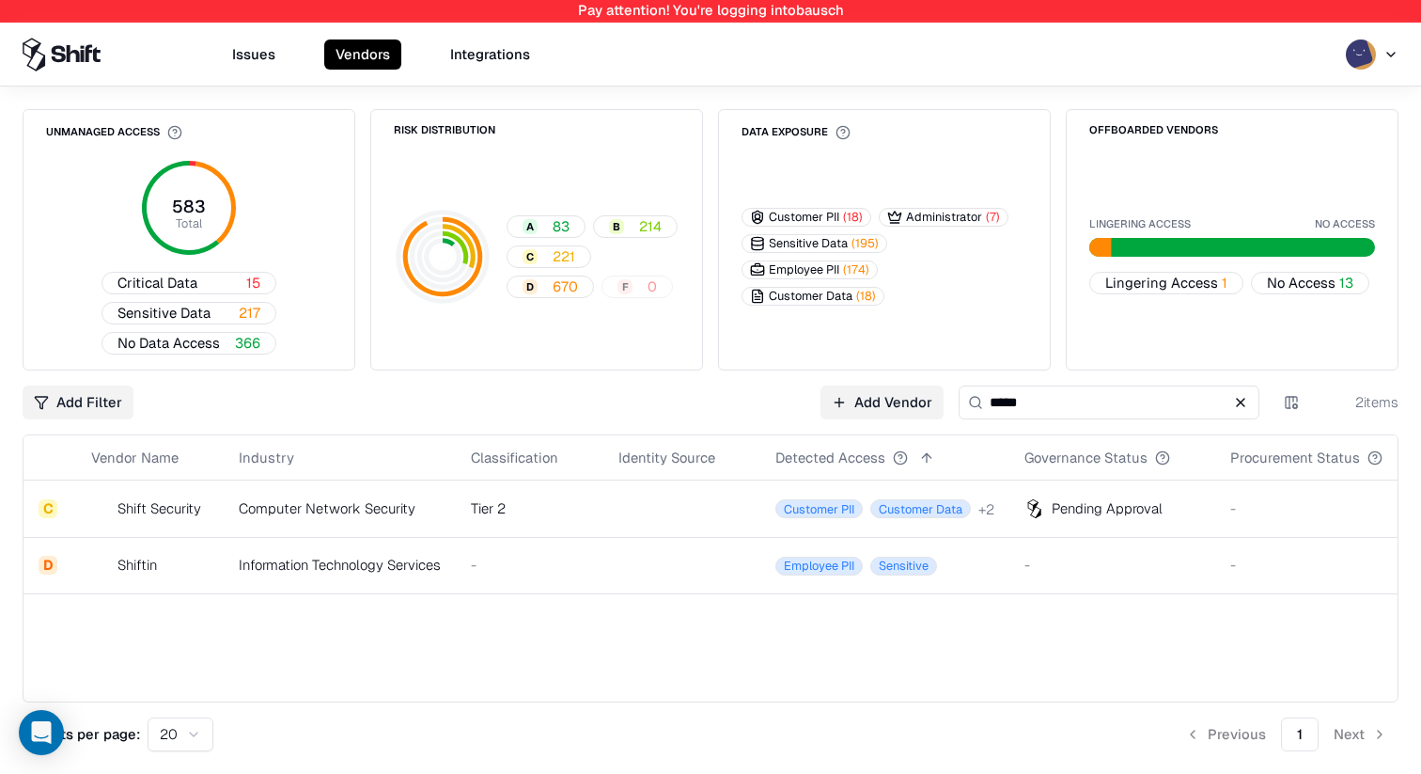
click at [1365, 49] on html "Pay attention! You're logging into bausch Issues Vendors Integrations Unmanaged…" at bounding box center [710, 387] width 1421 height 774
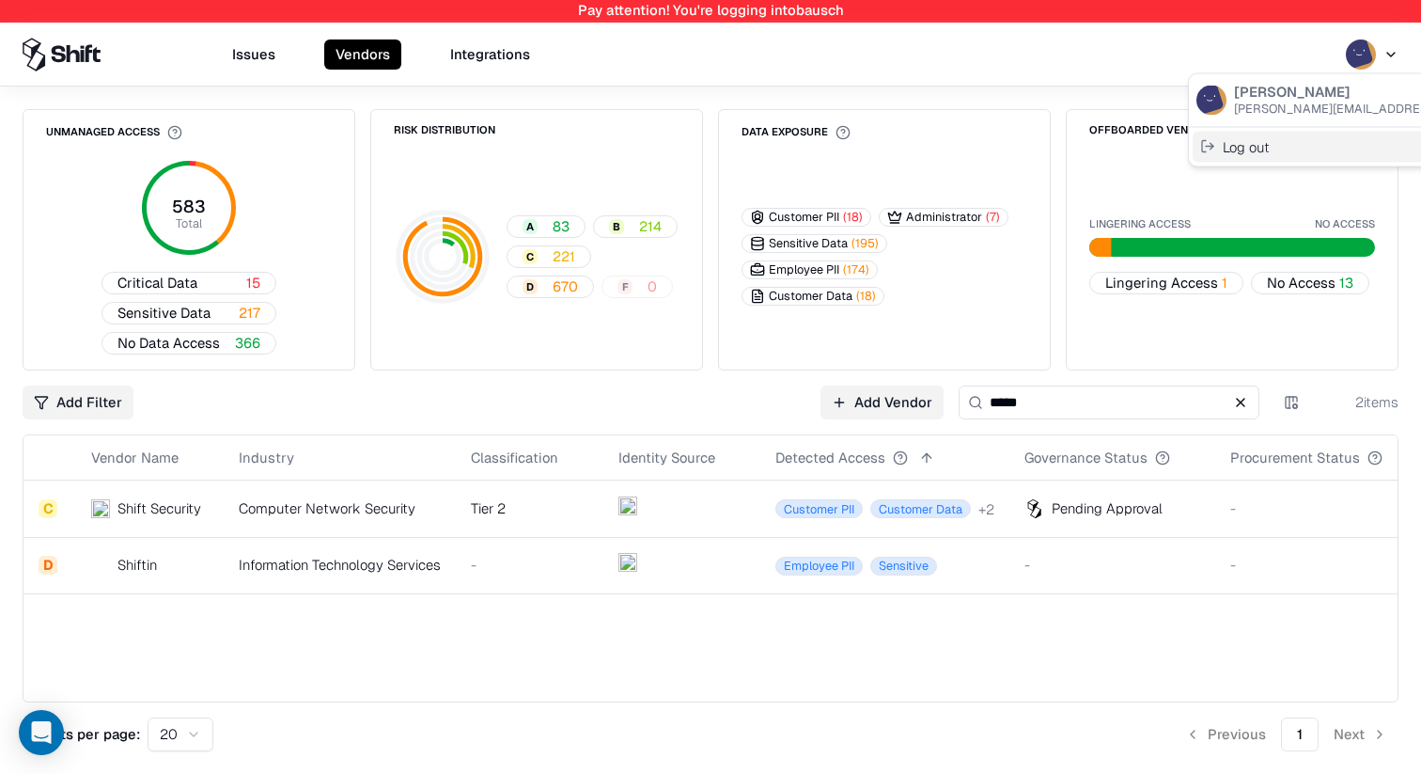
click at [1266, 143] on div "Log out" at bounding box center [1367, 146] width 348 height 31
